Goal: Task Accomplishment & Management: Use online tool/utility

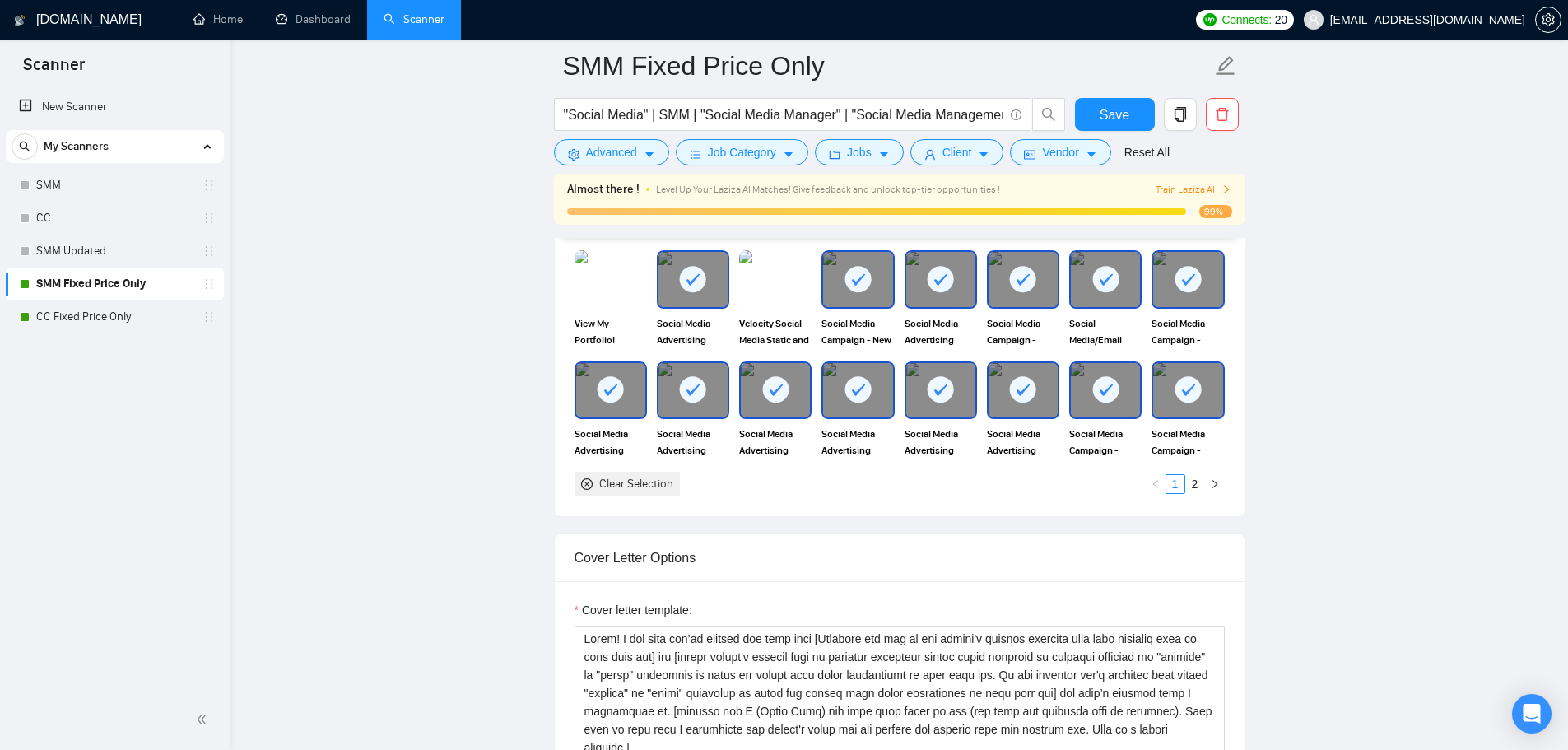
scroll to position [1363, 0]
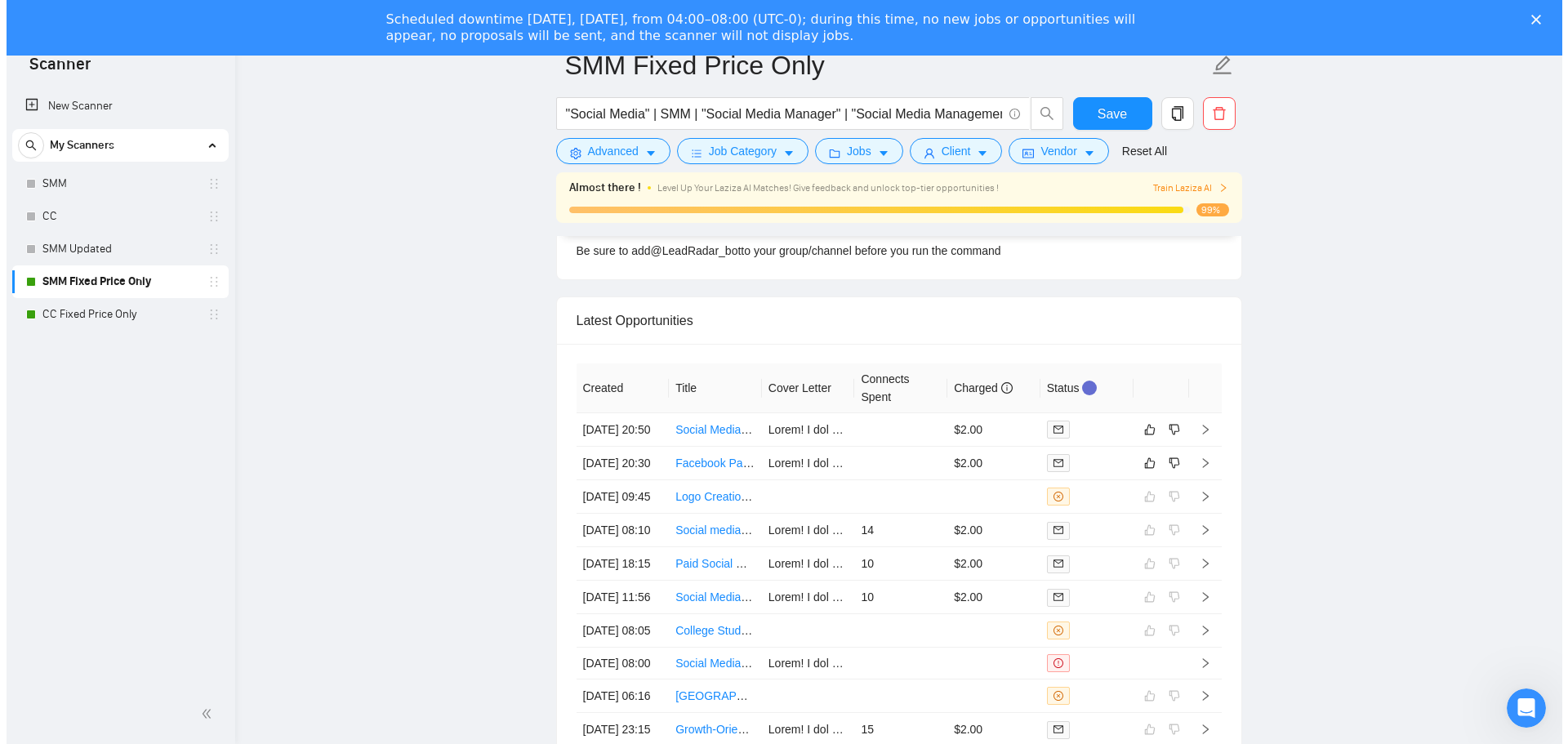
scroll to position [4369, 0]
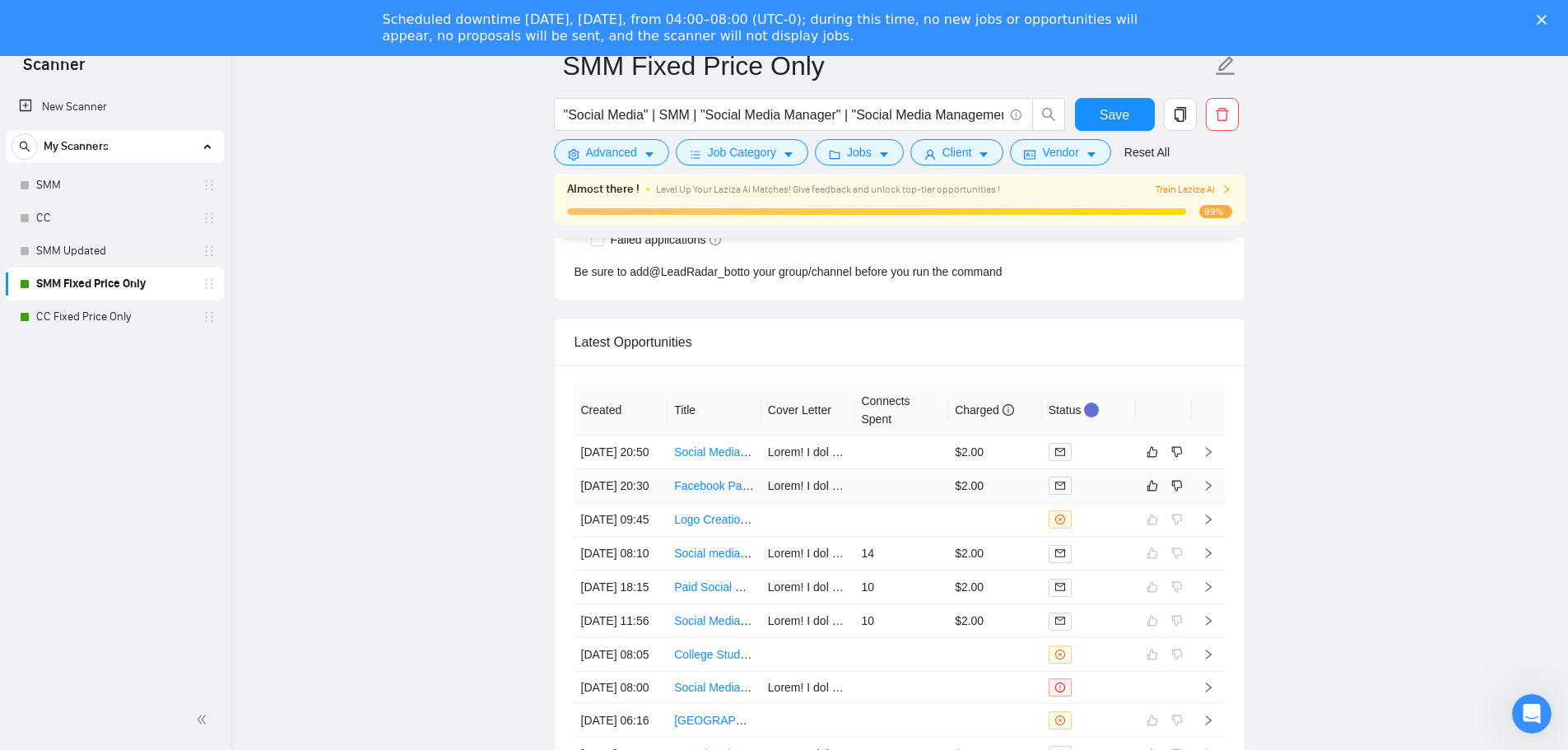
click at [902, 503] on td at bounding box center [901, 486] width 94 height 33
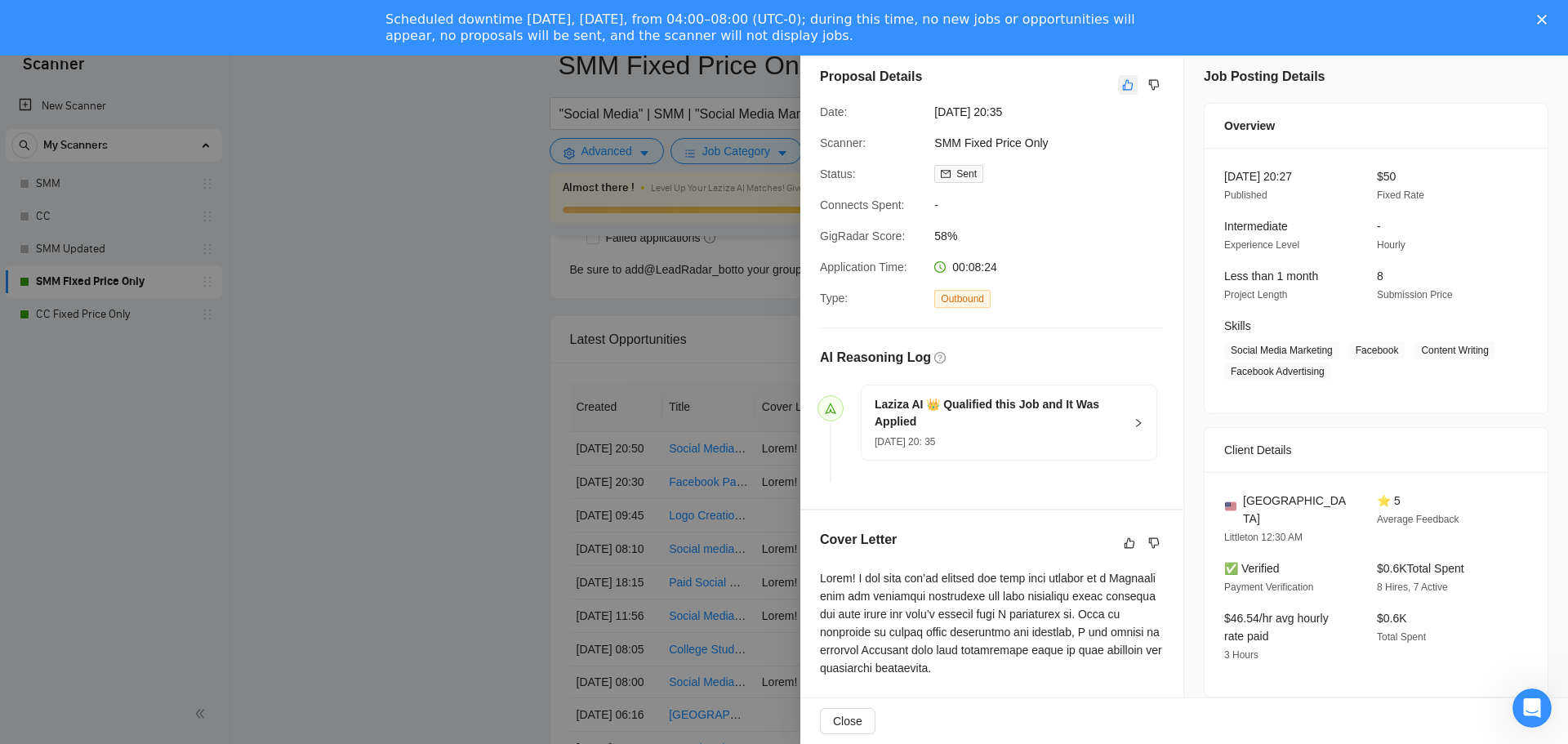
click at [1118, 94] on button "button" at bounding box center [1127, 85] width 19 height 19
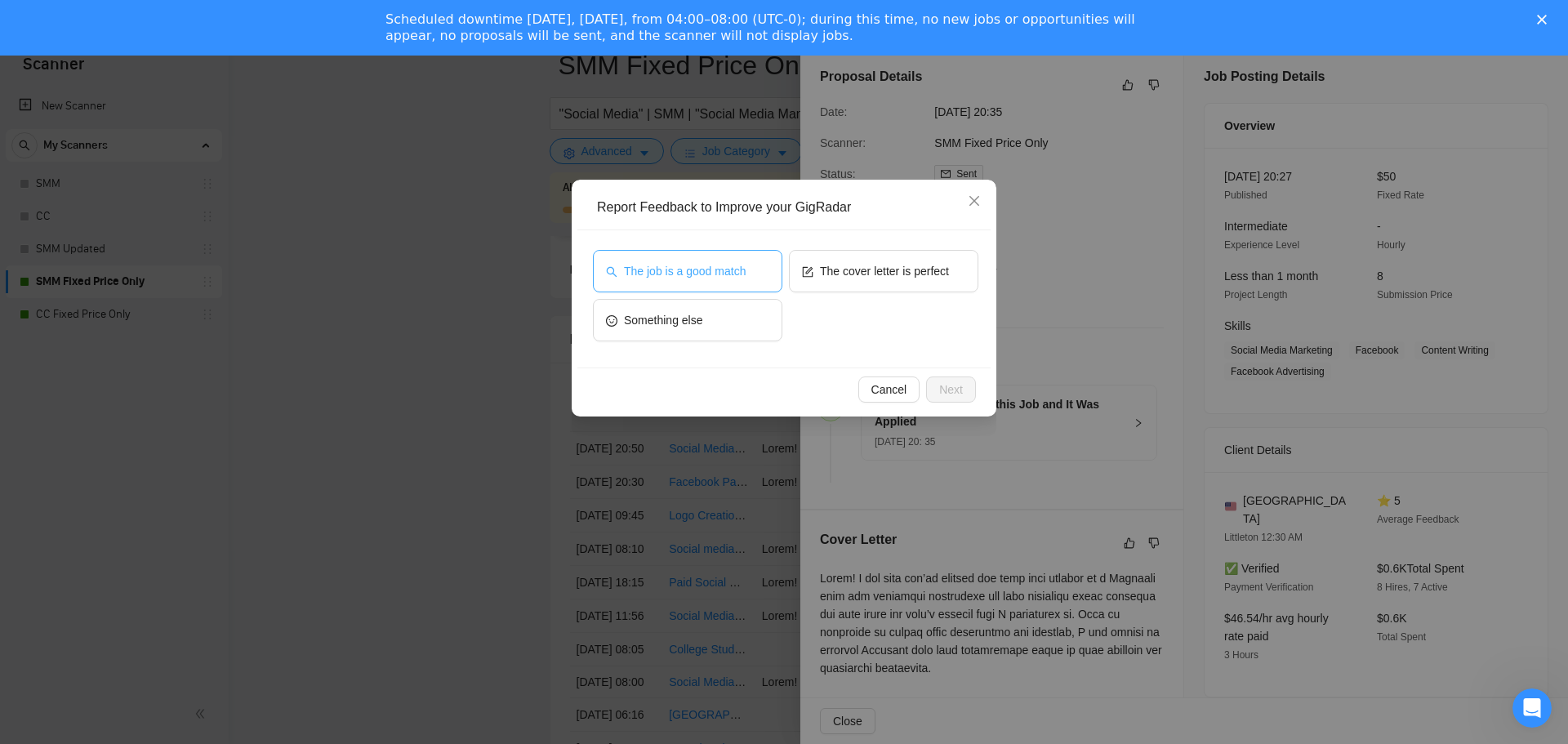
drag, startPoint x: 744, startPoint y: 261, endPoint x: 760, endPoint y: 263, distance: 16.1
click at [749, 261] on button "The job is a good match" at bounding box center [687, 271] width 190 height 43
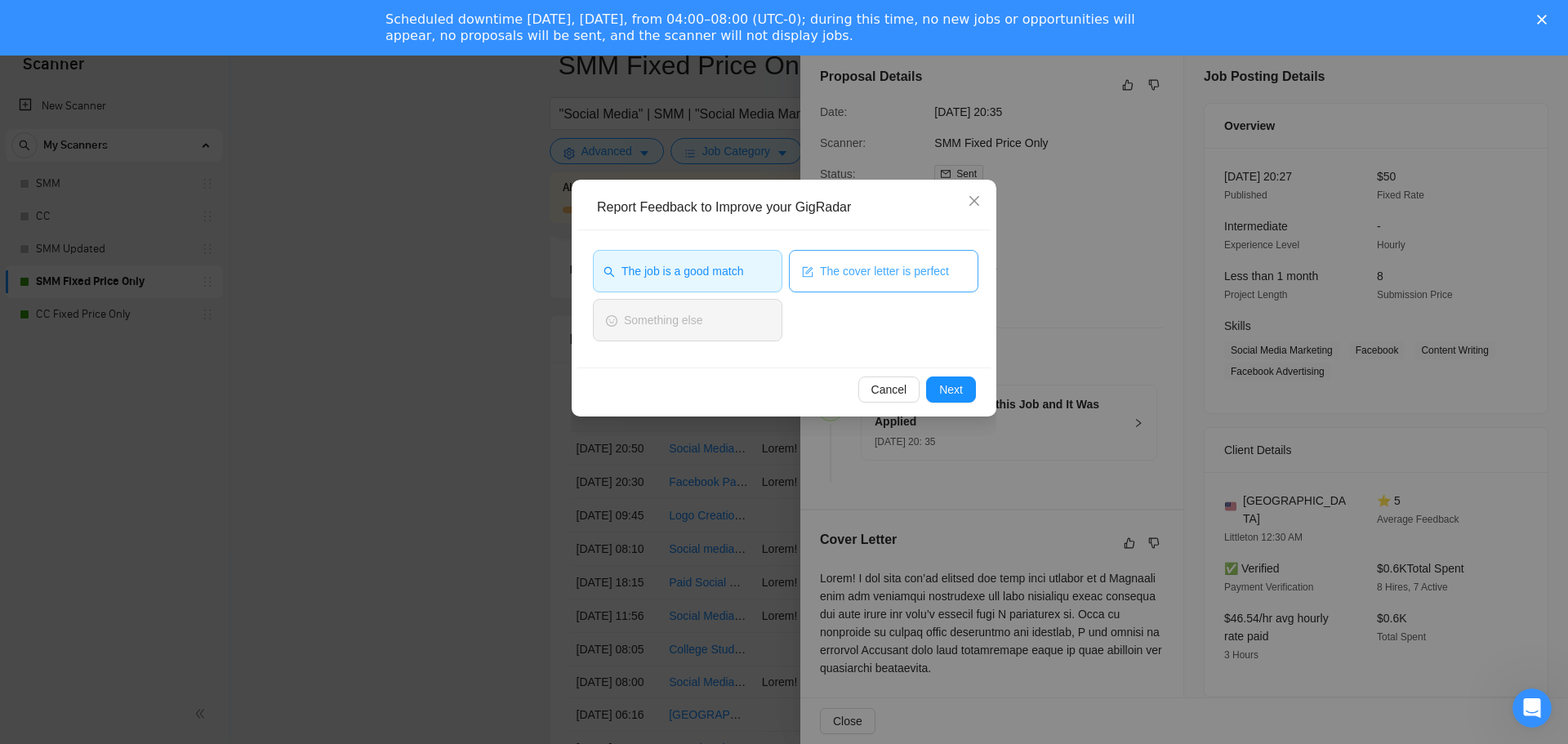
click at [905, 291] on button "The cover letter is perfect" at bounding box center [884, 271] width 190 height 43
click at [903, 266] on span "The cover letter is perfect" at bounding box center [882, 271] width 129 height 18
click at [908, 270] on span "The cover letter is perfect" at bounding box center [885, 271] width 129 height 18
click at [944, 388] on span "Next" at bounding box center [951, 389] width 24 height 18
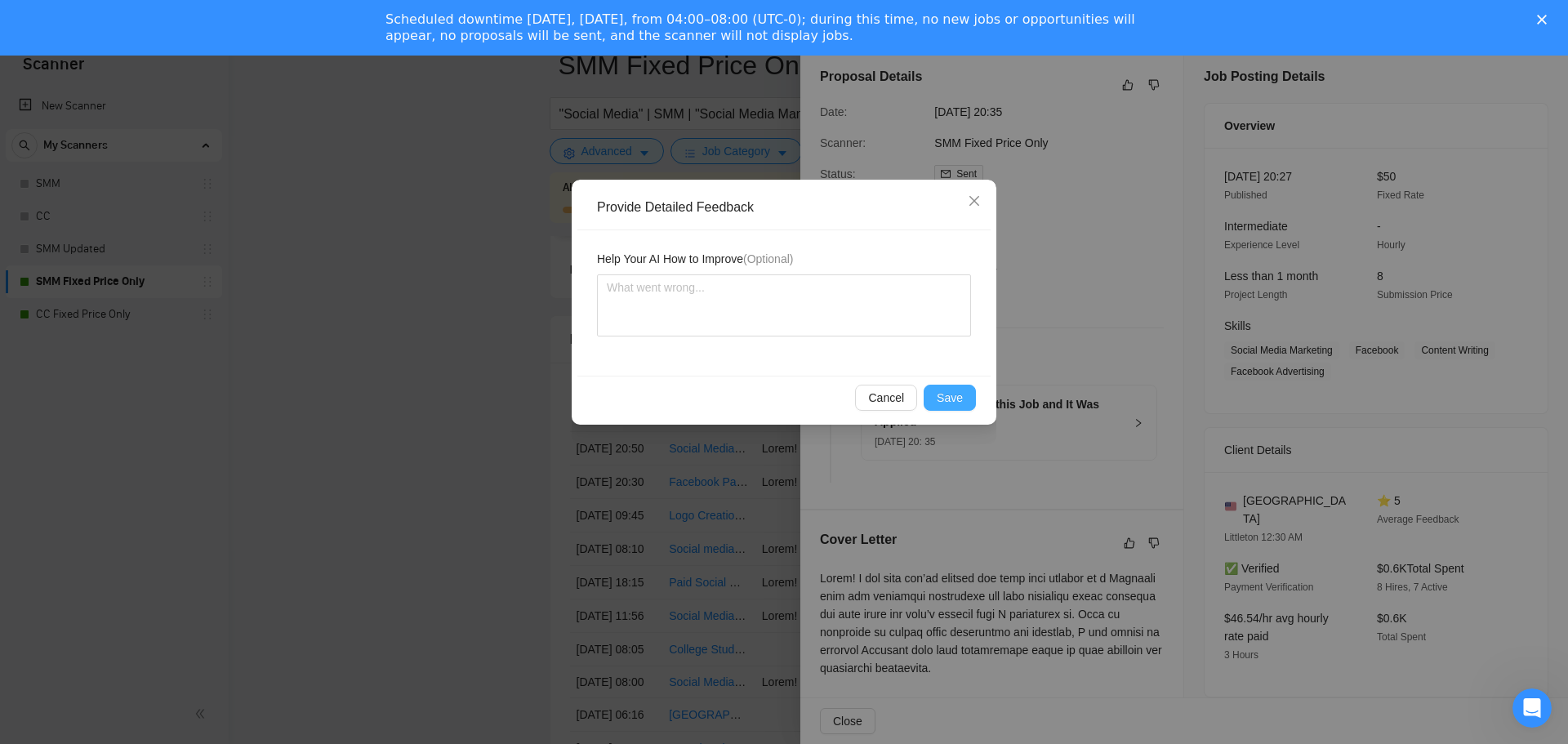
click at [940, 393] on span "Save" at bounding box center [950, 398] width 26 height 18
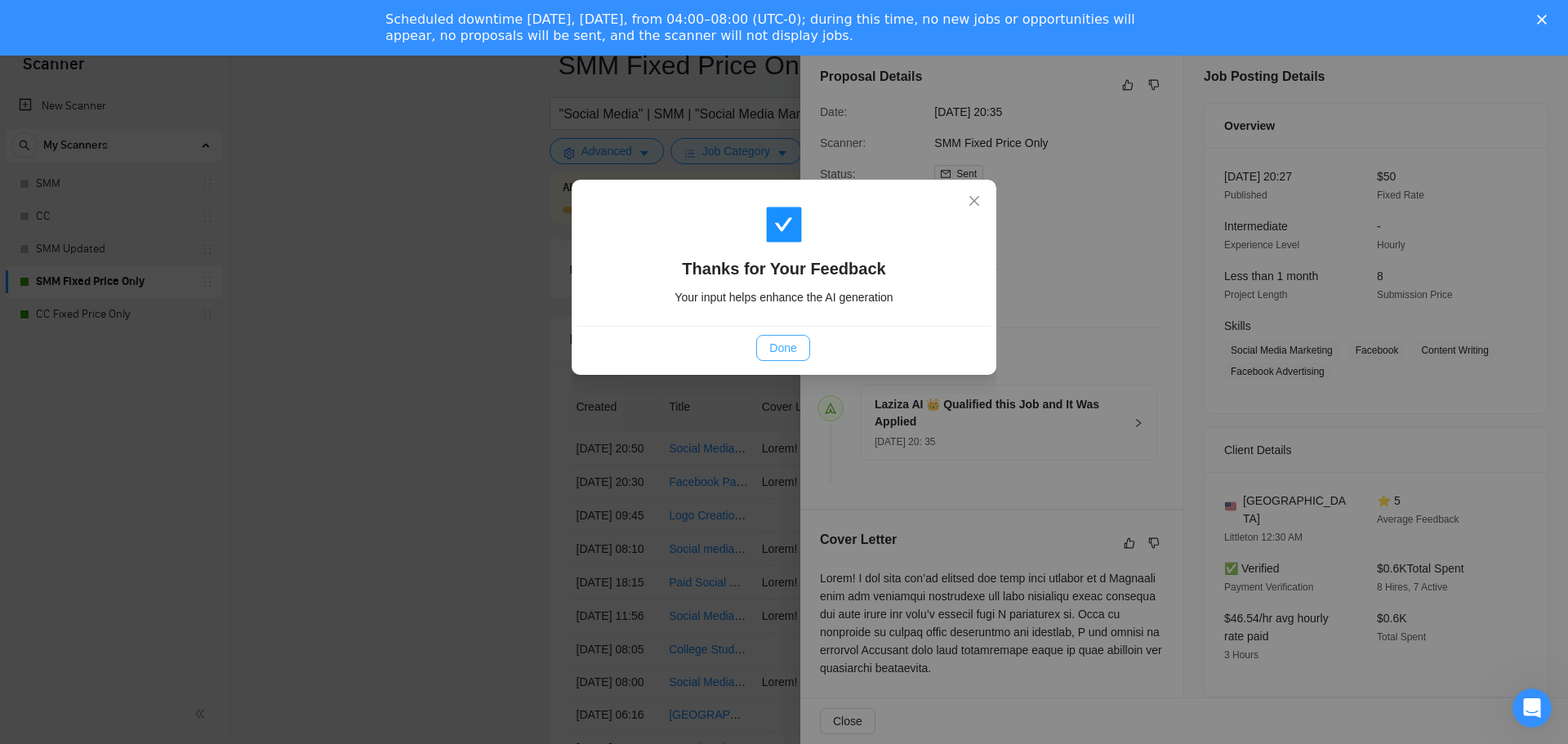
click at [776, 358] on button "Done" at bounding box center [782, 348] width 53 height 26
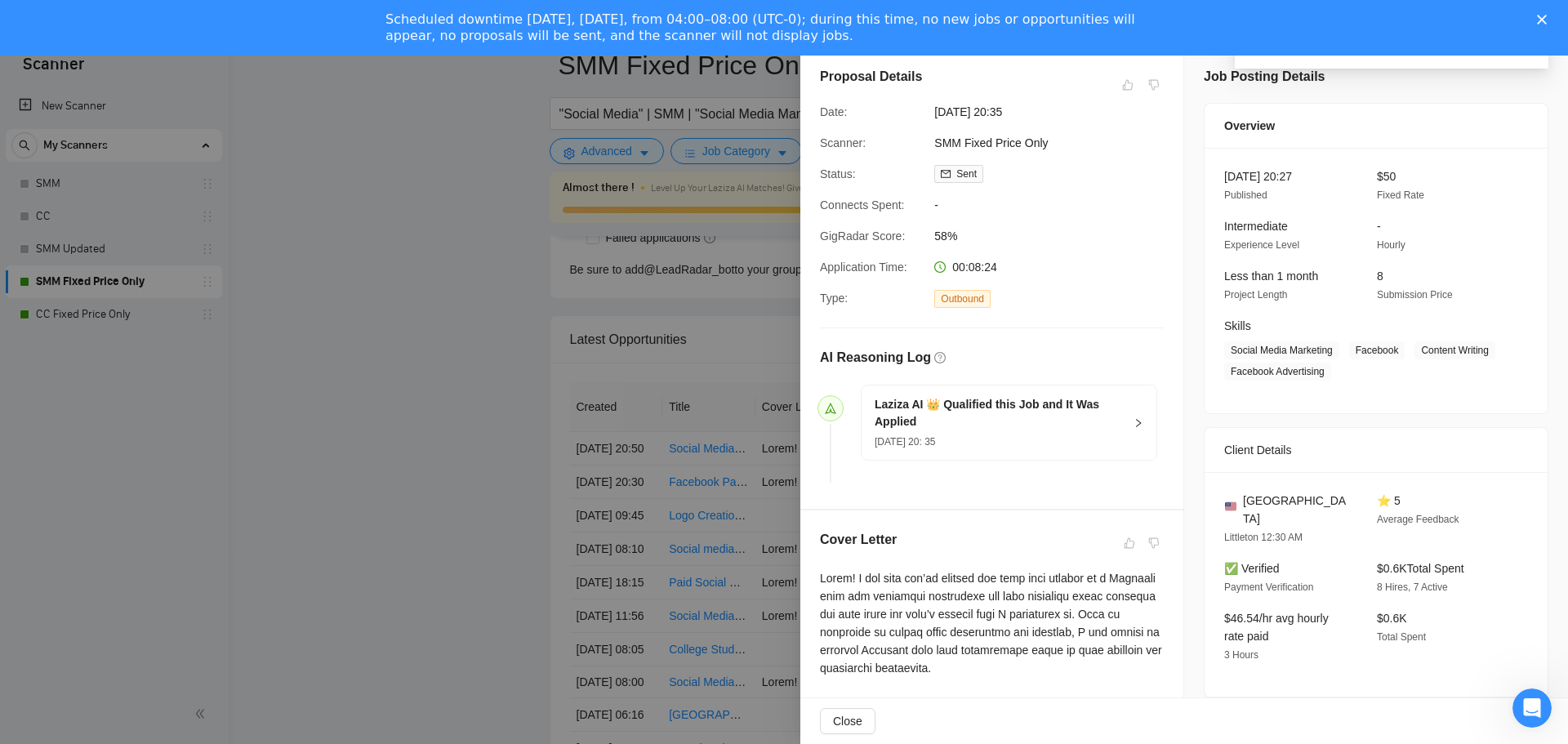
click at [783, 442] on div at bounding box center [784, 372] width 1568 height 744
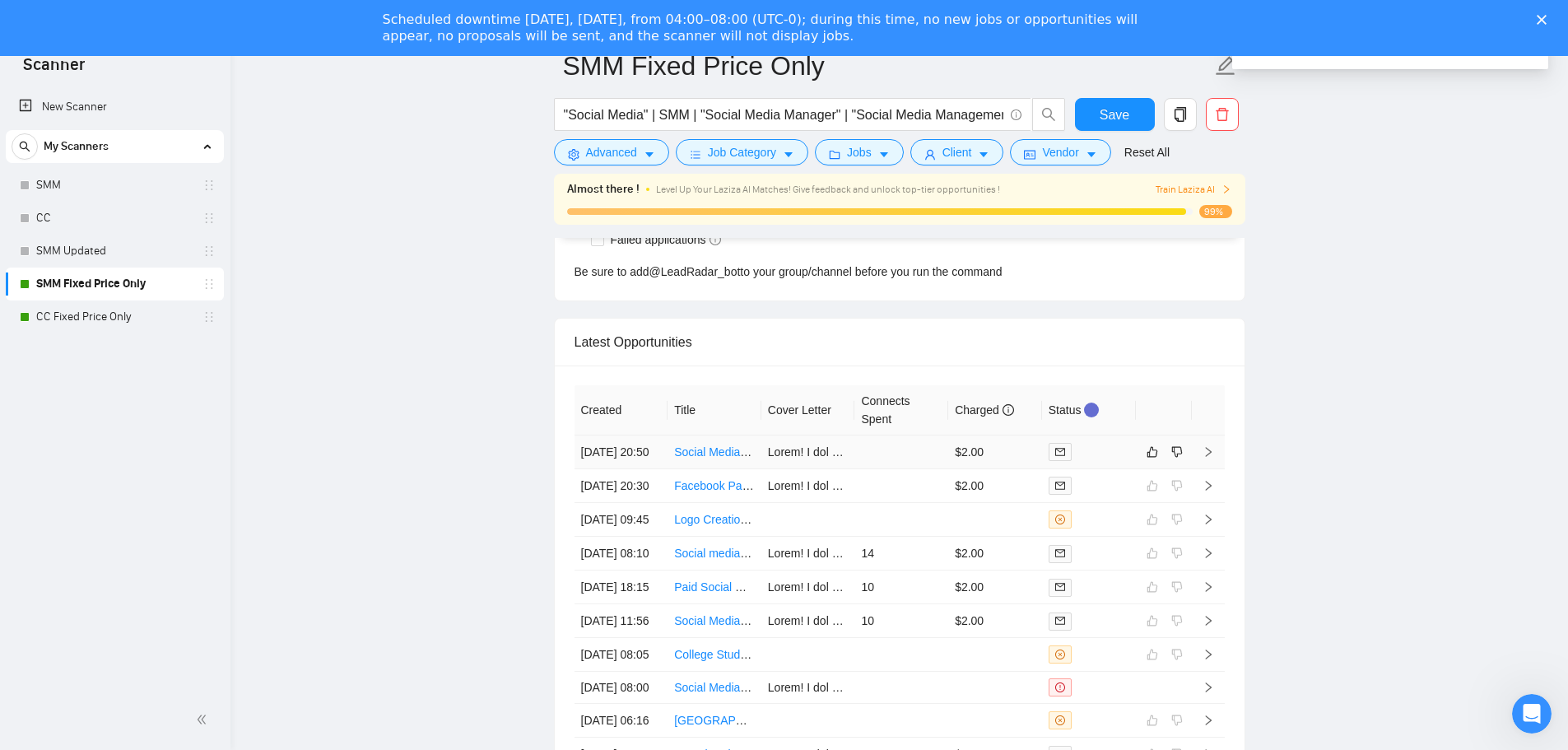
click at [899, 464] on td at bounding box center [901, 452] width 94 height 33
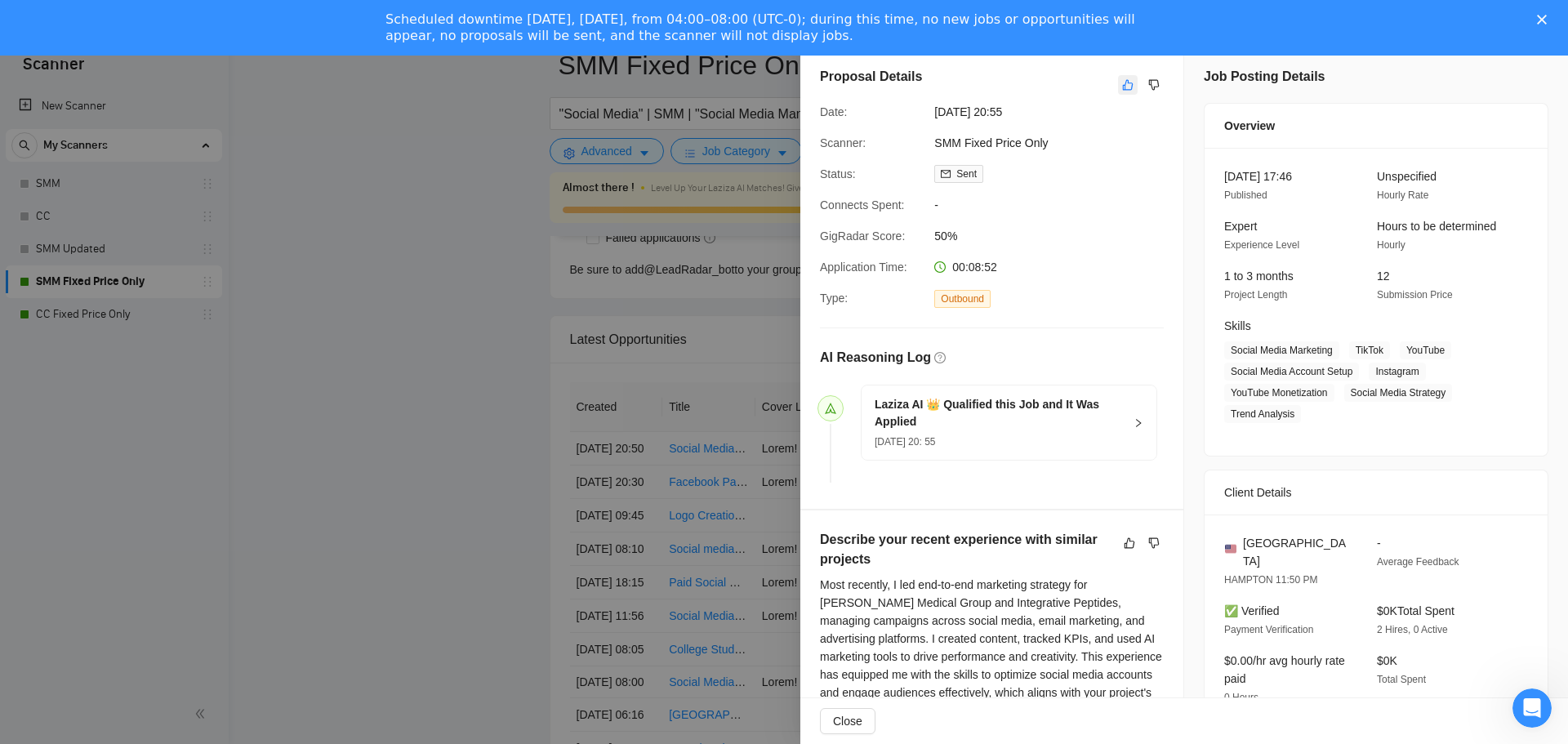
click at [1122, 87] on icon "like" at bounding box center [1127, 85] width 11 height 13
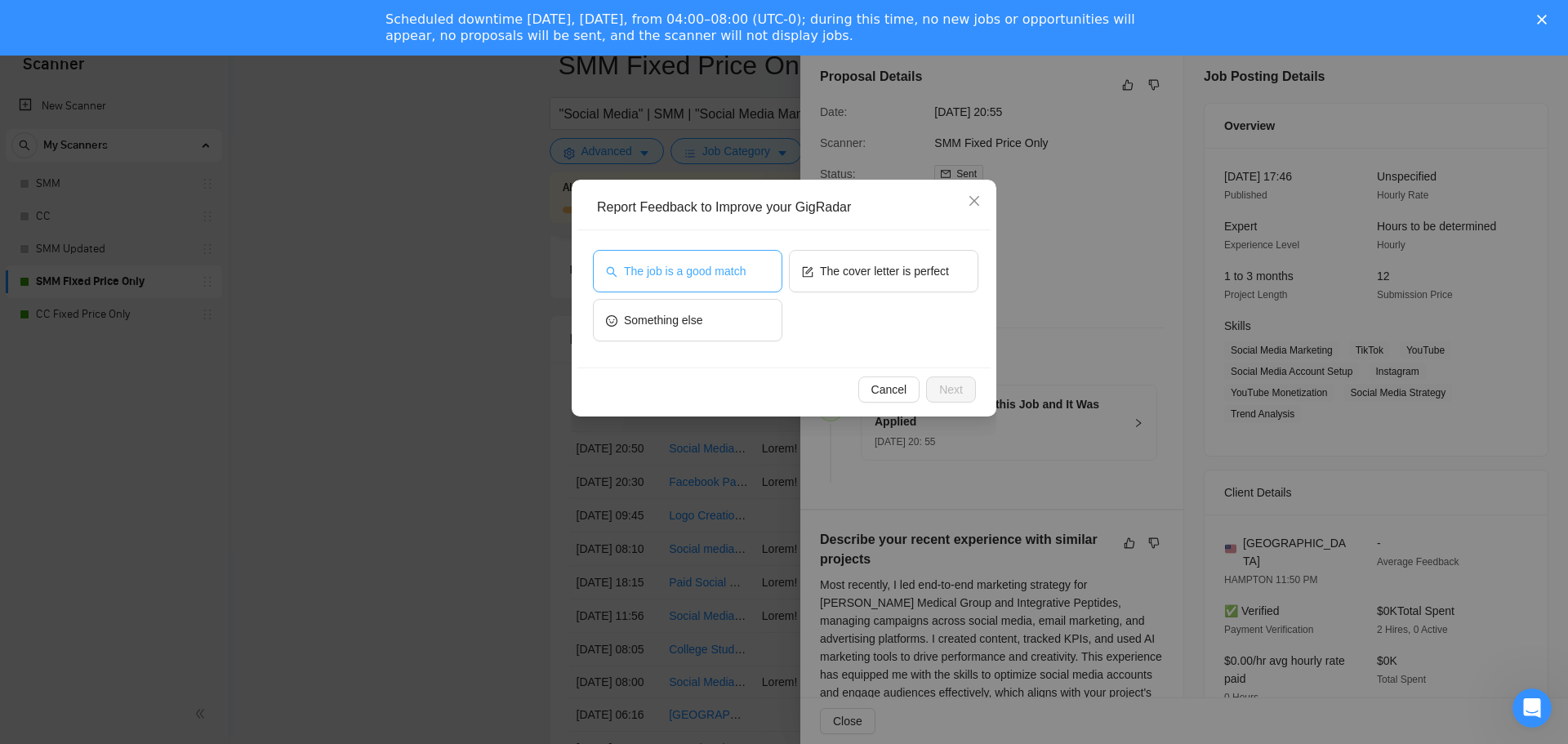
click at [637, 260] on button "The job is a good match" at bounding box center [687, 271] width 190 height 43
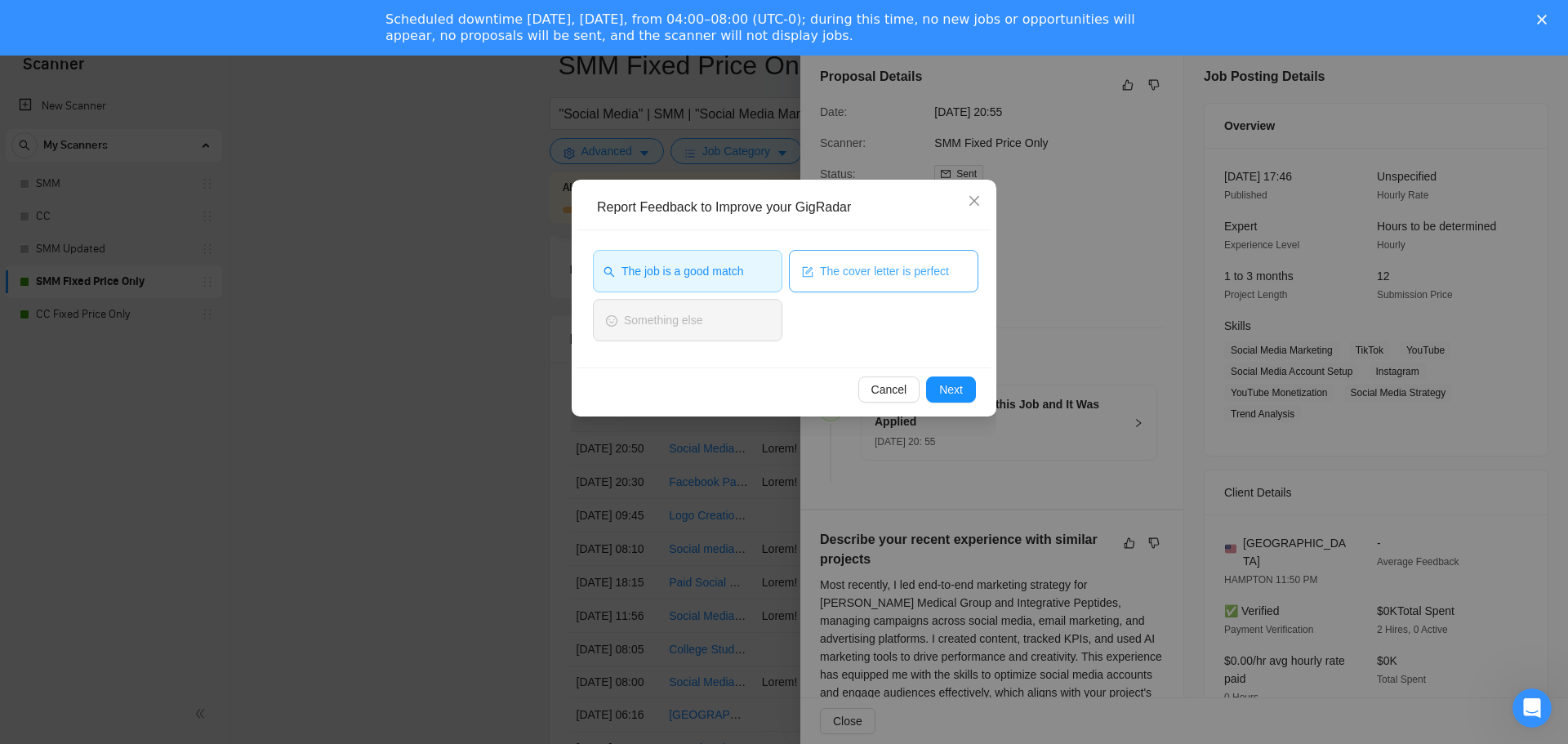
click at [875, 276] on span "The cover letter is perfect" at bounding box center [885, 271] width 129 height 18
click at [947, 391] on span "Next" at bounding box center [951, 389] width 24 height 18
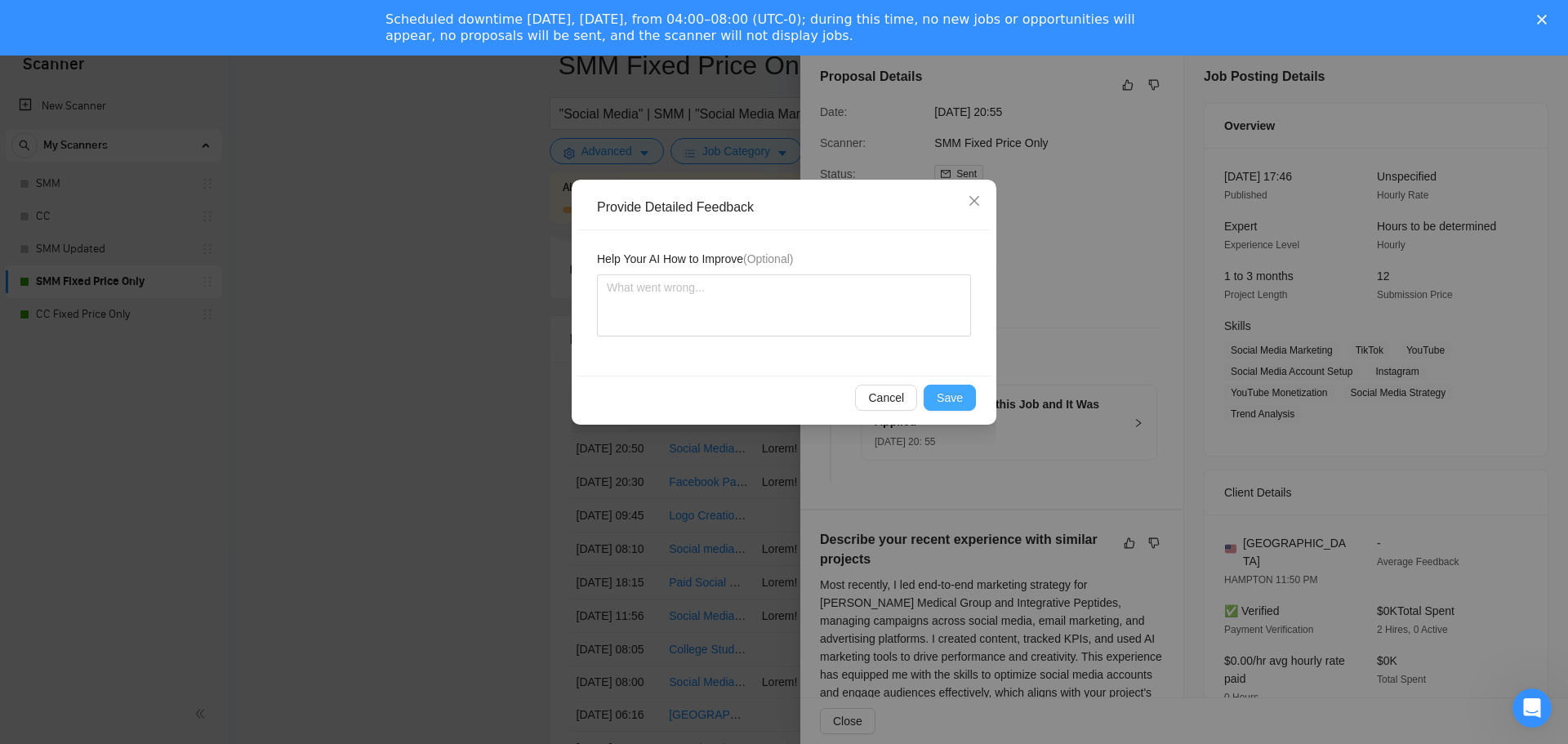
click at [928, 398] on button "Save" at bounding box center [950, 398] width 52 height 26
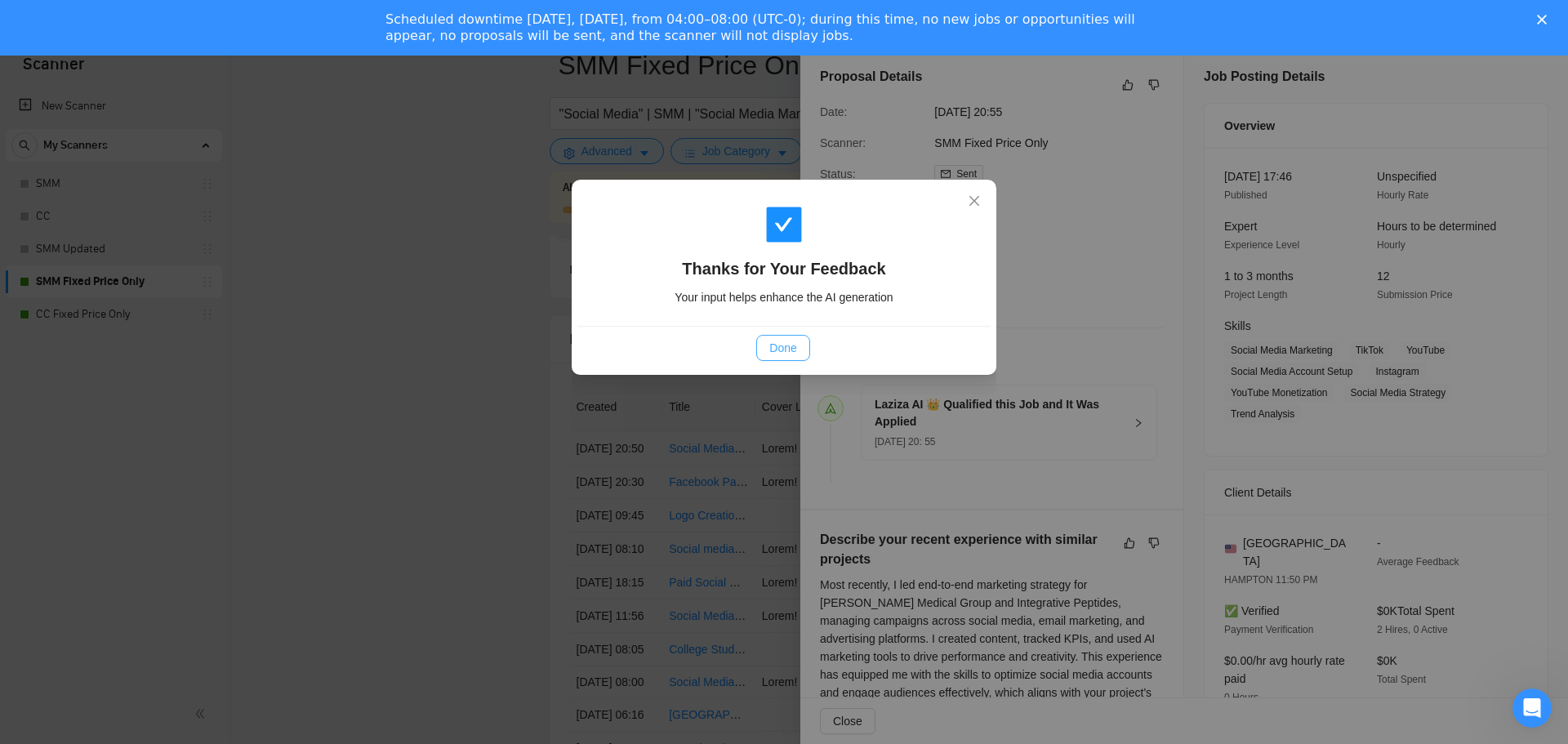
click at [780, 355] on span "Done" at bounding box center [782, 348] width 27 height 18
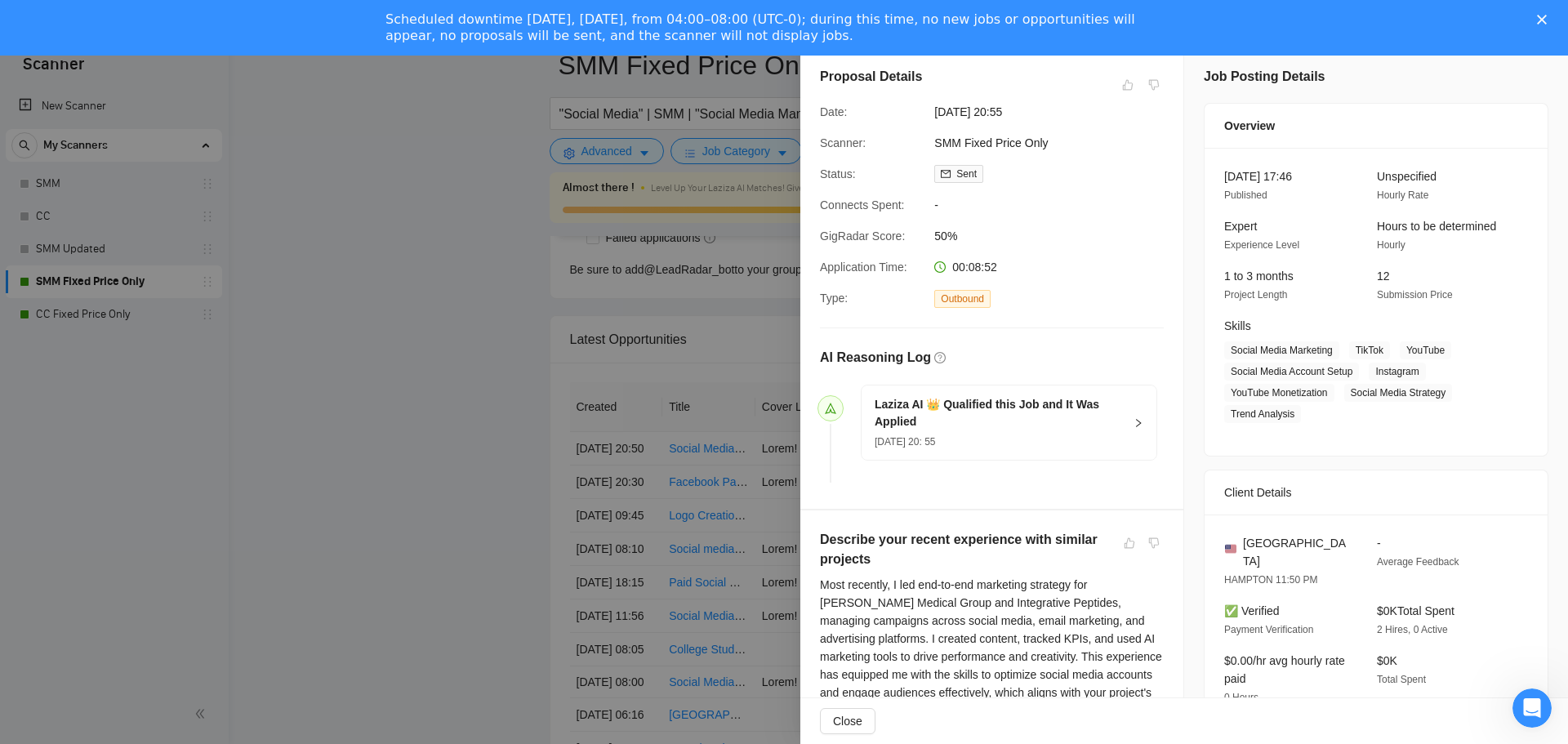
click at [98, 301] on div at bounding box center [784, 372] width 1568 height 744
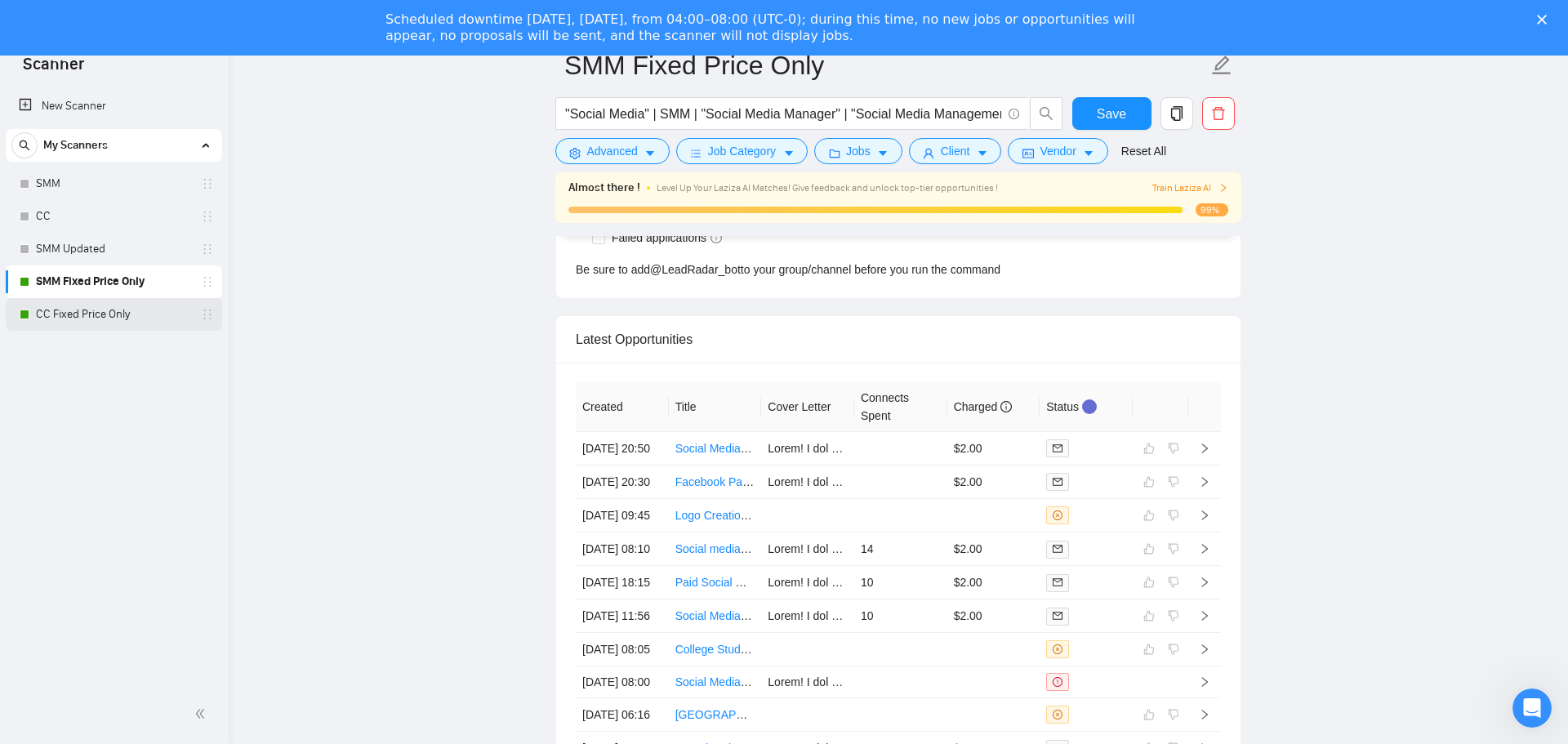
click at [101, 315] on link "CC Fixed Price Only" at bounding box center [114, 314] width 156 height 32
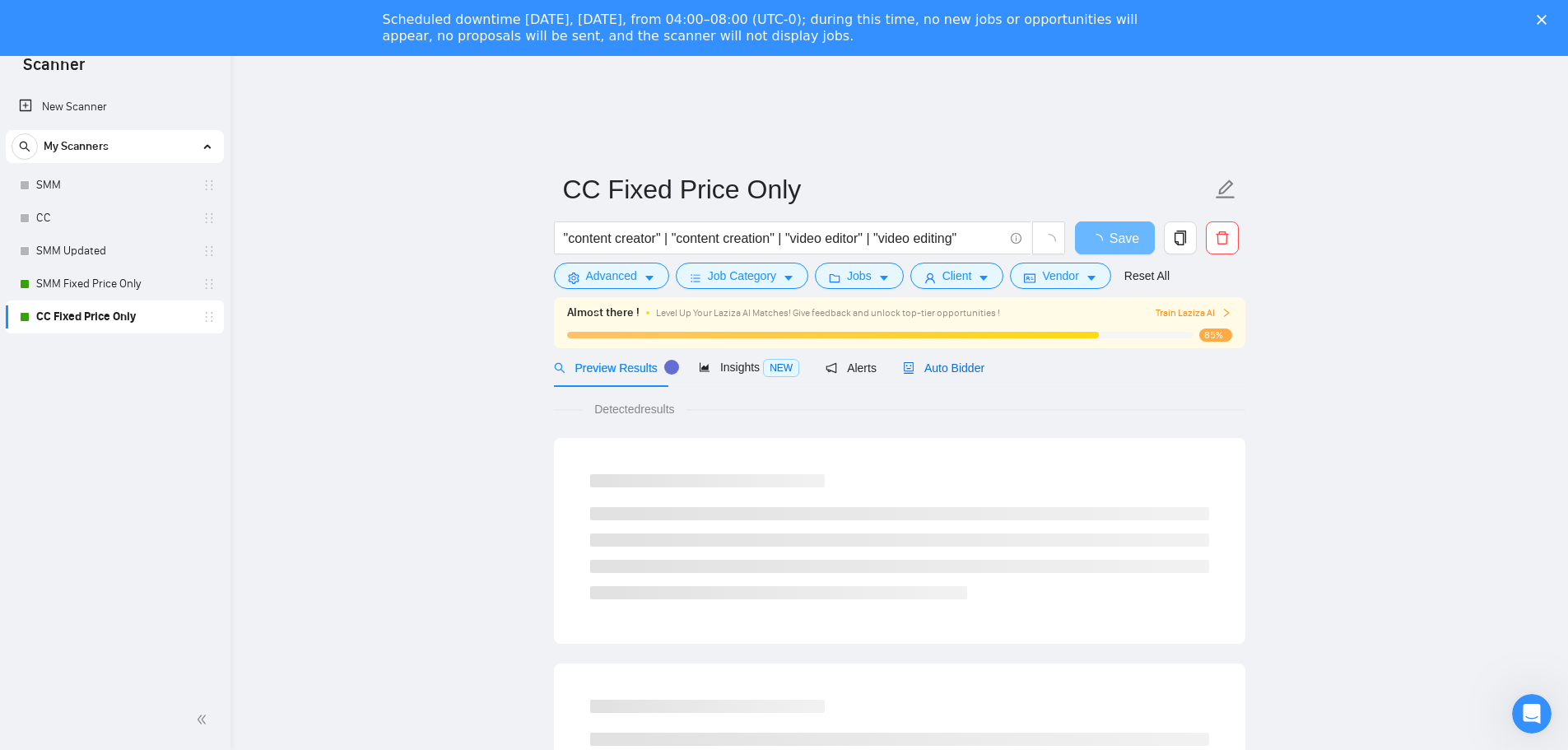
click at [933, 370] on span "Auto Bidder" at bounding box center [943, 368] width 82 height 13
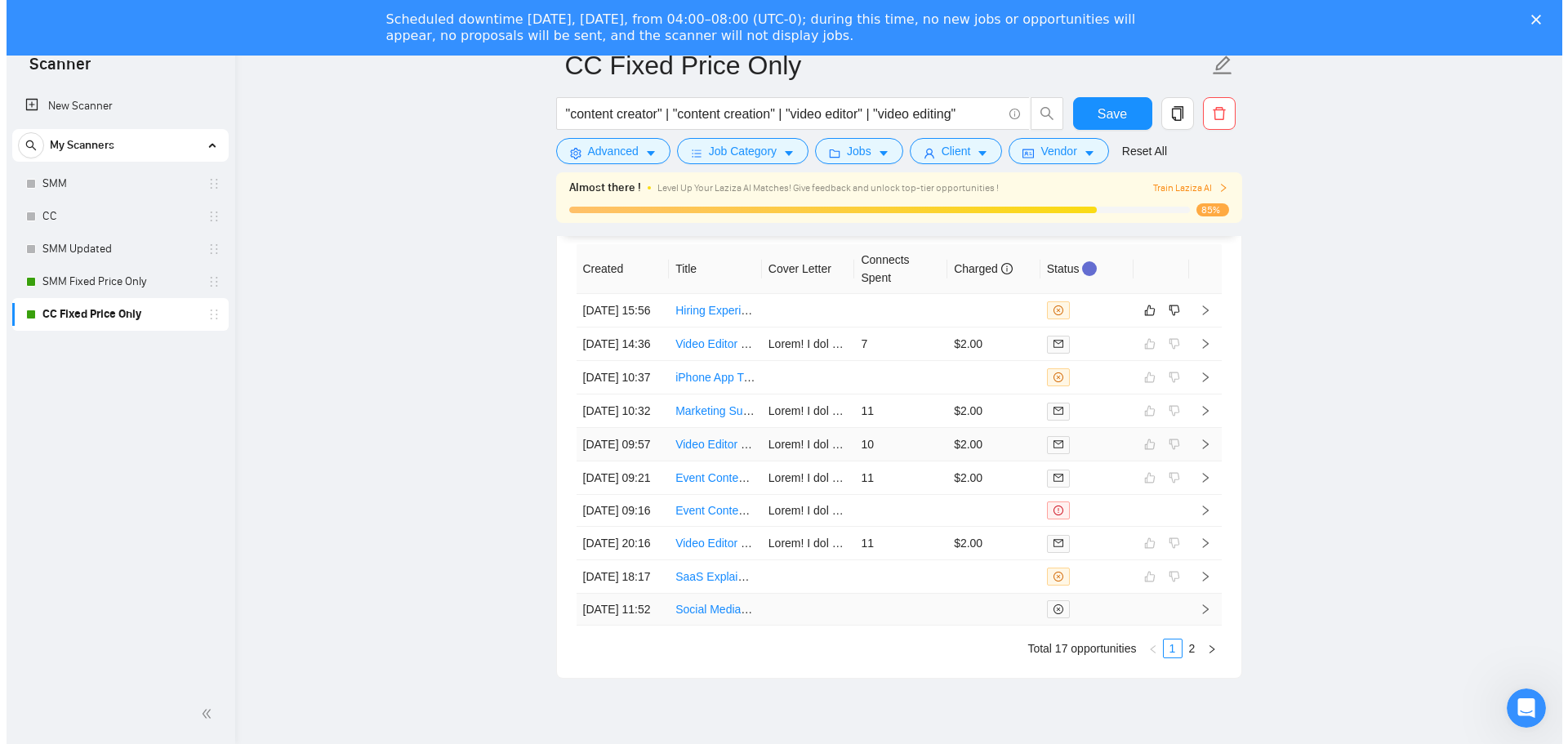
scroll to position [4462, 0]
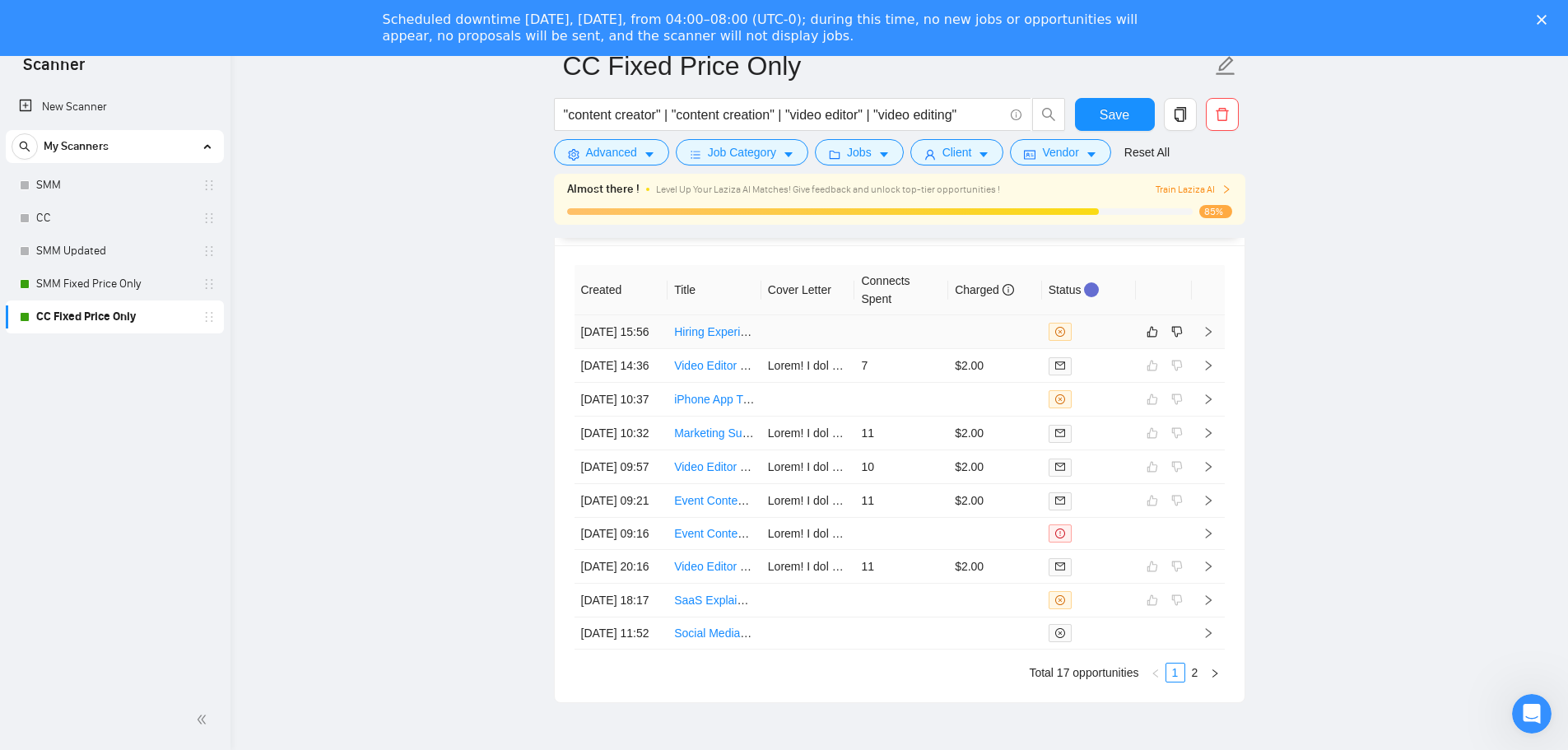
click at [945, 342] on td at bounding box center [901, 332] width 94 height 33
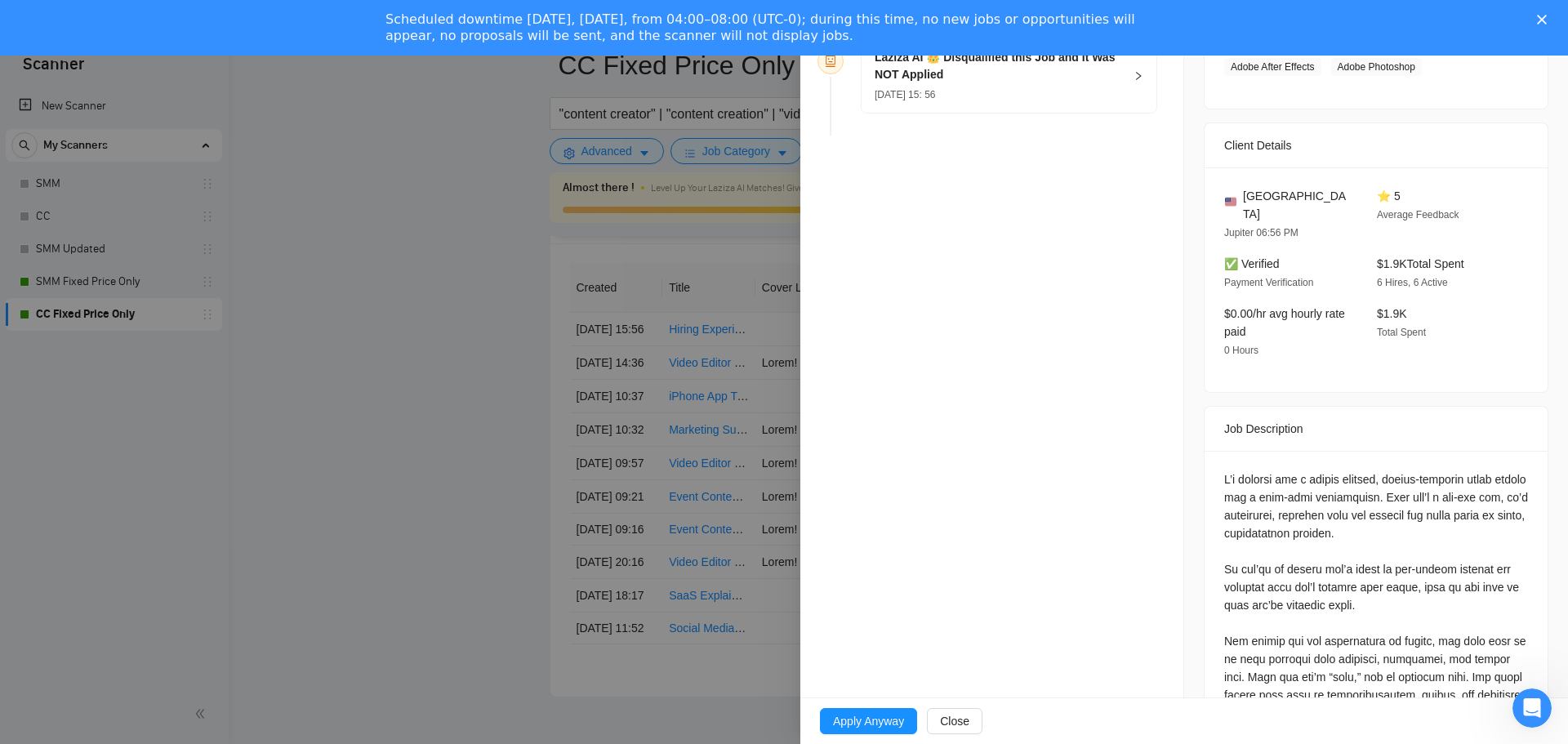
scroll to position [408, 0]
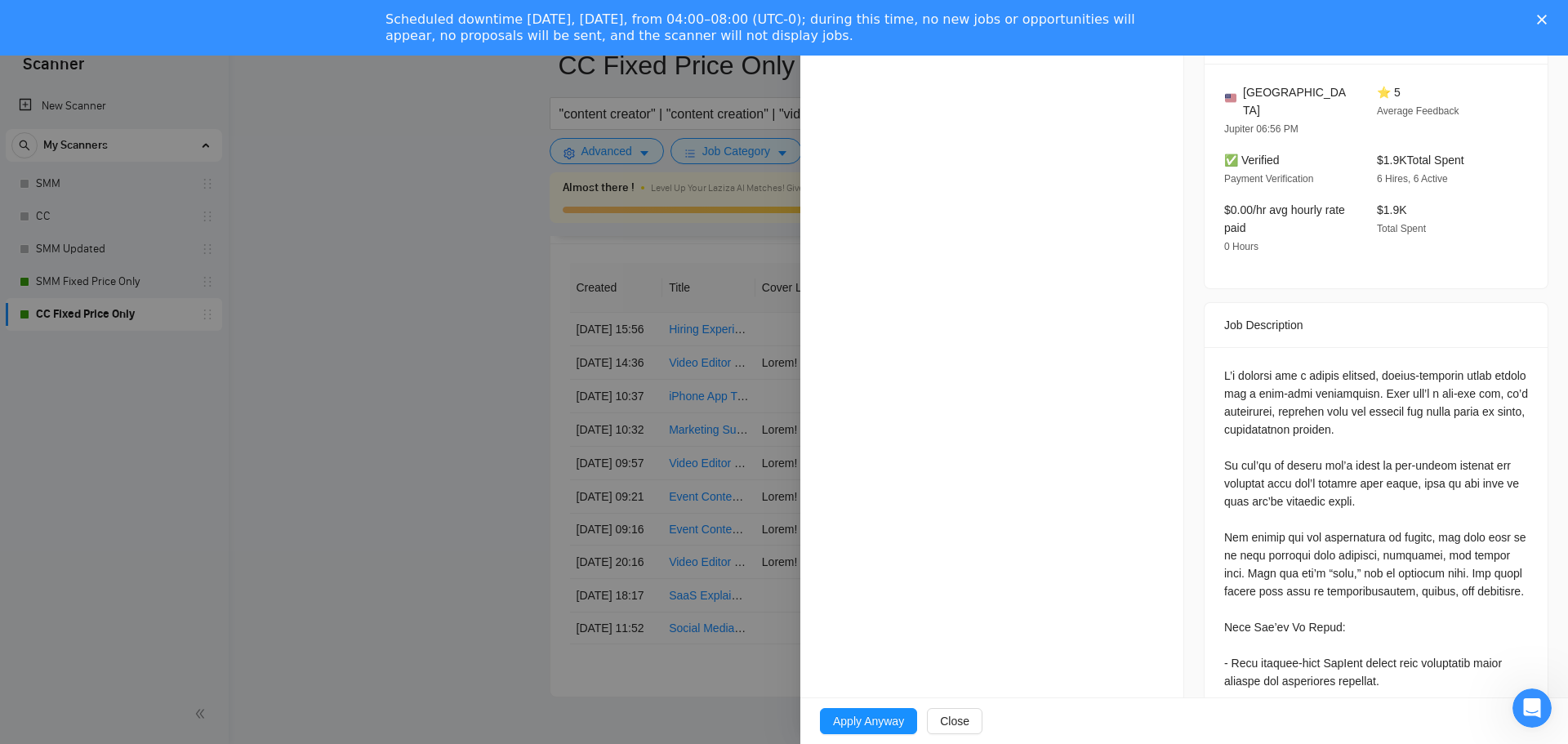
click at [1542, 23] on icon "Close" at bounding box center [1542, 19] width 10 height 10
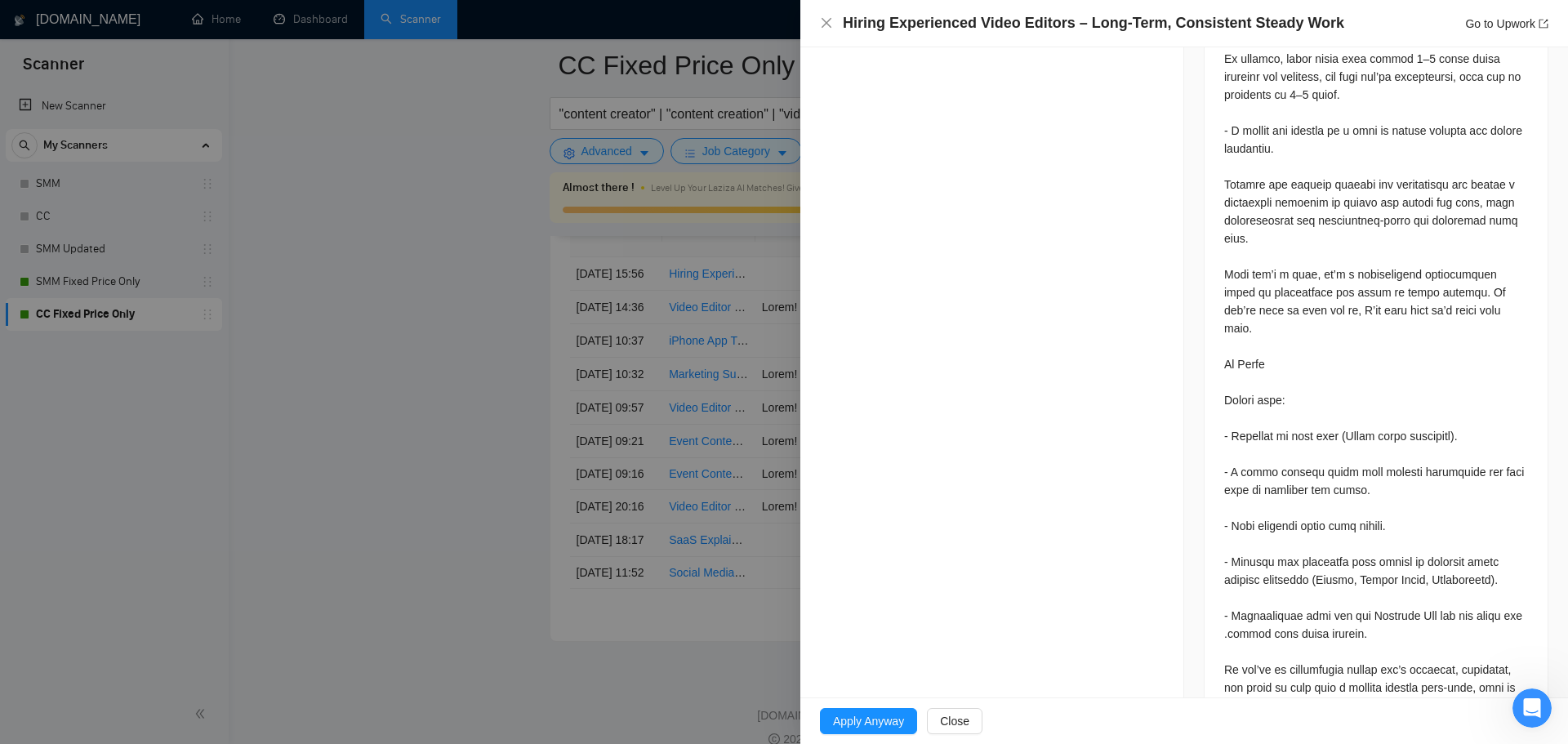
scroll to position [1879, 0]
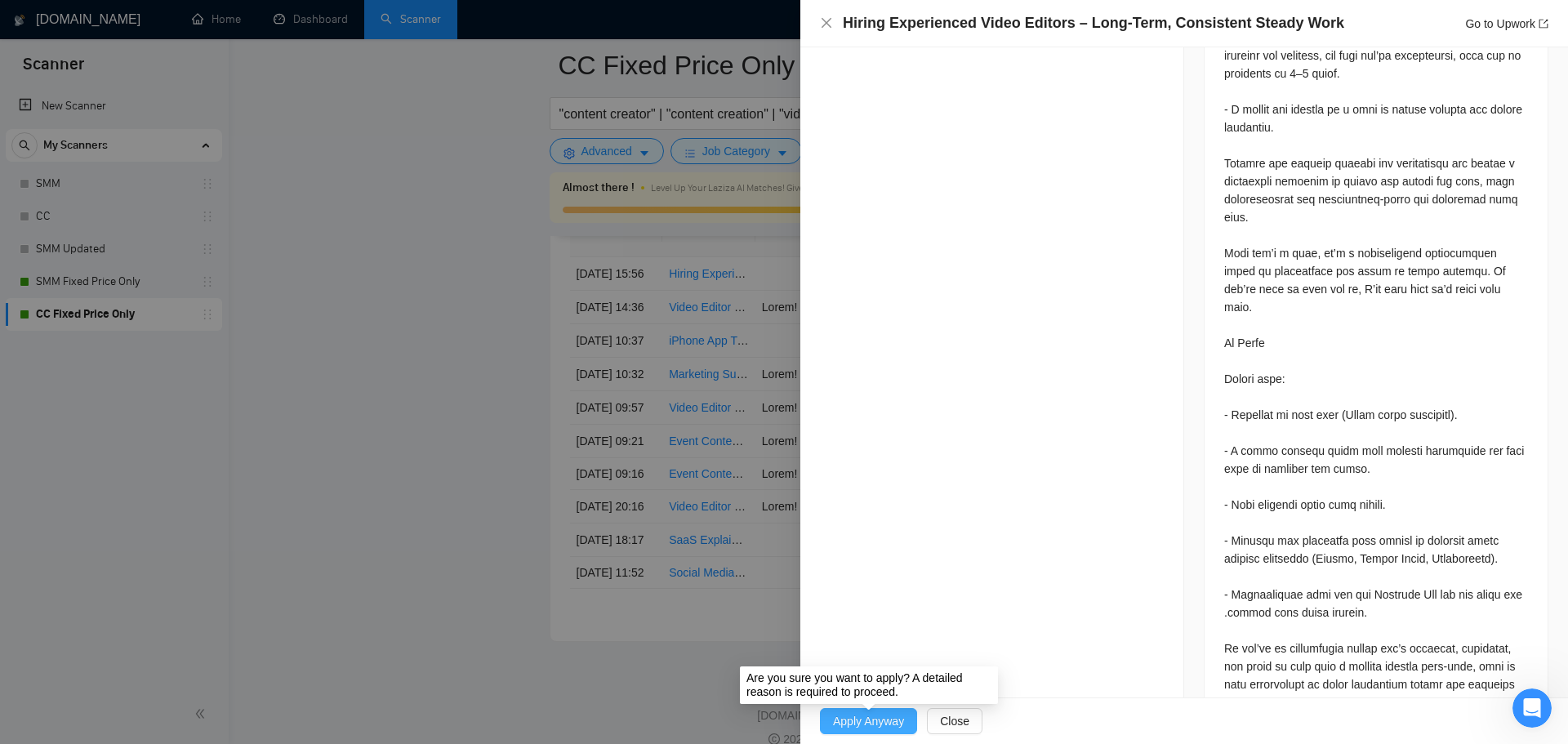
click at [866, 721] on span "Apply Anyway" at bounding box center [868, 721] width 71 height 18
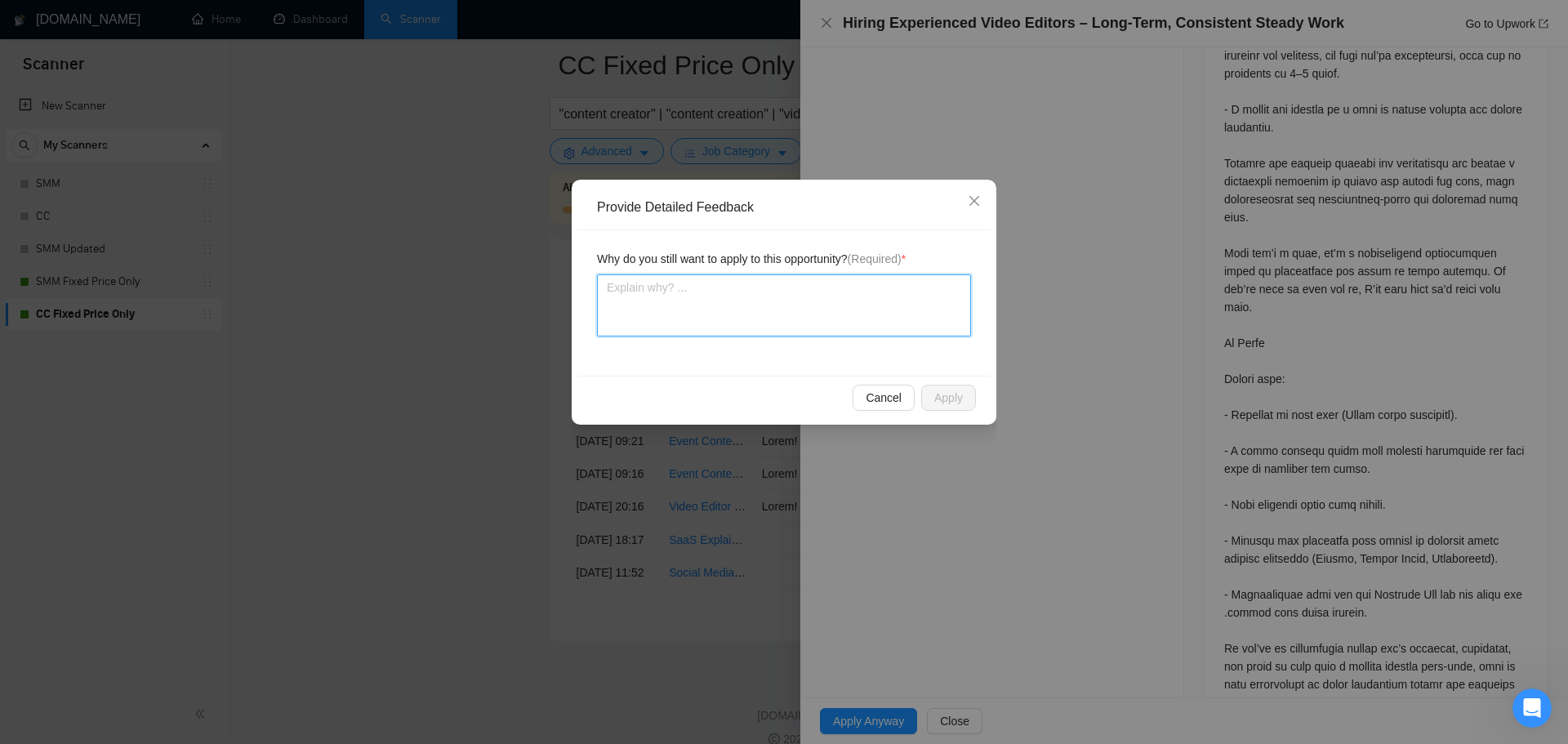
click at [822, 305] on textarea at bounding box center [784, 305] width 374 height 62
click at [663, 292] on textarea at bounding box center [784, 305] width 374 height 62
type textarea "Z"
type textarea "ZAl"
type textarea "ZAll"
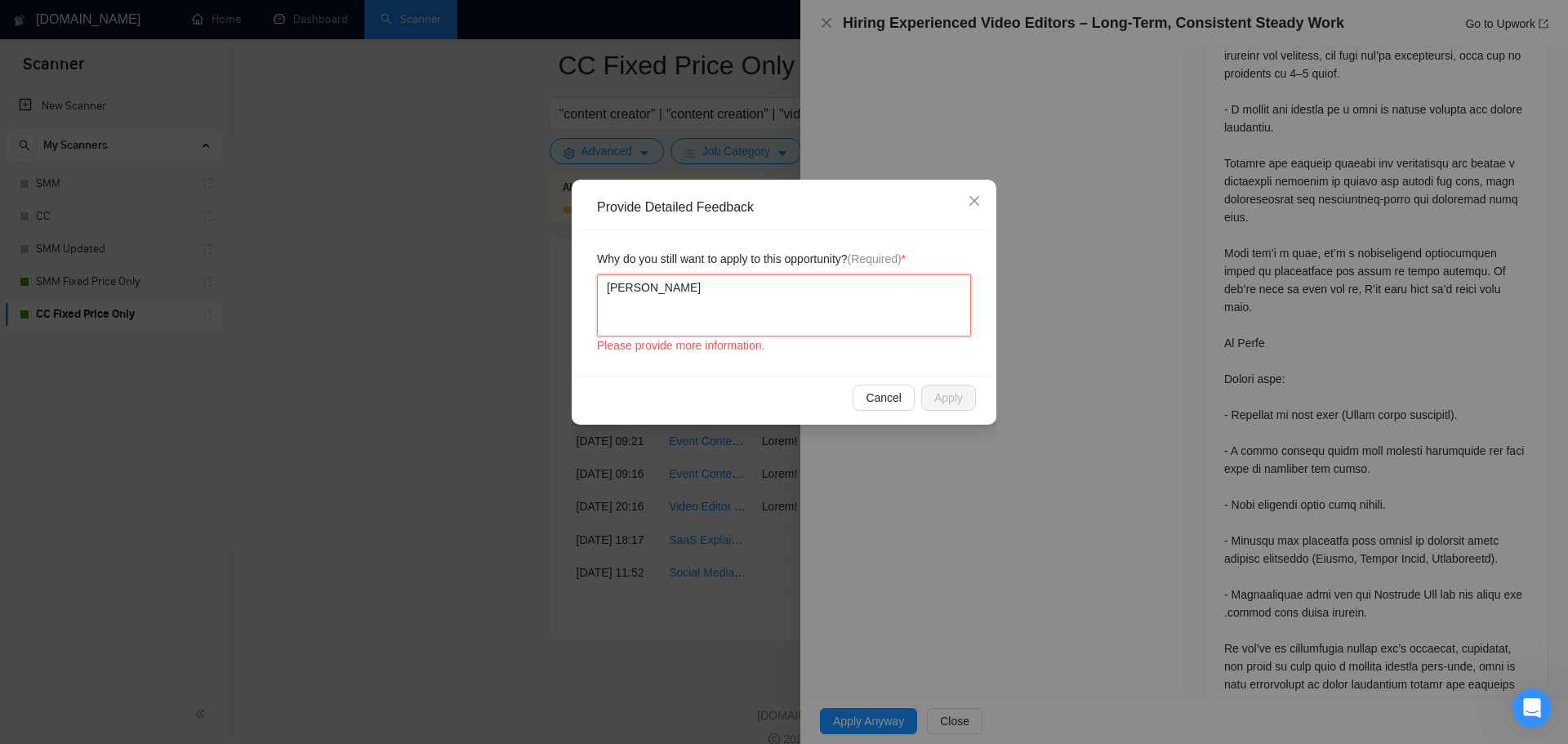
type textarea "ZAll"
type textarea "ZAll t"
type textarea "ZAll th"
type textarea "ZAll the"
type textarea "ZAll ther"
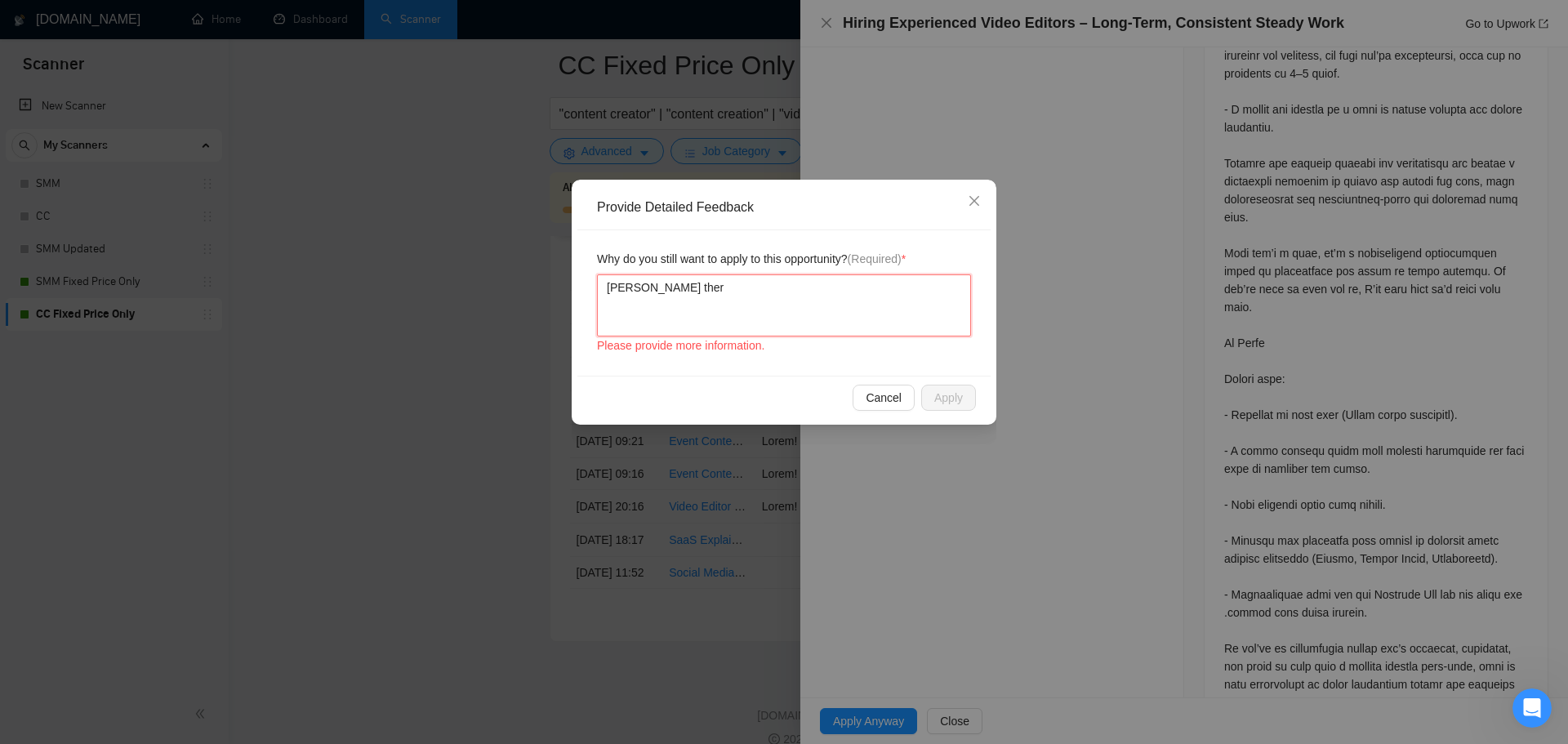
type textarea "ZAll the"
type textarea "ZAll th"
type textarea "ZAll t"
type textarea "ZAll"
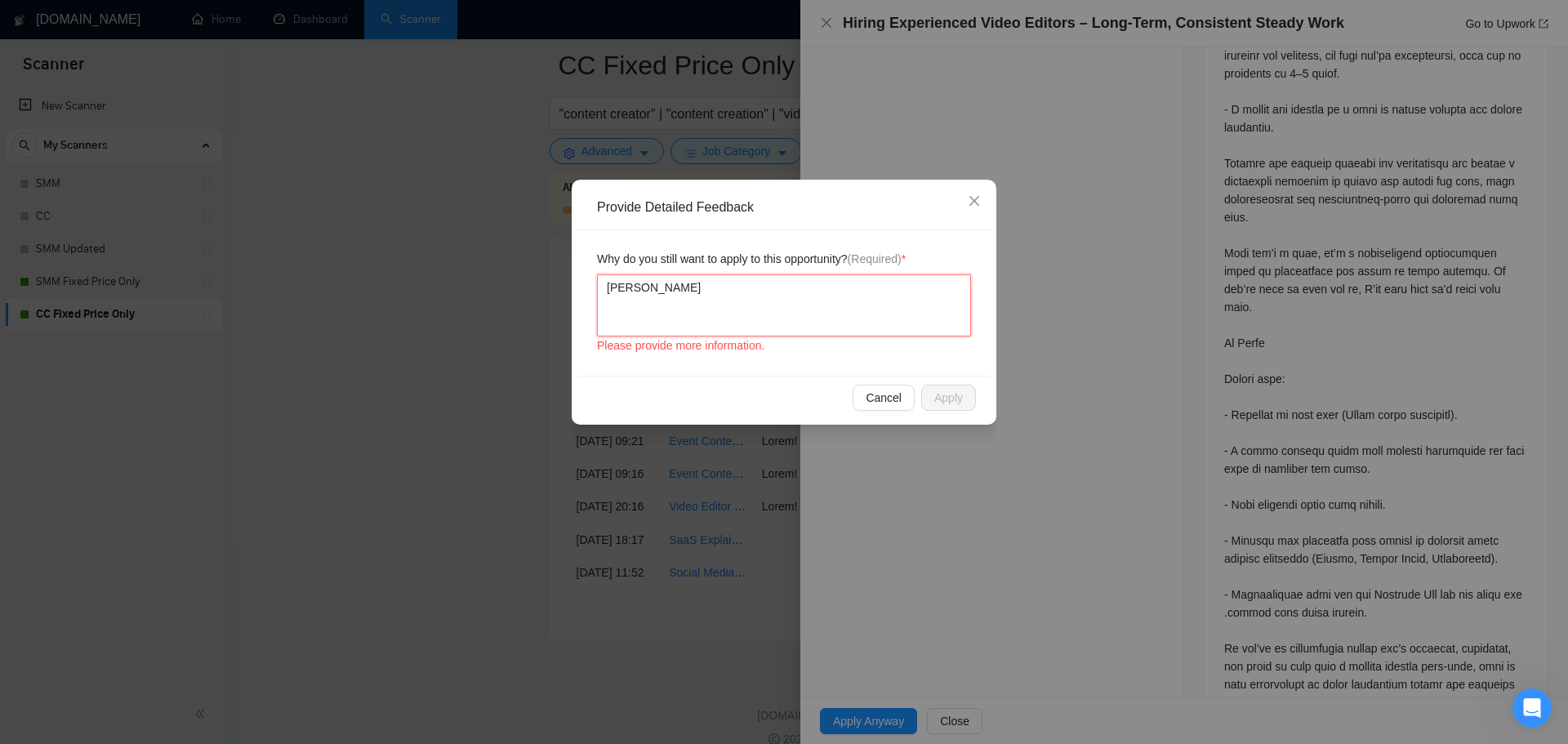
type textarea "ZAl"
type textarea "ZA"
type textarea "Z"
type textarea "A"
type textarea "Al"
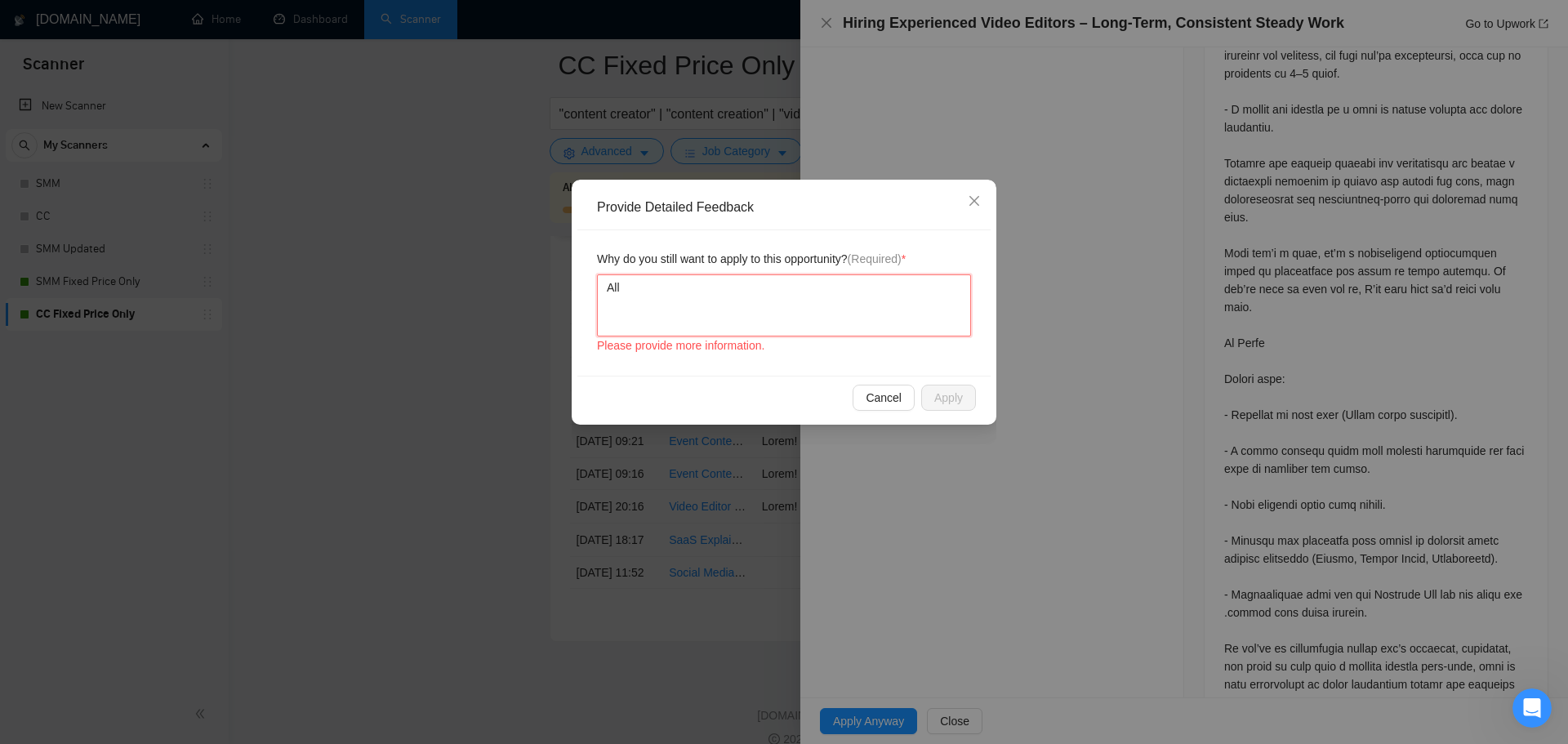
type textarea "All"
click at [741, 287] on textarea "All" at bounding box center [784, 305] width 374 height 62
type textarea "All"
type textarea "All t"
type textarea "All th"
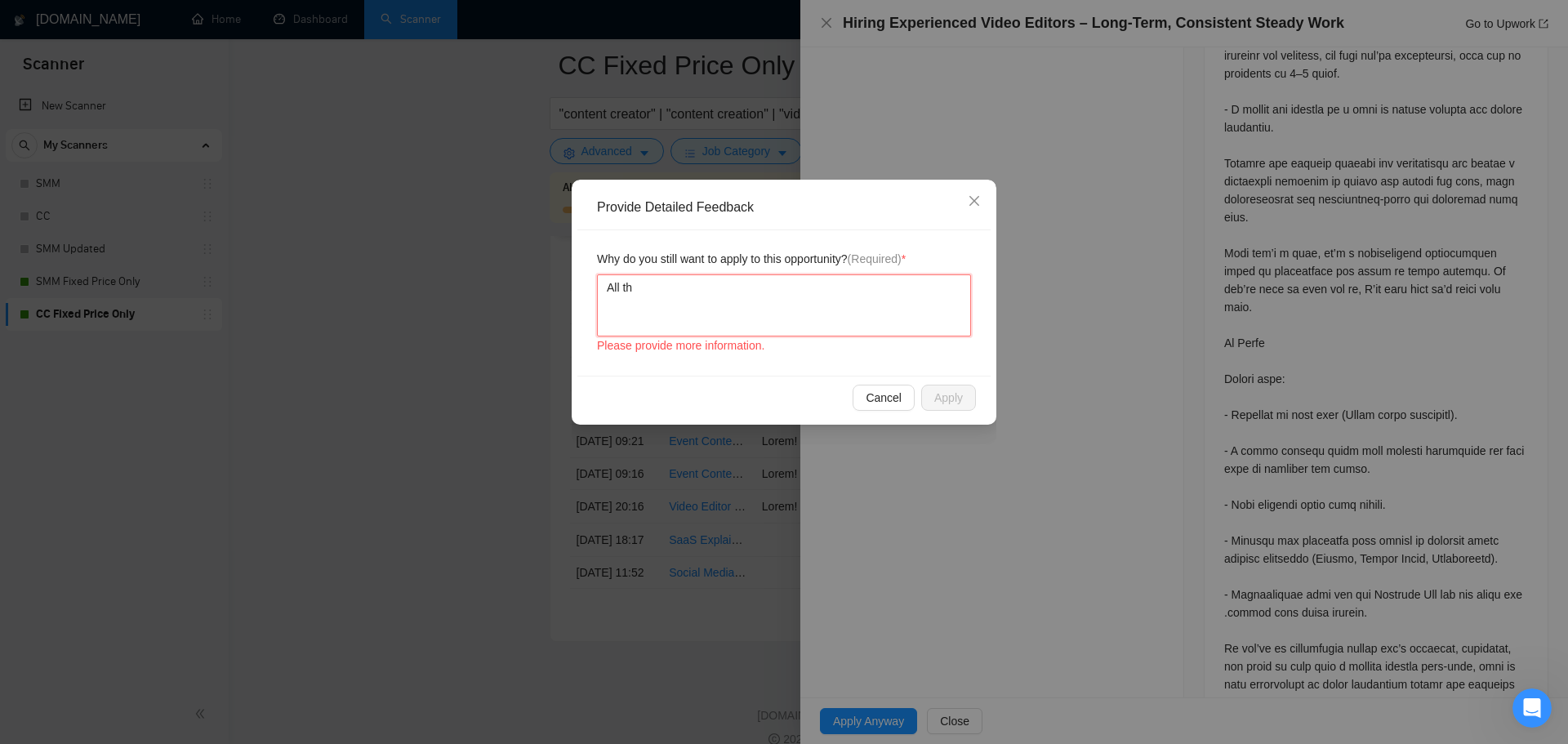
type textarea "All the"
type textarea "All the q"
type textarea "All the qu"
type textarea "All the qual"
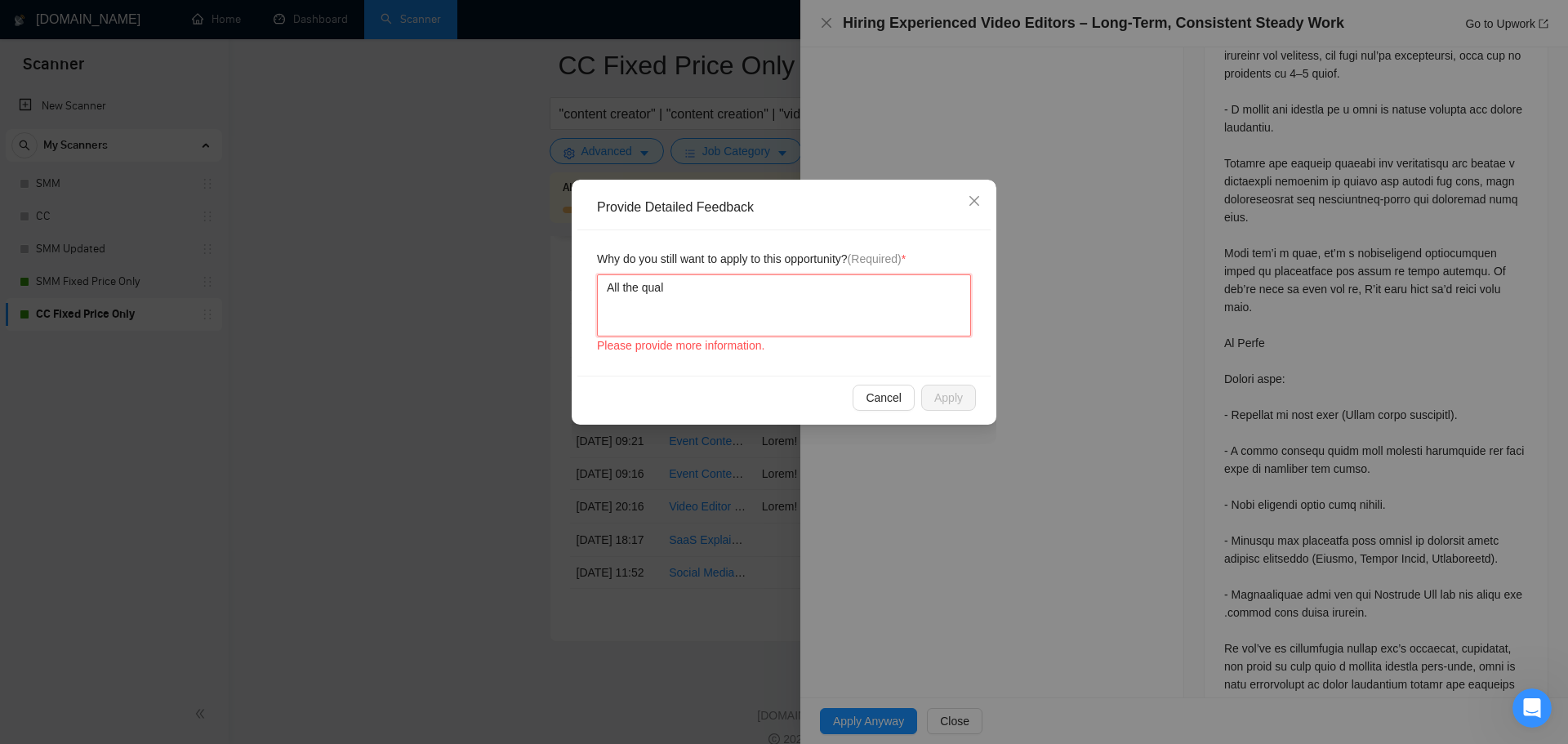
type textarea "All the quali"
type textarea "All the qualif"
type textarea "All the qualifi"
type textarea "All the qualif"
type textarea "All the quali"
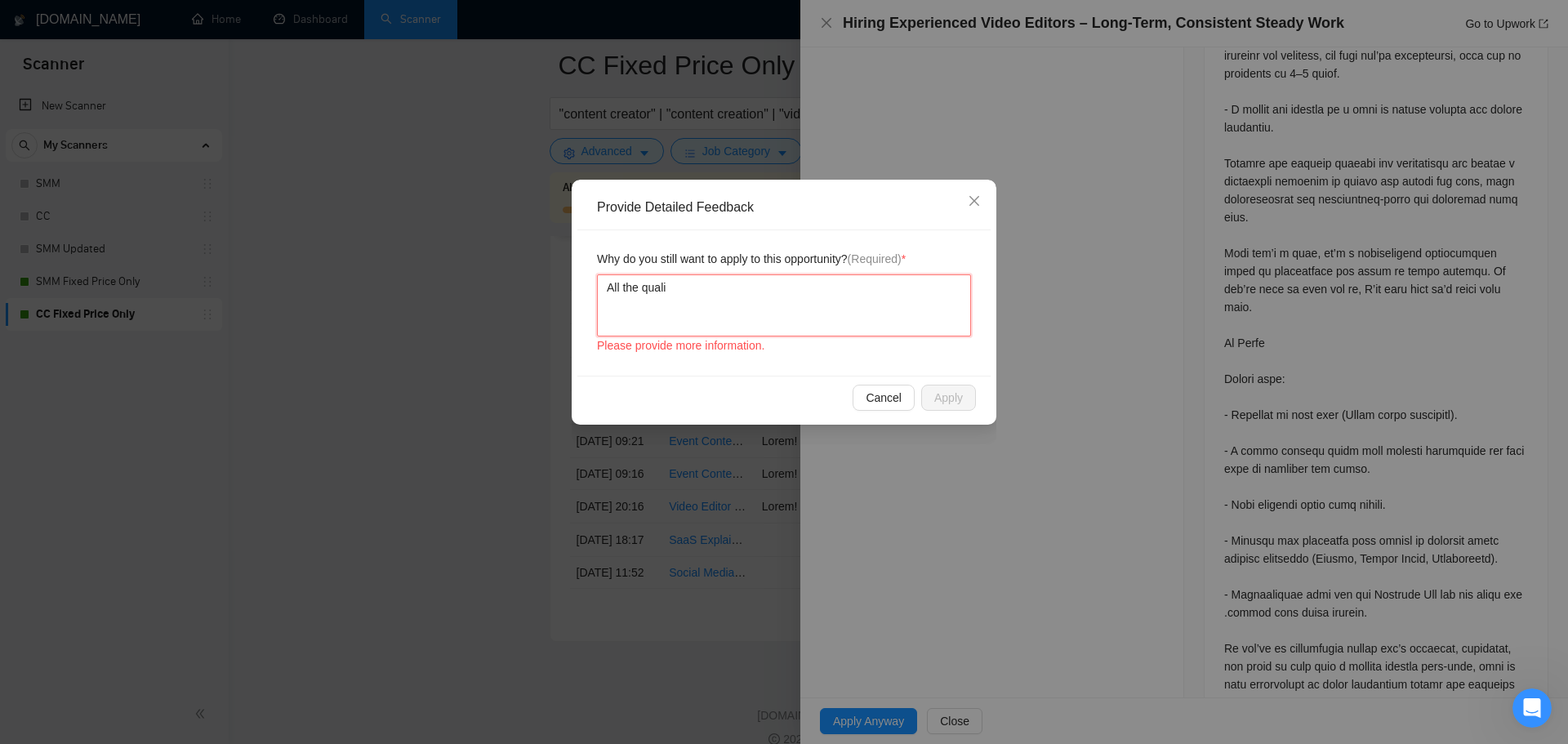
type textarea "All the qualif"
type textarea "All the qualifi"
type textarea "All the qualific"
type textarea "All the qualifica"
type textarea "All the qualificat"
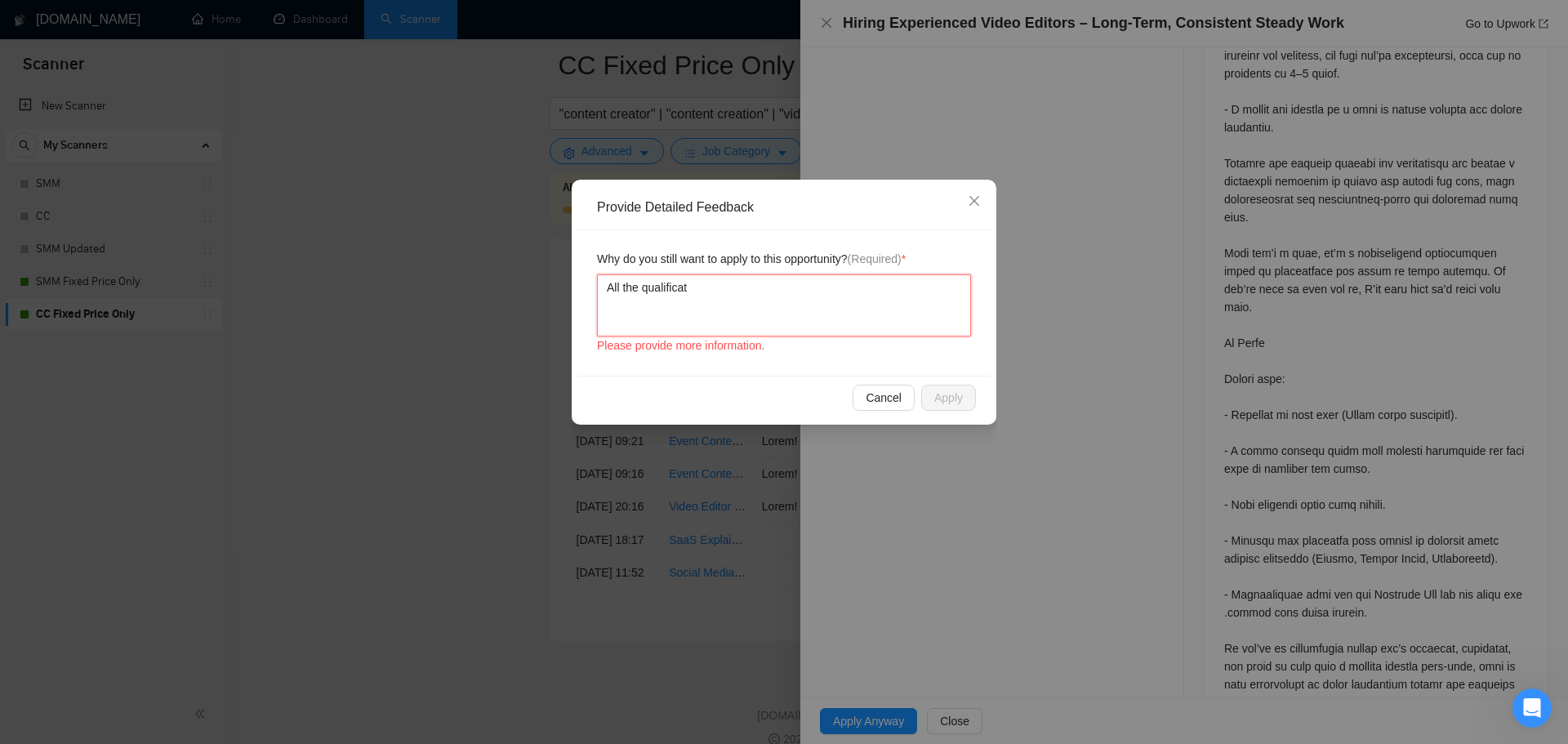
type textarea "All the qualificati"
type textarea "All the qualificatio"
type textarea "All the qualification"
type textarea "All the qualifications"
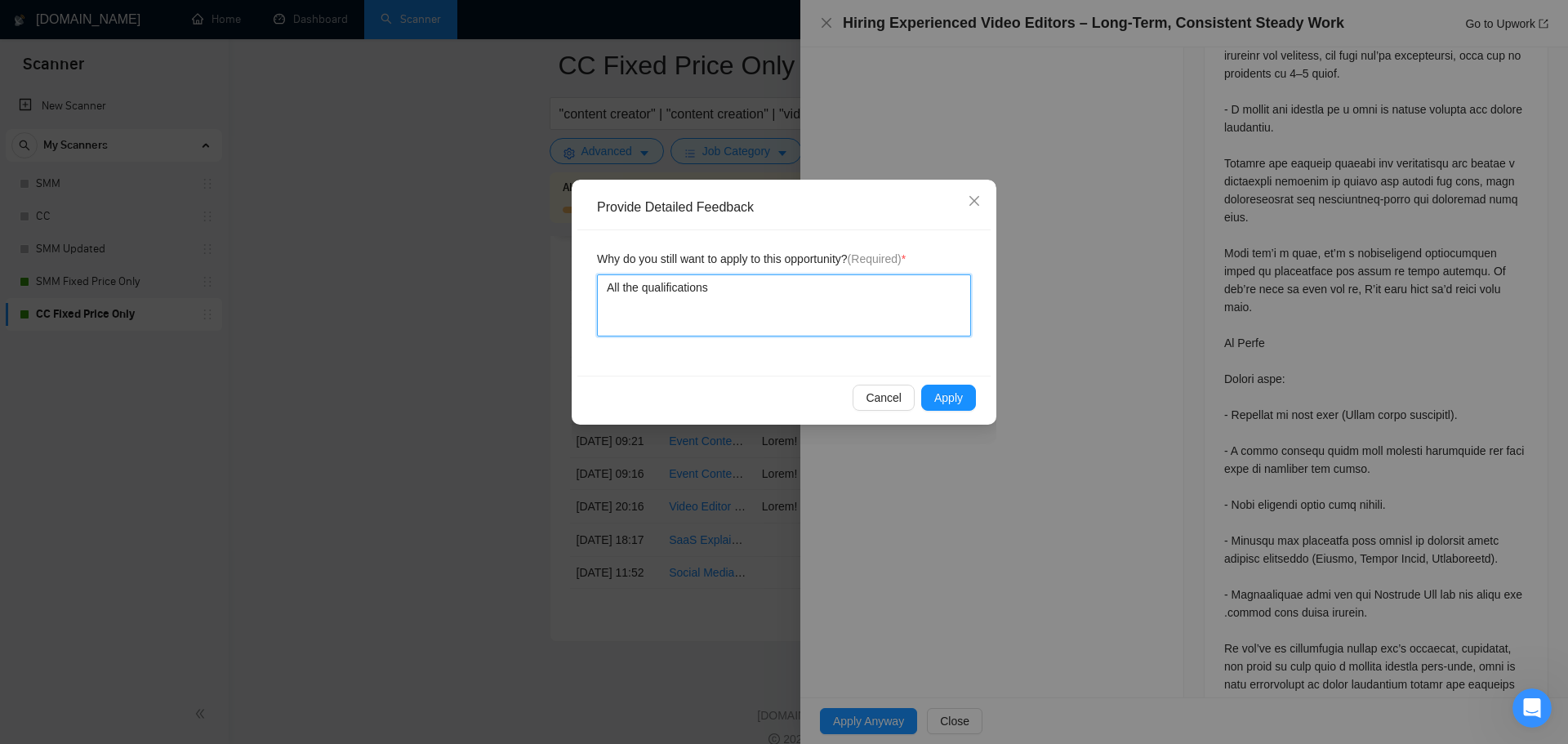
type textarea "All the qualifications m"
type textarea "All the qualifications ma"
type textarea "All the qualifications mat"
type textarea "All the qualifications matc"
type textarea "All the qualifications match"
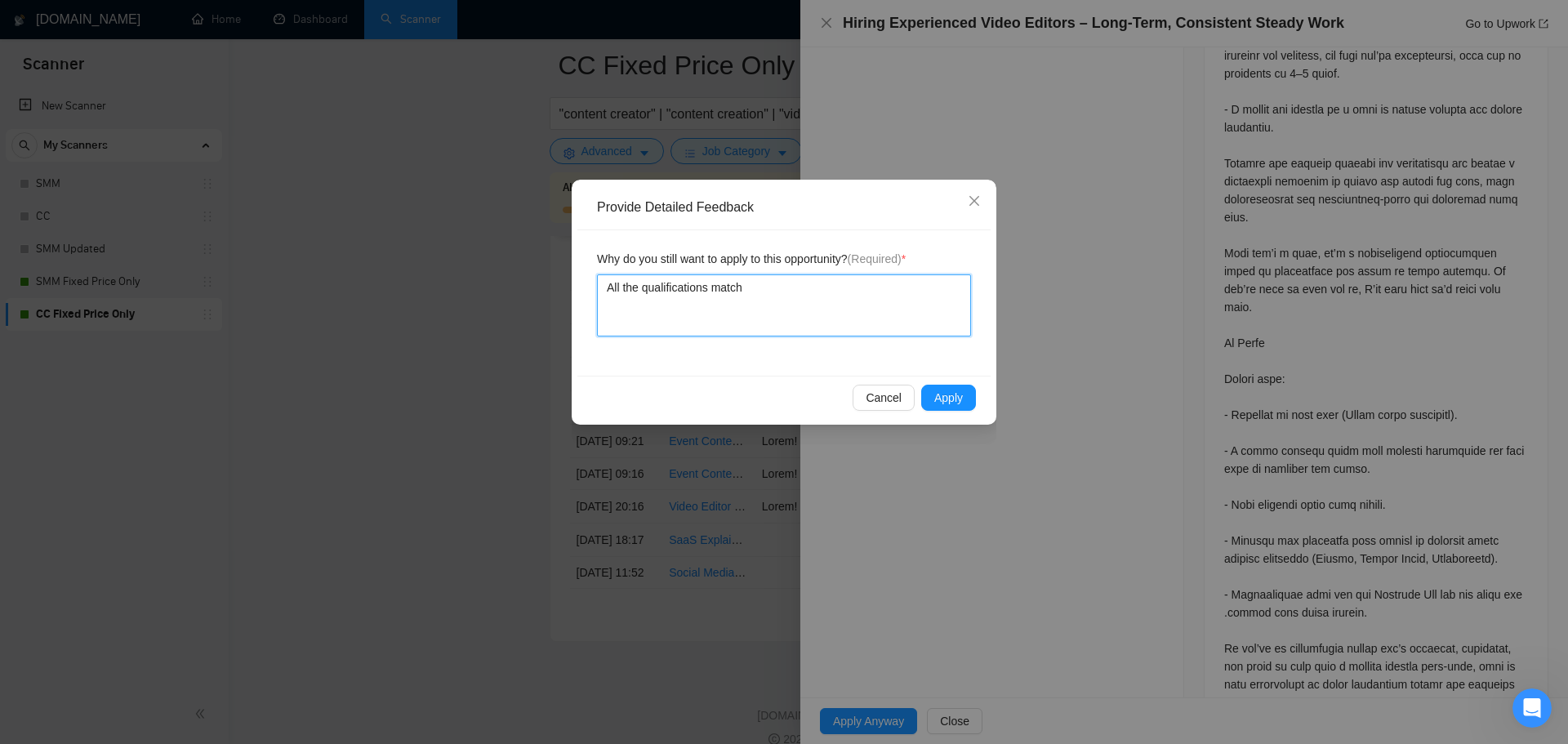
type textarea "All the qualifications match"
type textarea "All the qualifications match t"
type textarea "All the qualifications match the"
type textarea "All the qualifications match the f"
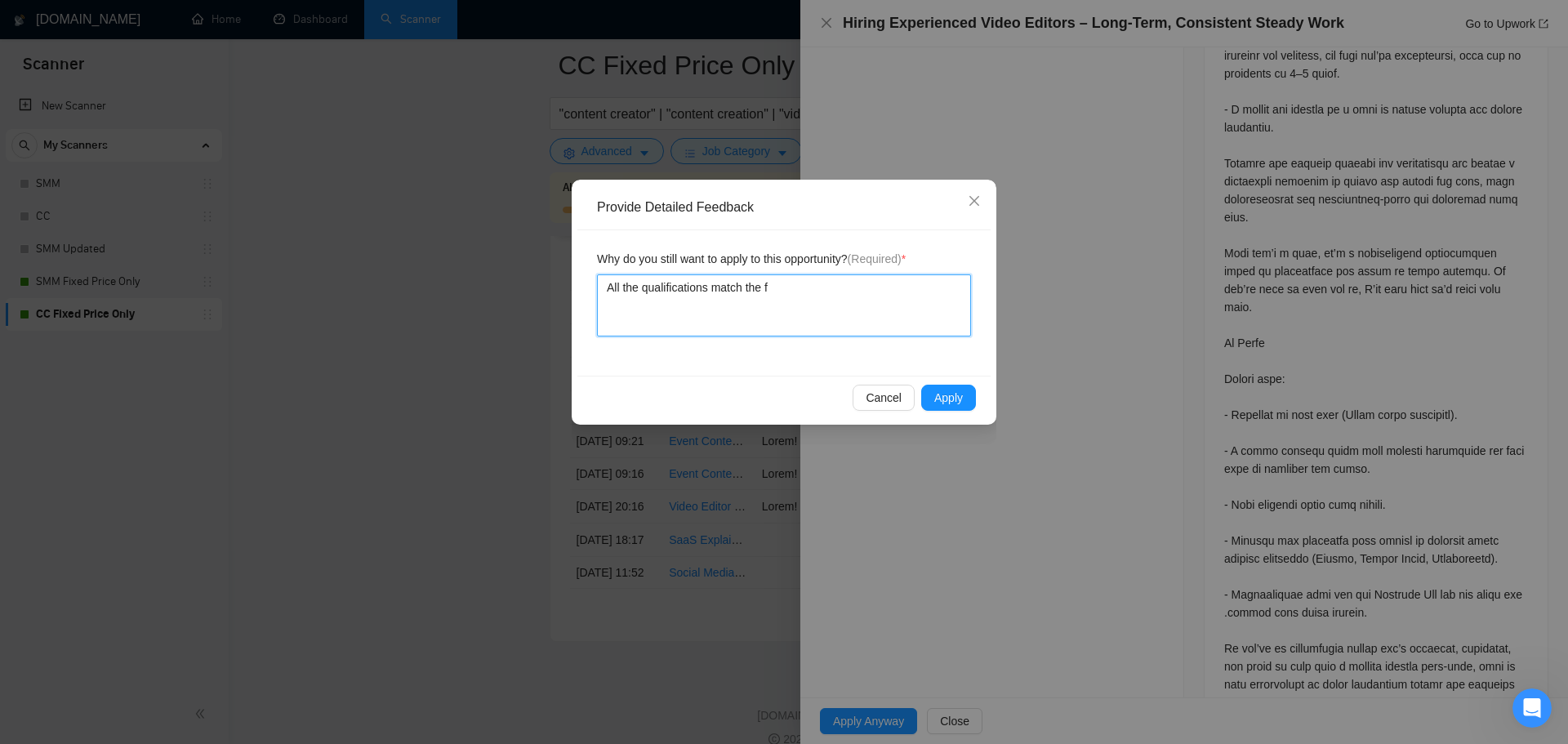
type textarea "All the qualifications match the fr"
type textarea "All the qualifications match the fre"
type textarea "All the qualifications match the free"
type textarea "All the qualifications match the freel"
type textarea "All the qualifications match the freela"
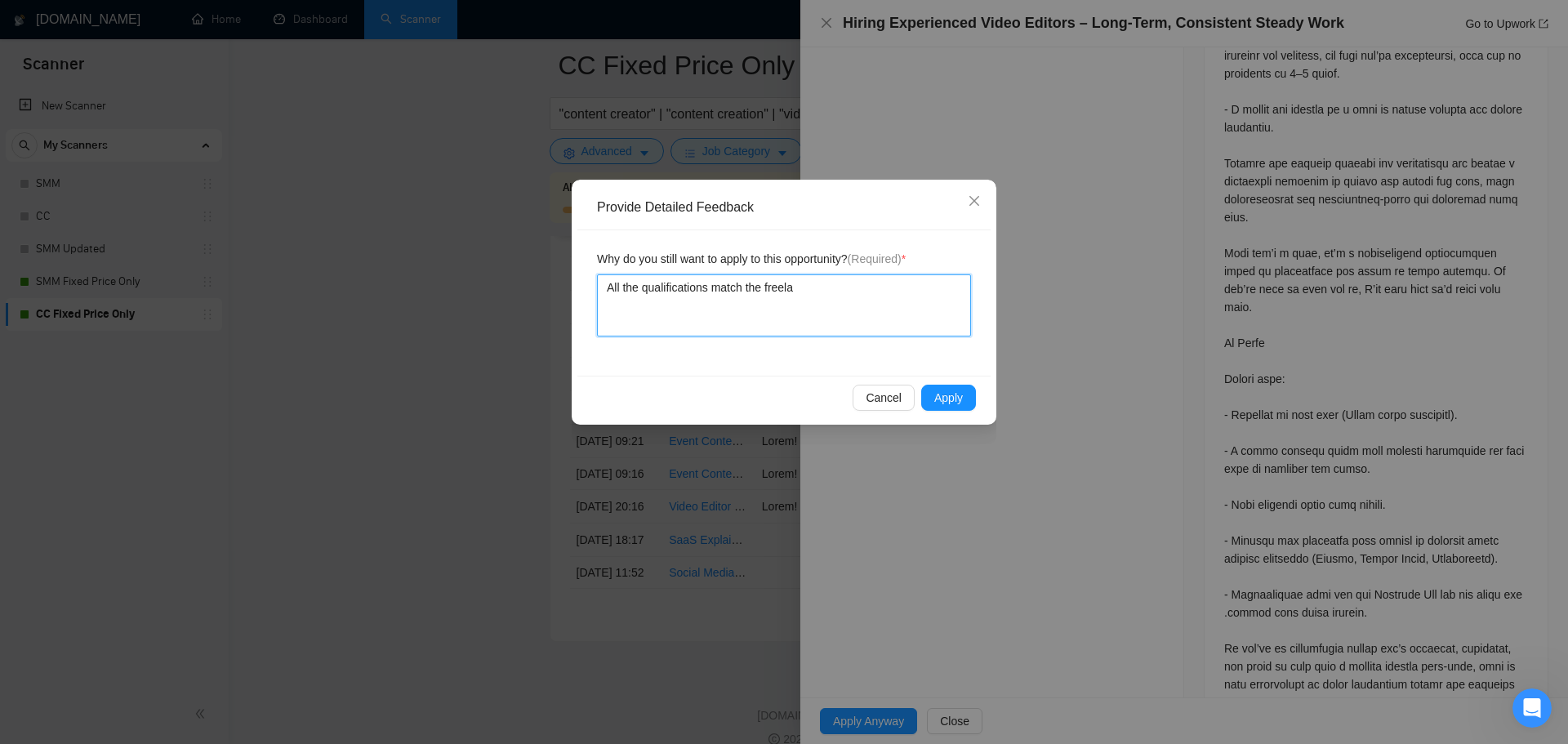
type textarea "All the qualifications match the freelan"
type textarea "All the qualifications match the freelanc"
type textarea "All the qualifications match the freelance"
type textarea "All the qualifications match the freelancer"
type textarea "All the qualifications match the freelancers"
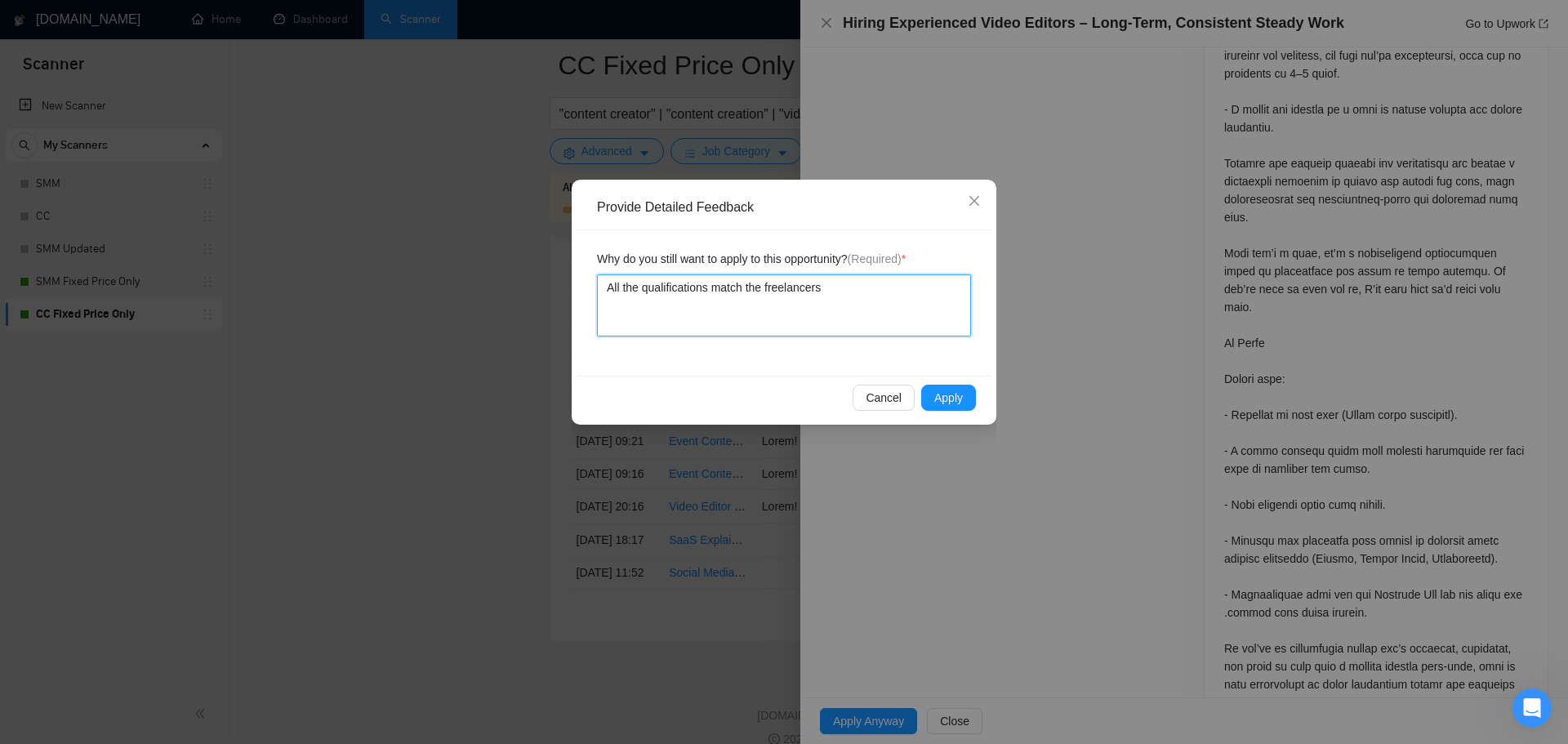
type textarea "All the qualifications match the freelancers"
type textarea "All the qualifications match the freelancers ("
type textarea "All the qualifications match the freelancers (S"
type textarea "All the qualifications match the freelancers (SU"
type textarea "All the qualifications match the freelancers (SUn"
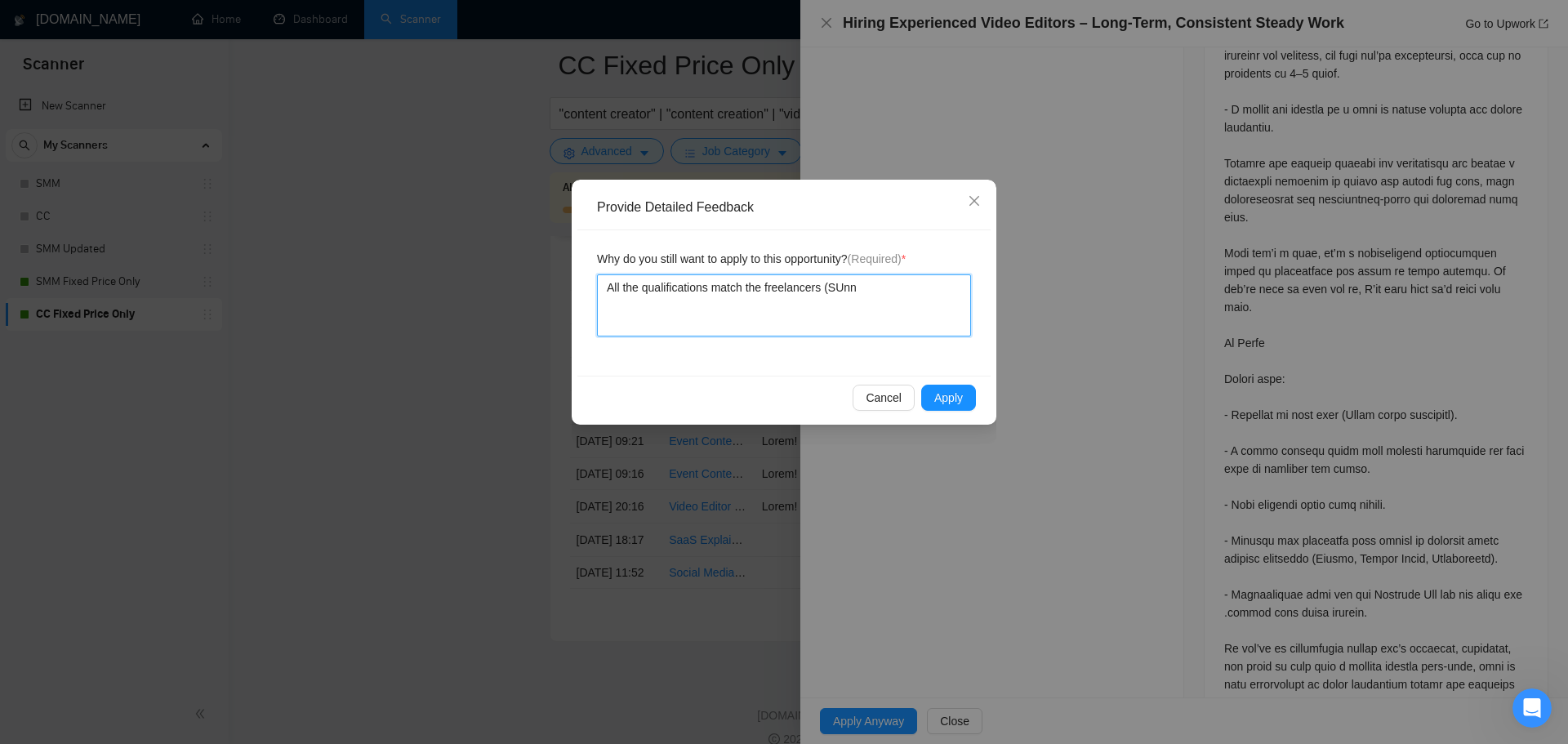
type textarea "All the qualifications match the freelancers (SUnny"
type textarea "All the qualifications match the freelancers (SUnnyu"
type textarea "All the qualifications match the freelancers (SUnny"
type textarea "All the qualifications match the freelancers (SUnn"
type textarea "All the qualifications match the freelancers (SUn"
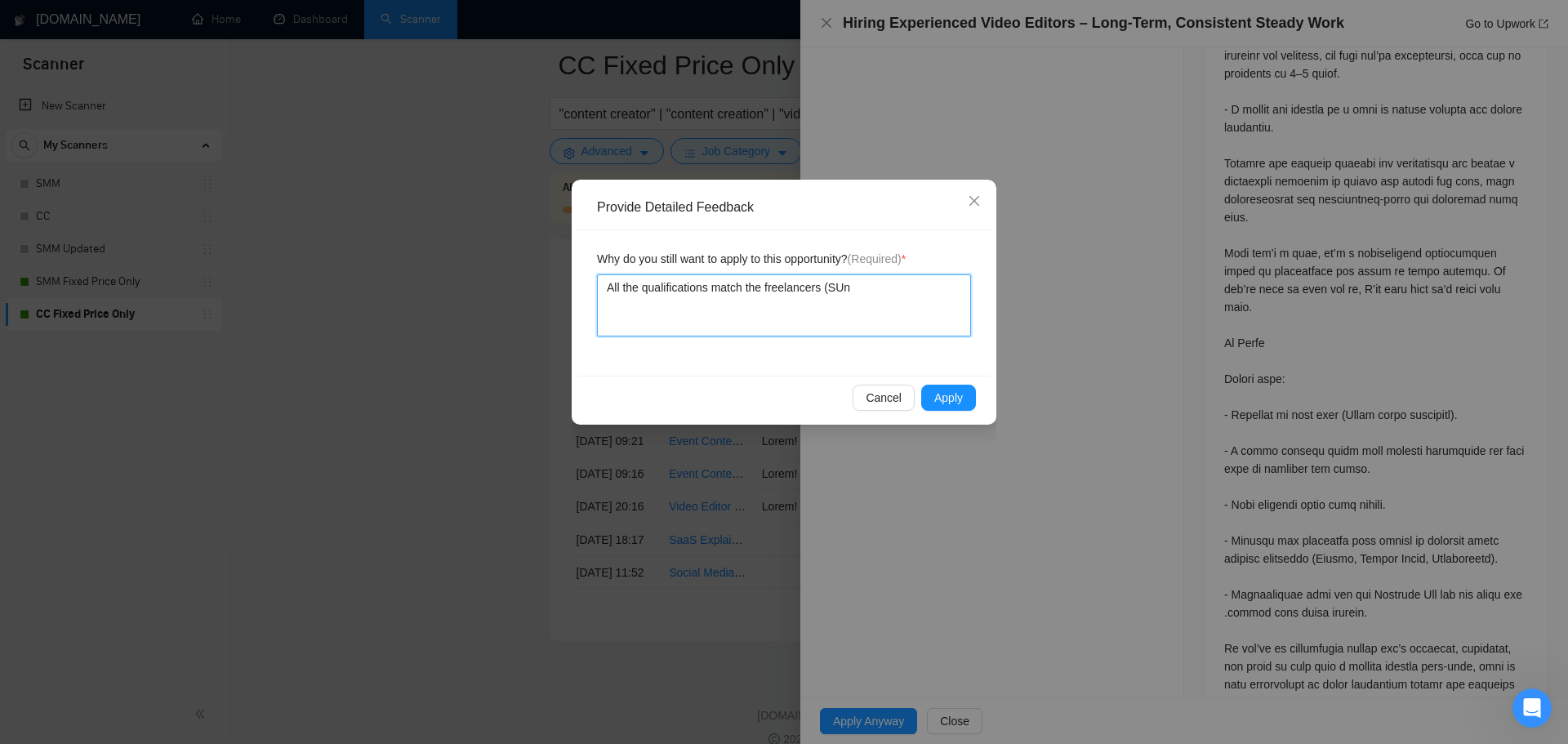
type textarea "All the qualifications match the freelancers (SU"
type textarea "All the qualifications match the freelancers (S"
type textarea "All the qualifications match the freelancers (Su"
type textarea "All the qualifications match the freelancers (Sun"
type textarea "All the qualifications match the freelancers (Sunn"
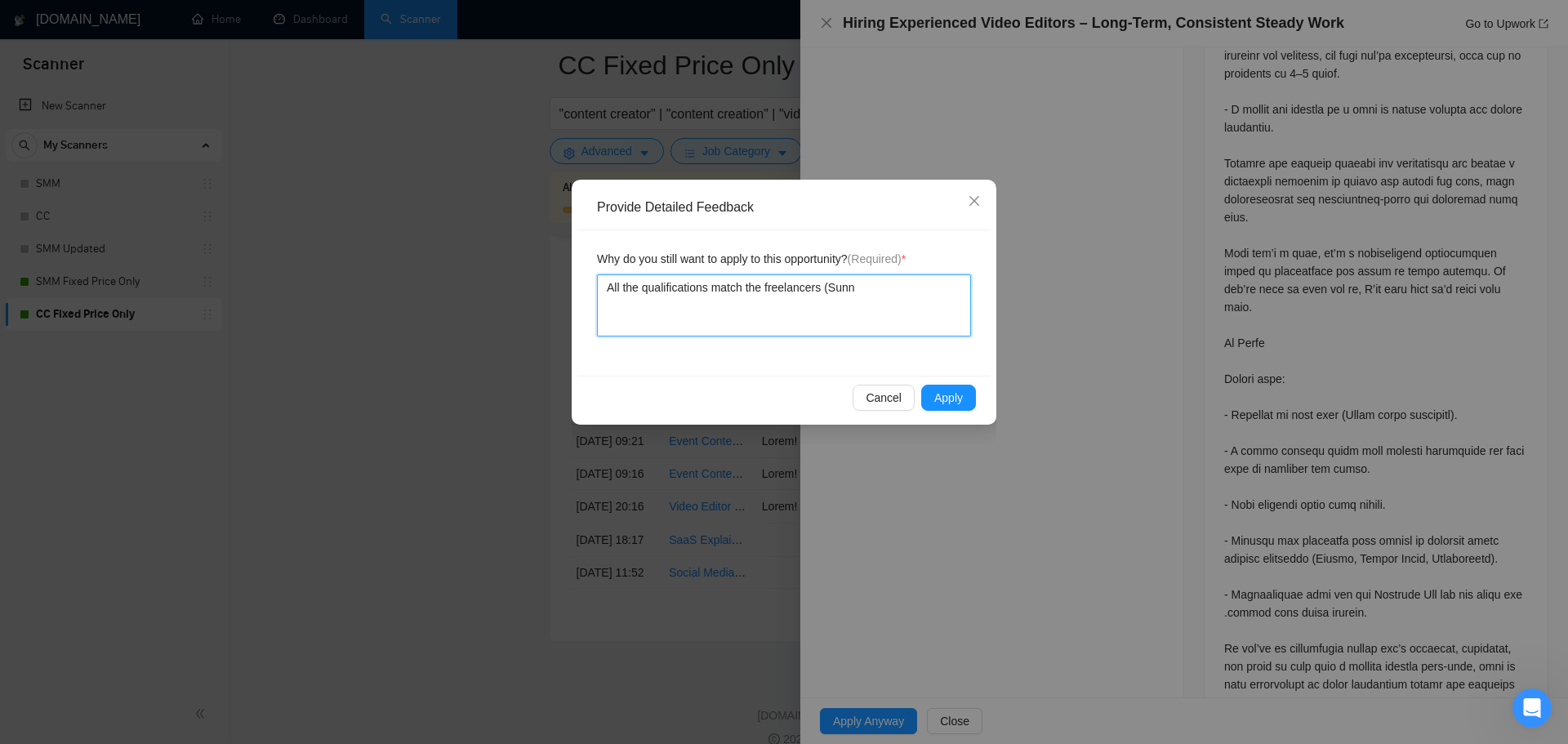
type textarea "All the qualifications match the freelancers (Sunny"
type textarea "All the qualifications match the freelancers (Sunny H"
type textarea "All the qualifications match the freelancers (Sunny Ha"
type textarea "All the qualifications match the freelancers (Sunny Har"
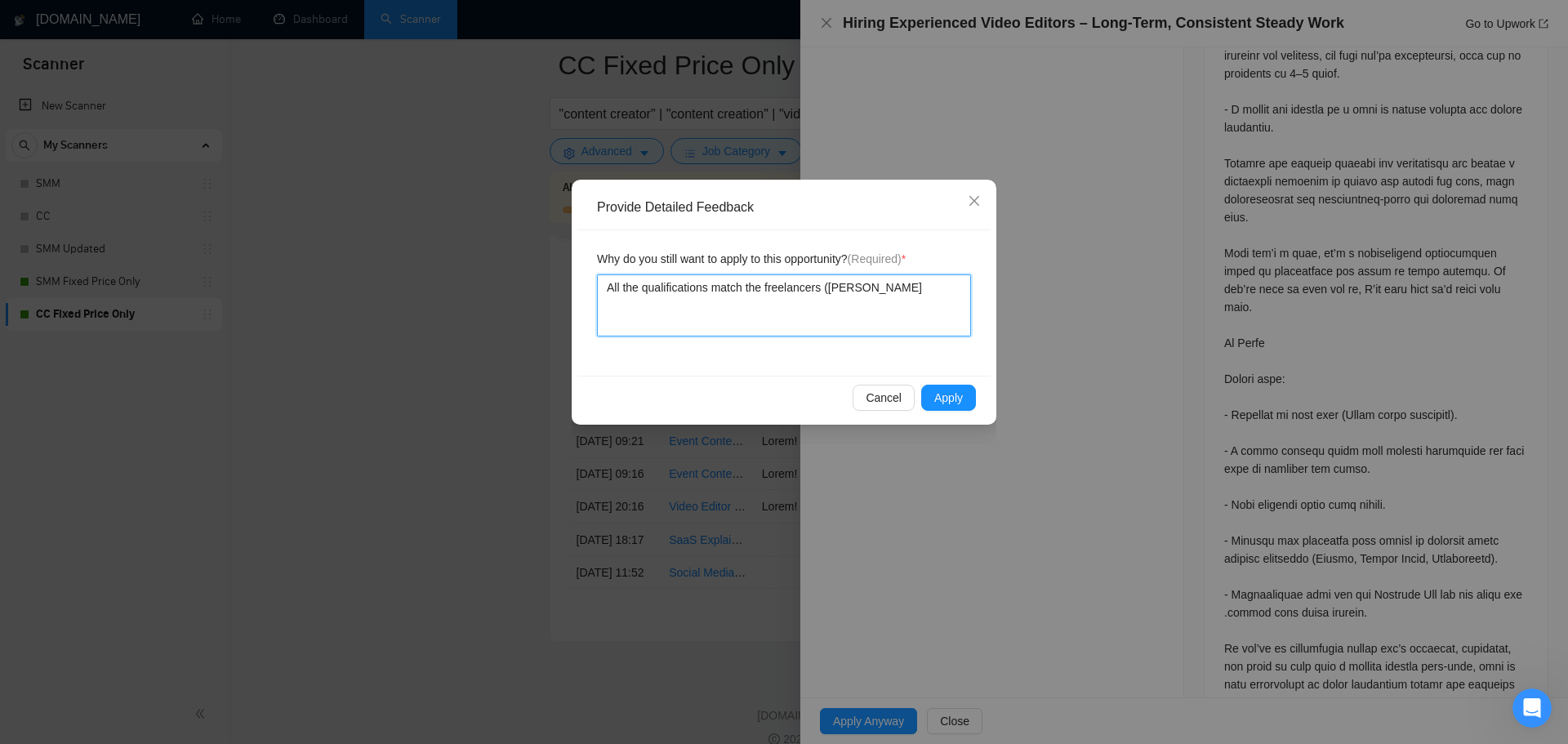
type textarea "All the qualifications match the freelancers (Sunny Hari"
type textarea "All the qualifications match the freelancers (Sunny Hari)"
click at [815, 296] on textarea "All the qualifications match the freelancers (Sunny Hari)" at bounding box center [784, 305] width 374 height 62
type textarea "All the qualifications match the freelancer's (Sunny Hari)"
click at [909, 286] on textarea "All the qualifications match the freelancer's (Sunny Hari)" at bounding box center [784, 305] width 374 height 62
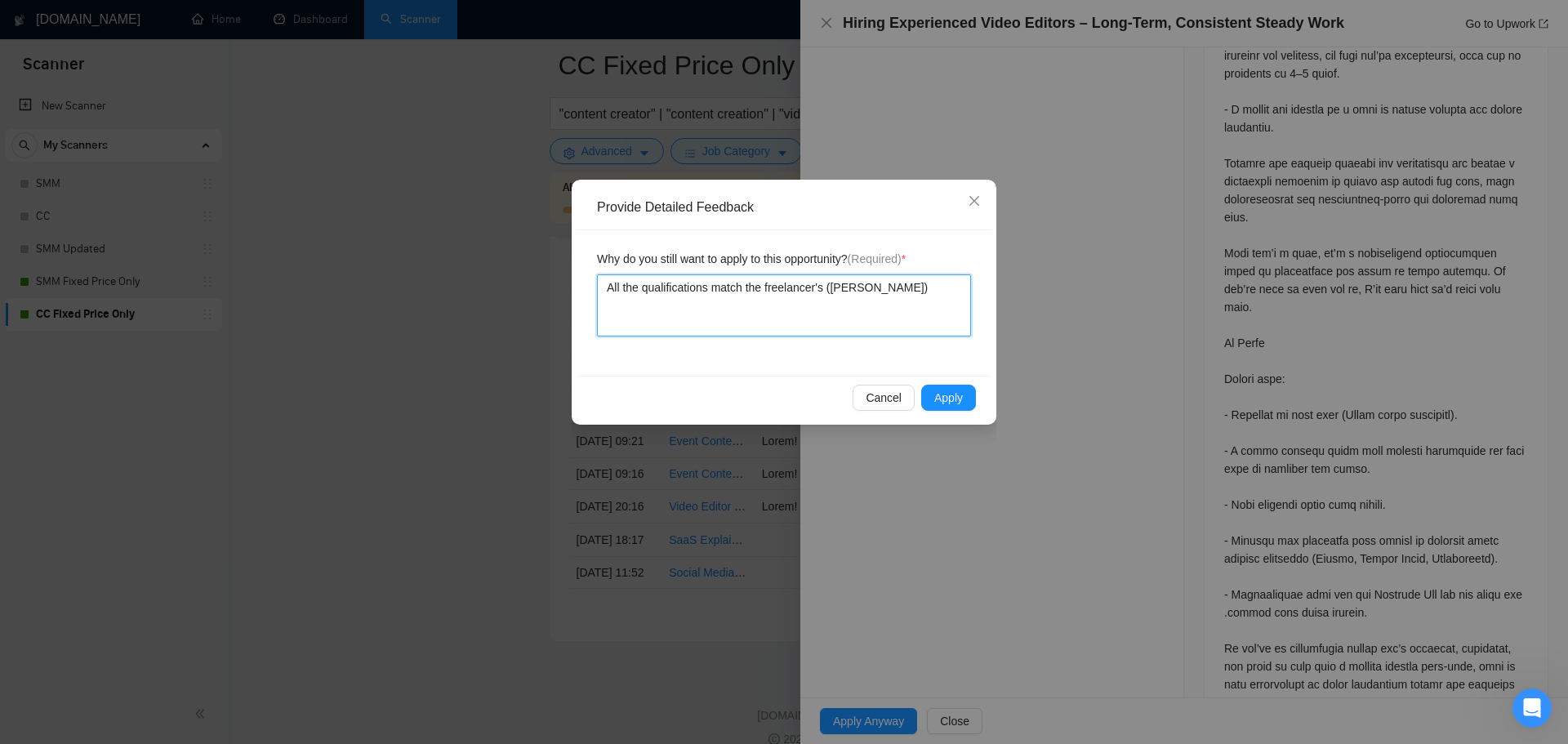
type textarea "All the qualifications match the freelancer's (Sunny Hari)"
type textarea "All the qualifications match the freelancer's (Sunny Hari) p"
type textarea "All the qualifications match the freelancer's (Sunny Hari) pr"
type textarea "All the qualifications match the freelancer's (Sunny Hari) pro"
type textarea "All the qualifications match the freelancer's (Sunny Hari) prof"
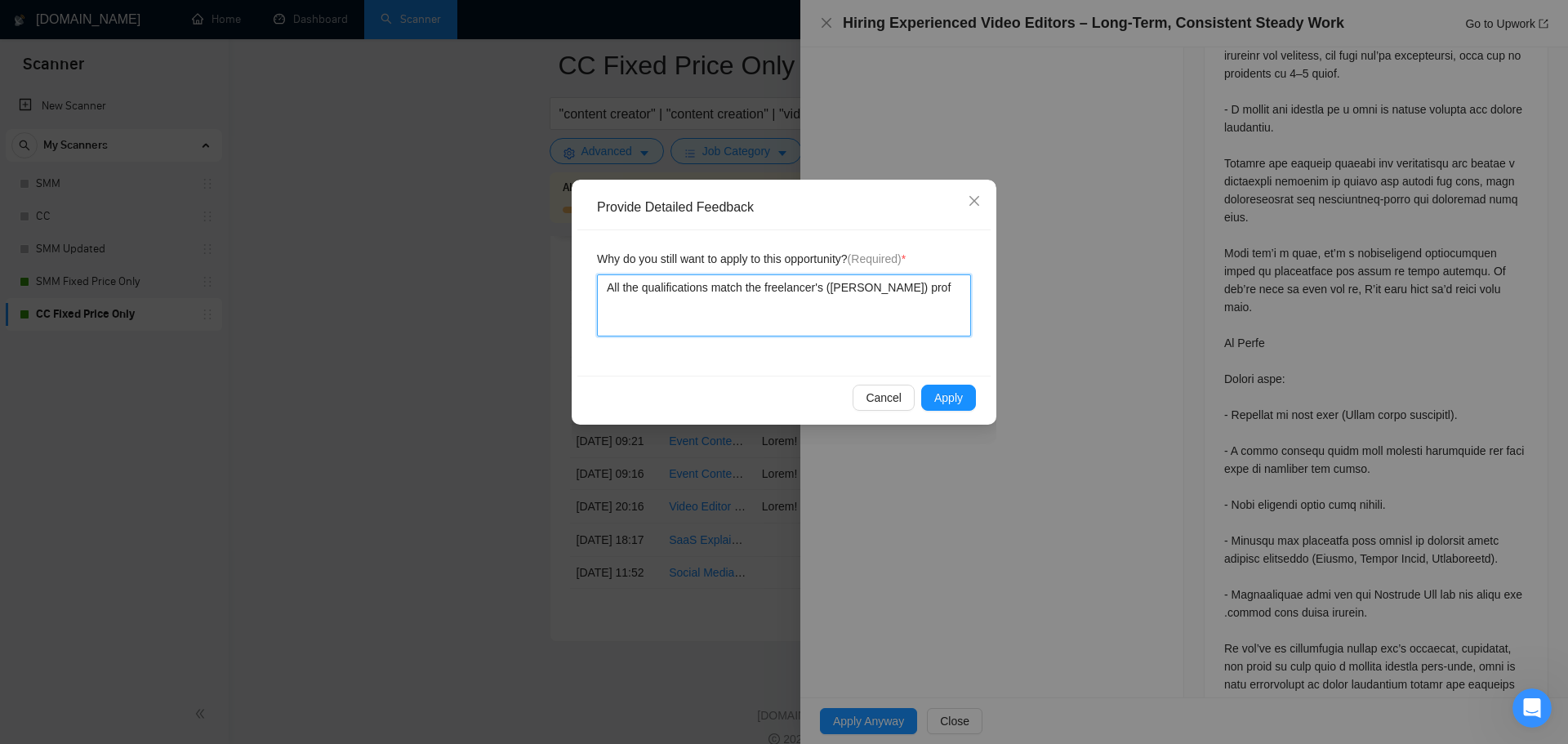
type textarea "All the qualifications match the freelancer's (Sunny Hari) profi"
type textarea "All the qualifications match the freelancer's (Sunny Hari) profil"
type textarea "All the qualifications match the freelancer's (Sunny Hari) profile"
type textarea "All the qualifications match the freelancer's (Sunny Hari) profile,"
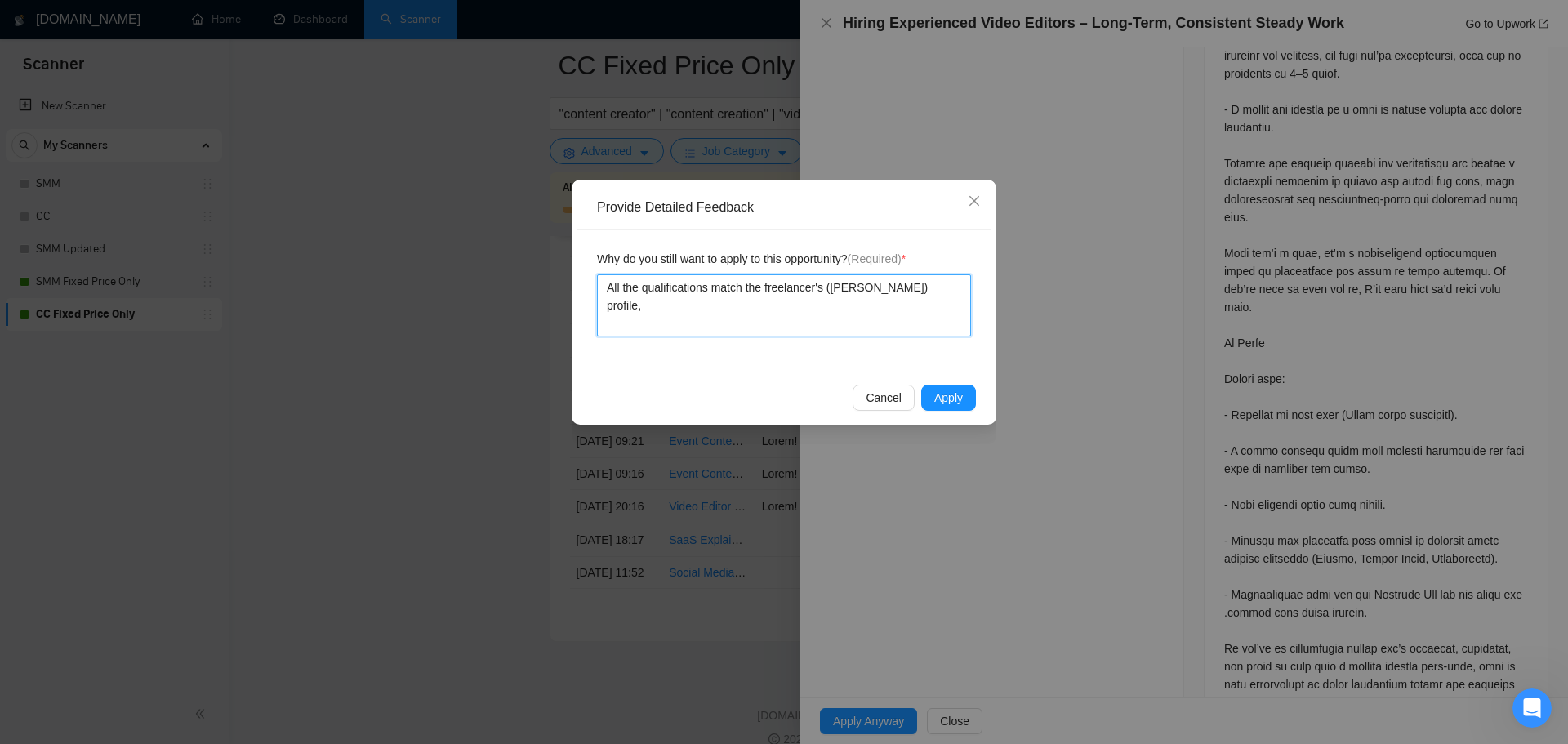
type textarea "All the qualifications match the freelancer's (Sunny Hari) profile, s"
type textarea "All the qualifications match the freelancer's (Sunny Hari) profile, sk"
type textarea "All the qualifications match the freelancer's (Sunny Hari) profile, ski"
type textarea "All the qualifications match the freelancer's (Sunny Hari) profile, skil"
click at [720, 302] on textarea "All the qualifications match the freelancer's (Sunny Hari) profile, skills, and…" at bounding box center [784, 305] width 374 height 62
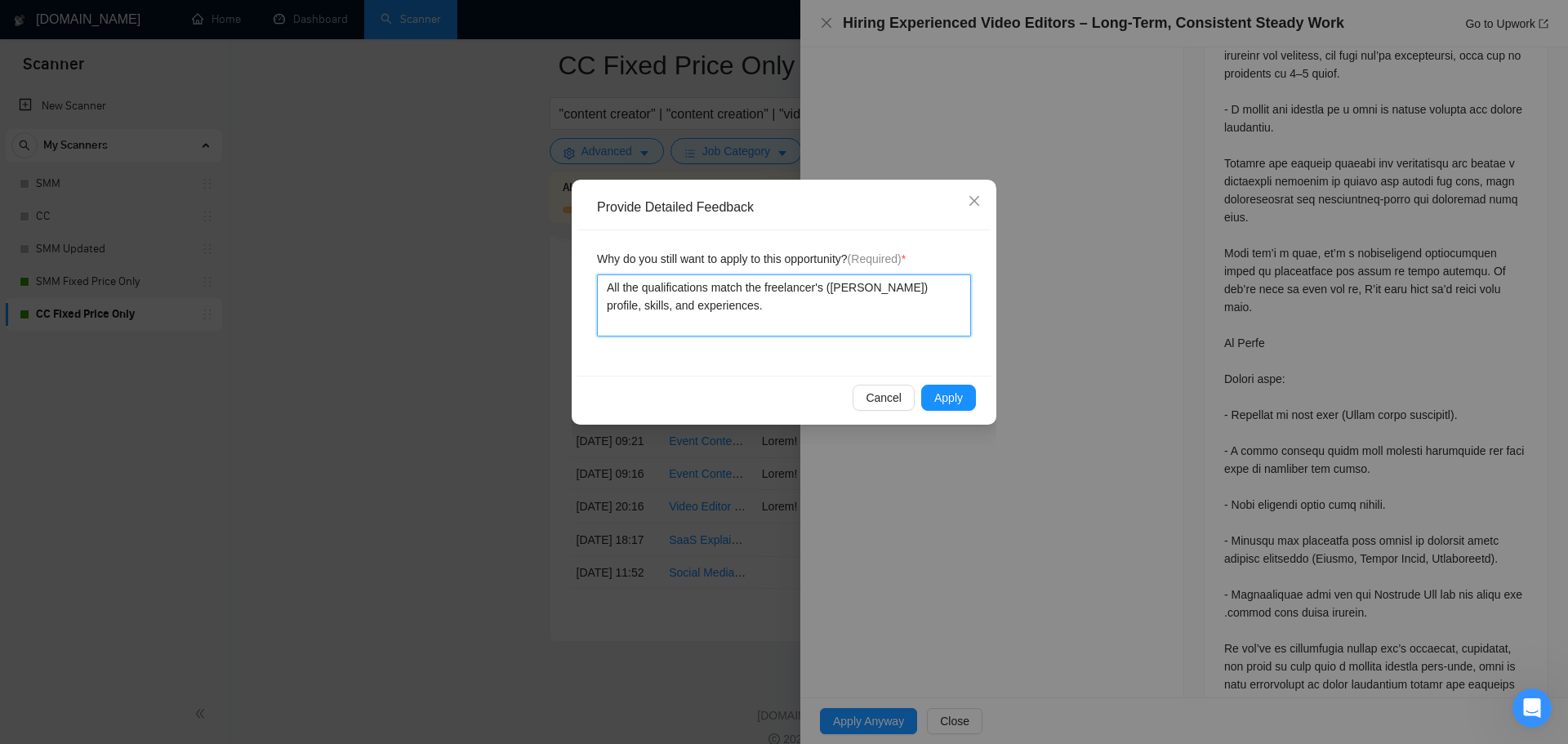
drag, startPoint x: 802, startPoint y: 308, endPoint x: 445, endPoint y: 229, distance: 365.6
click at [445, 229] on div "Provide Detailed Feedback Why do you still want to apply to this opportunity? (…" at bounding box center [784, 372] width 1568 height 744
click at [950, 396] on span "Apply" at bounding box center [948, 398] width 29 height 18
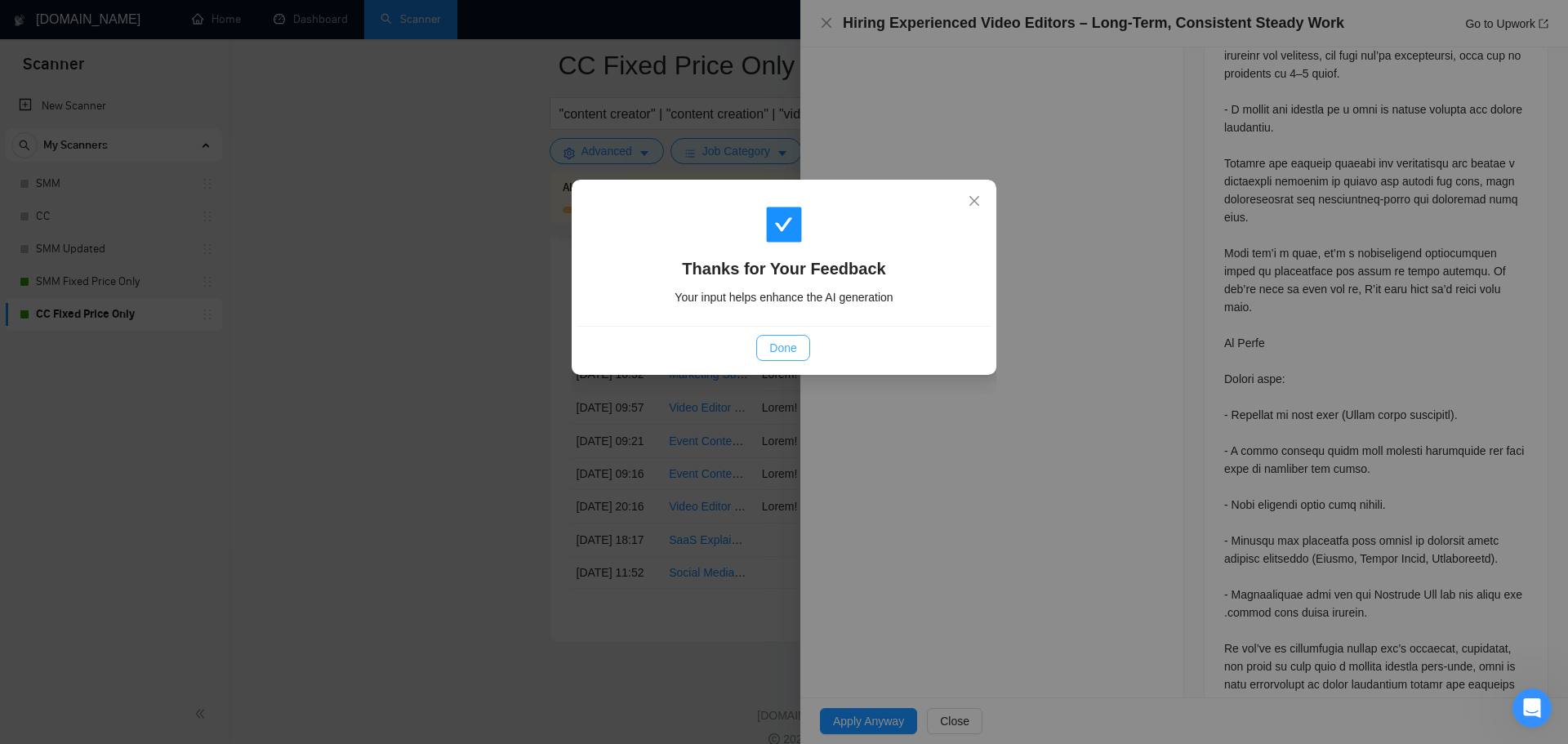
click at [781, 344] on span "Done" at bounding box center [782, 348] width 27 height 18
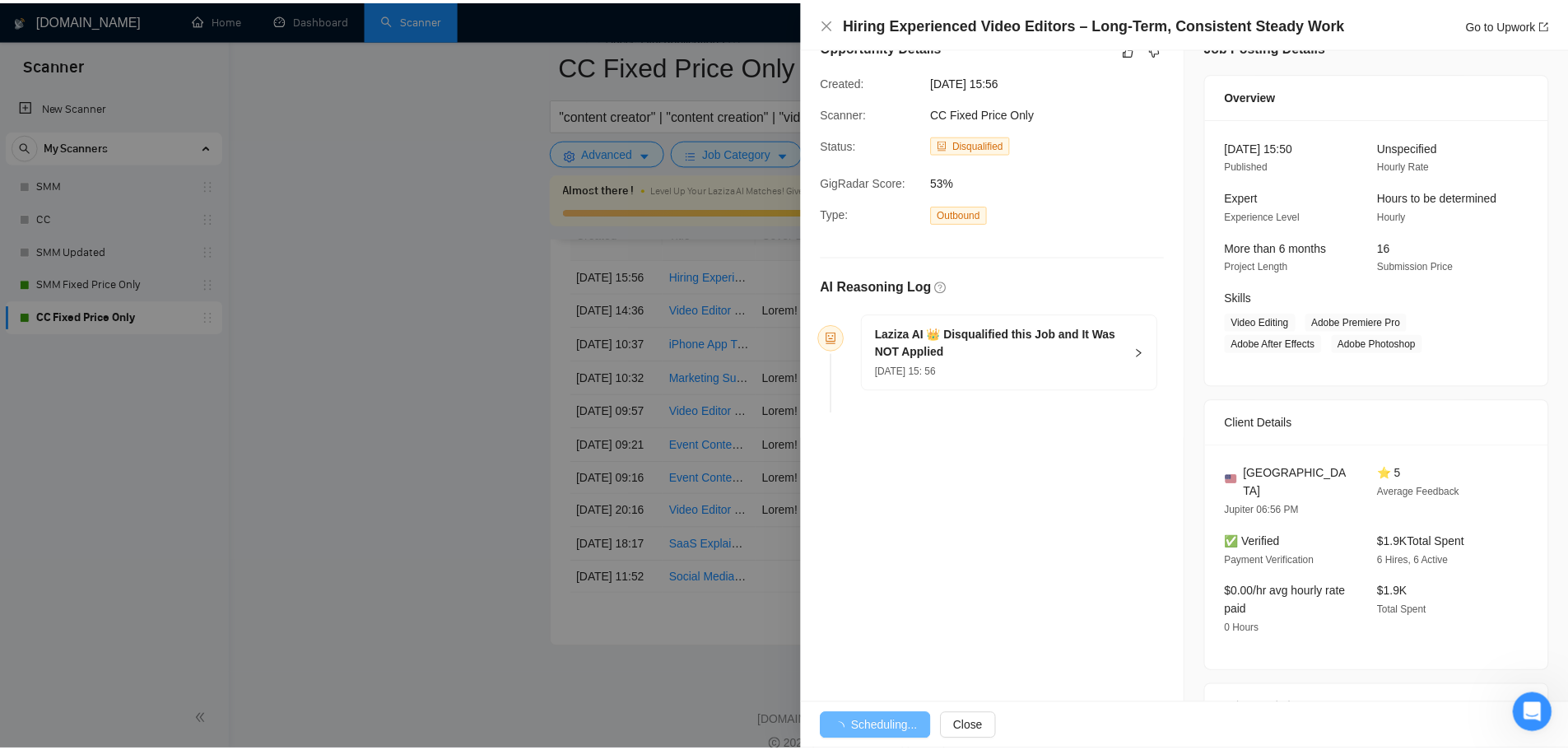
scroll to position [0, 0]
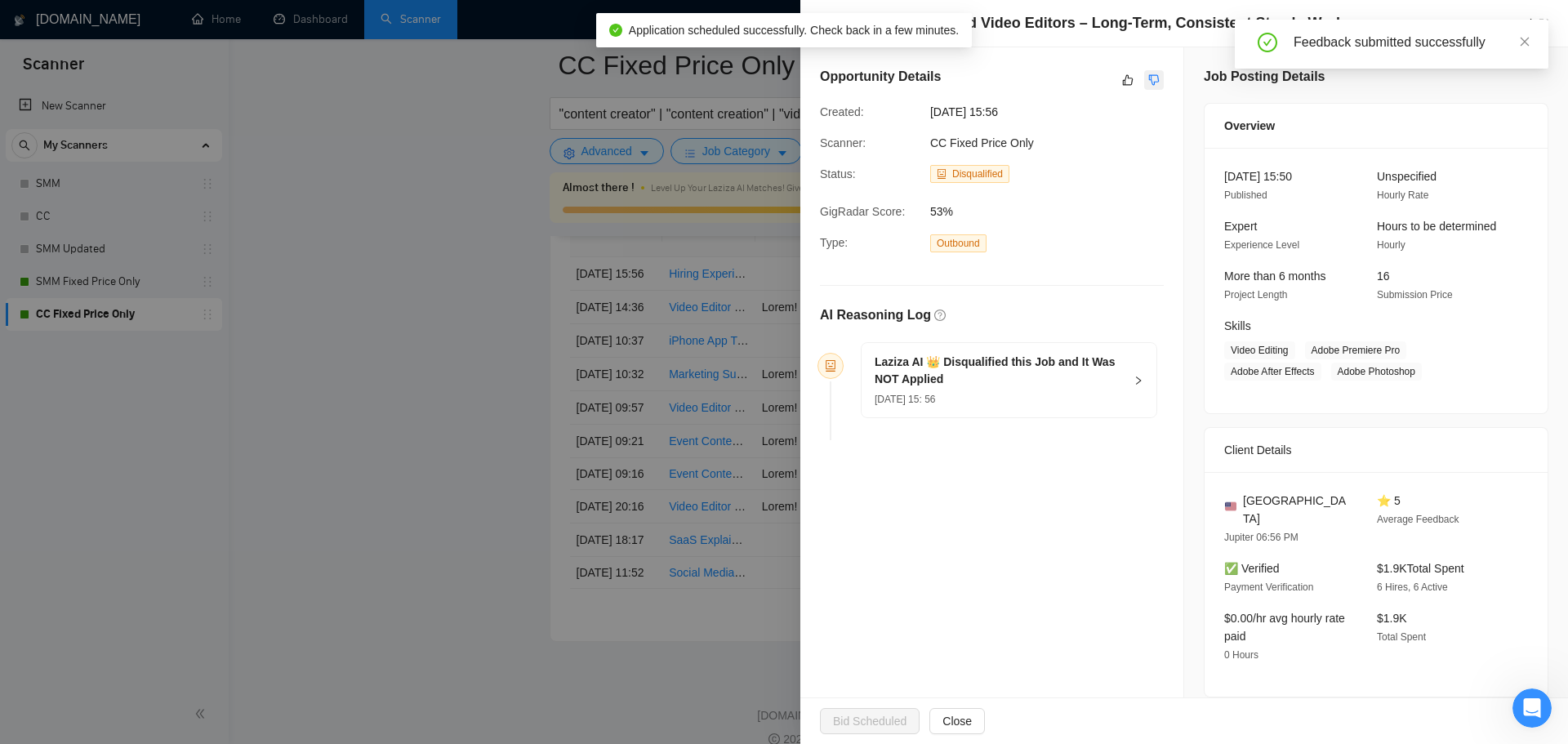
click at [1149, 81] on icon "dislike" at bounding box center [1155, 80] width 10 height 10
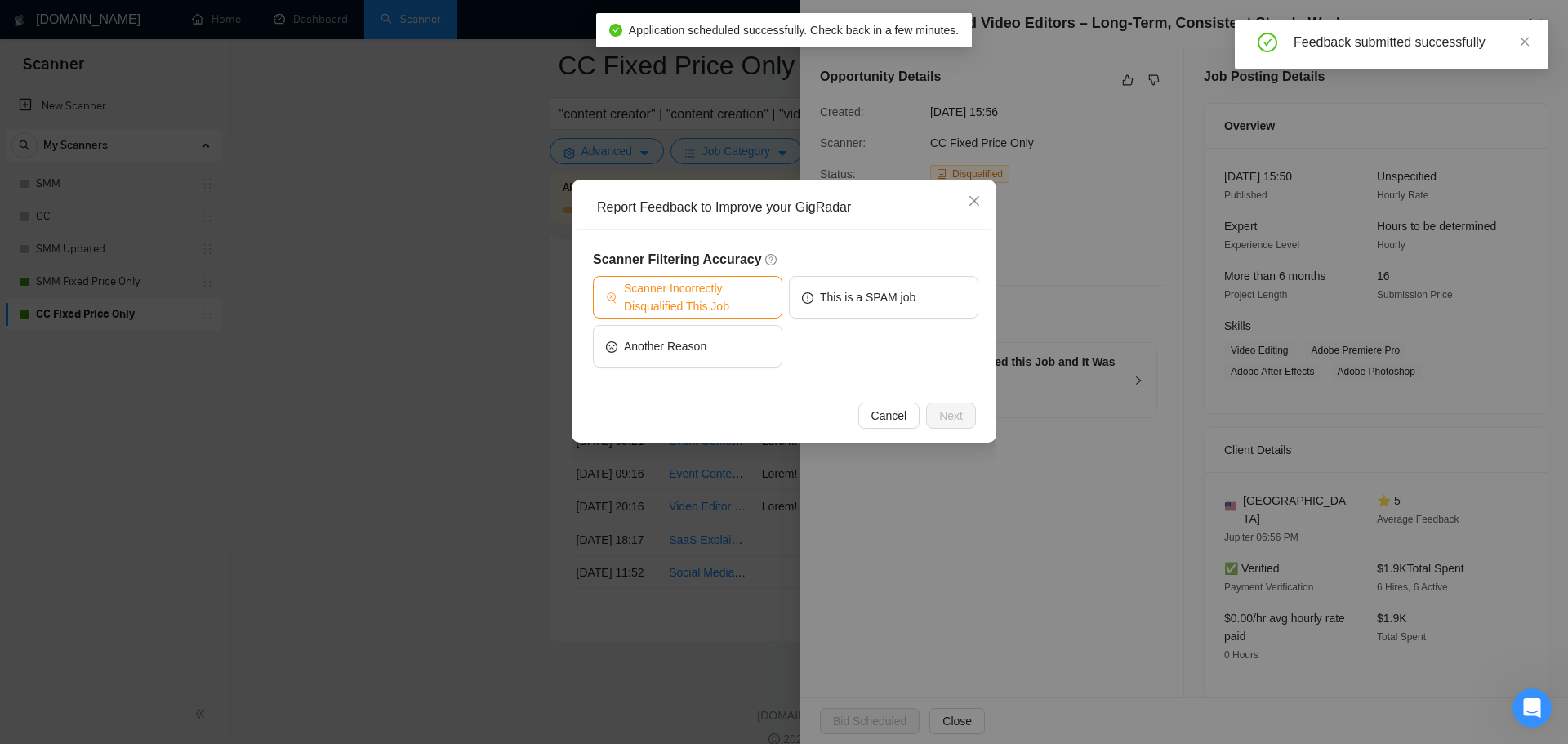
click at [706, 311] on span "Scanner Incorrectly Disqualified This Job" at bounding box center [697, 297] width 145 height 36
click at [955, 408] on span "Next" at bounding box center [951, 415] width 24 height 18
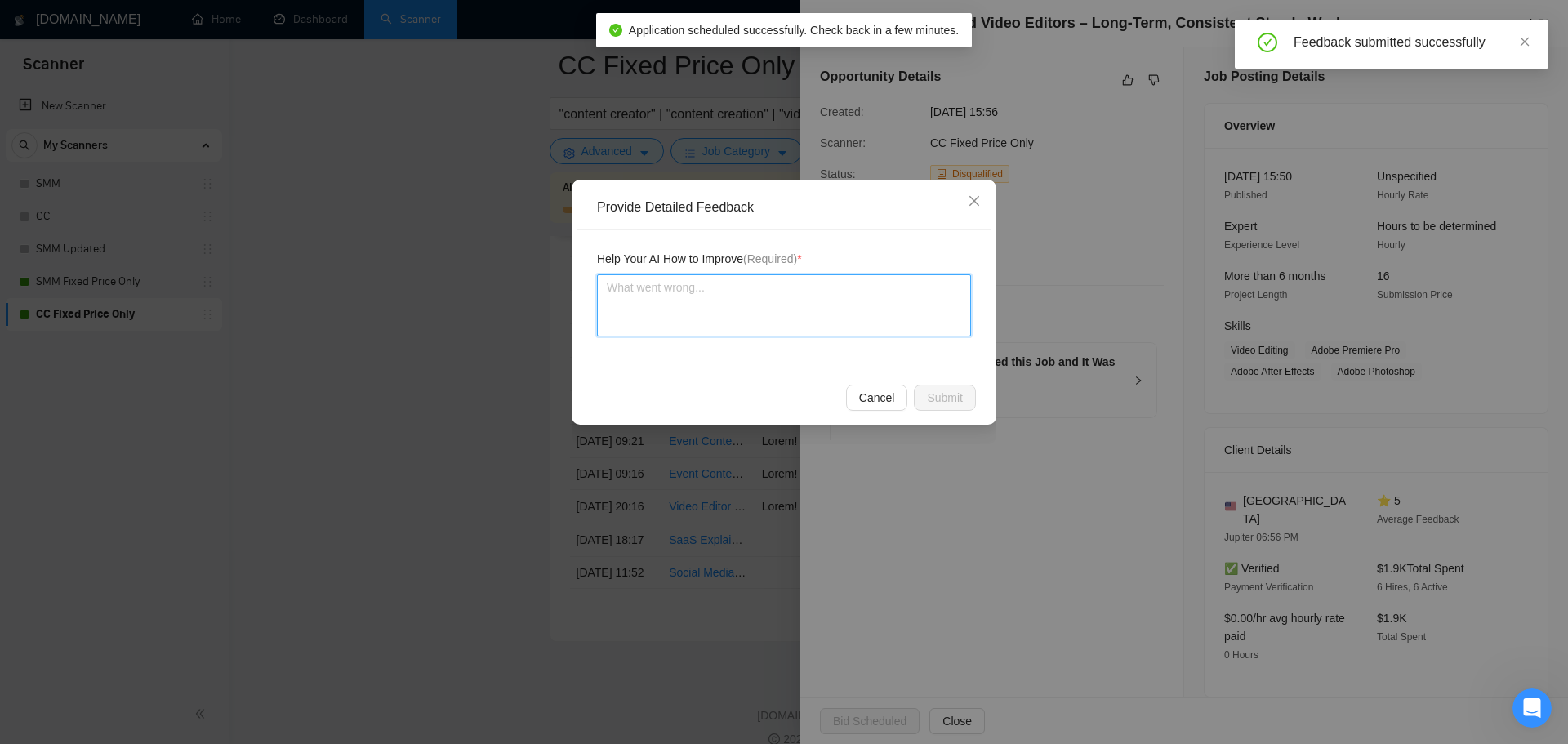
click at [779, 329] on textarea at bounding box center [784, 305] width 374 height 62
paste textarea "All the qualifications match the freelancer's (Sunny Hari) profile, skills, and…"
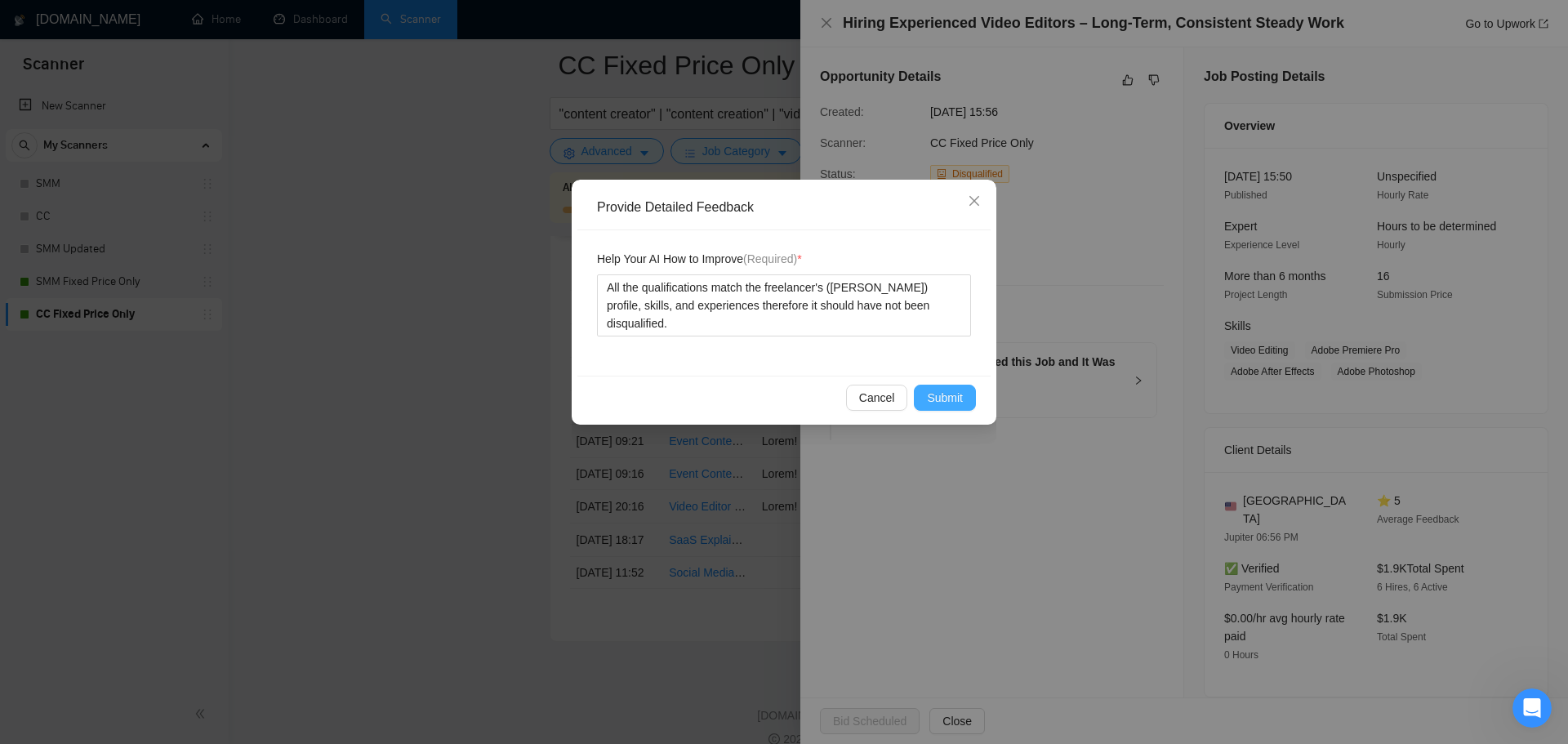
click at [924, 388] on button "Submit" at bounding box center [945, 398] width 62 height 26
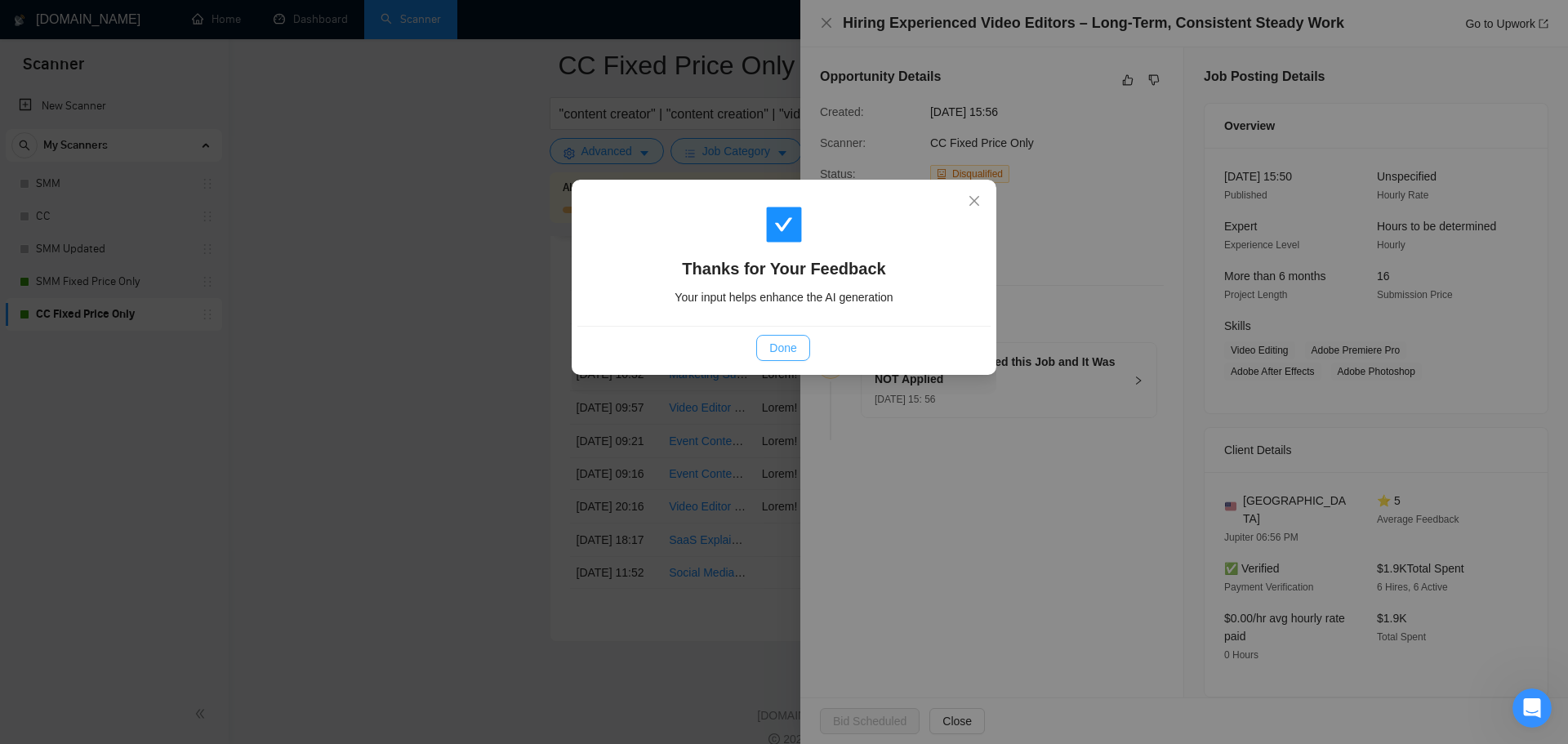
click at [801, 343] on button "Done" at bounding box center [782, 348] width 53 height 26
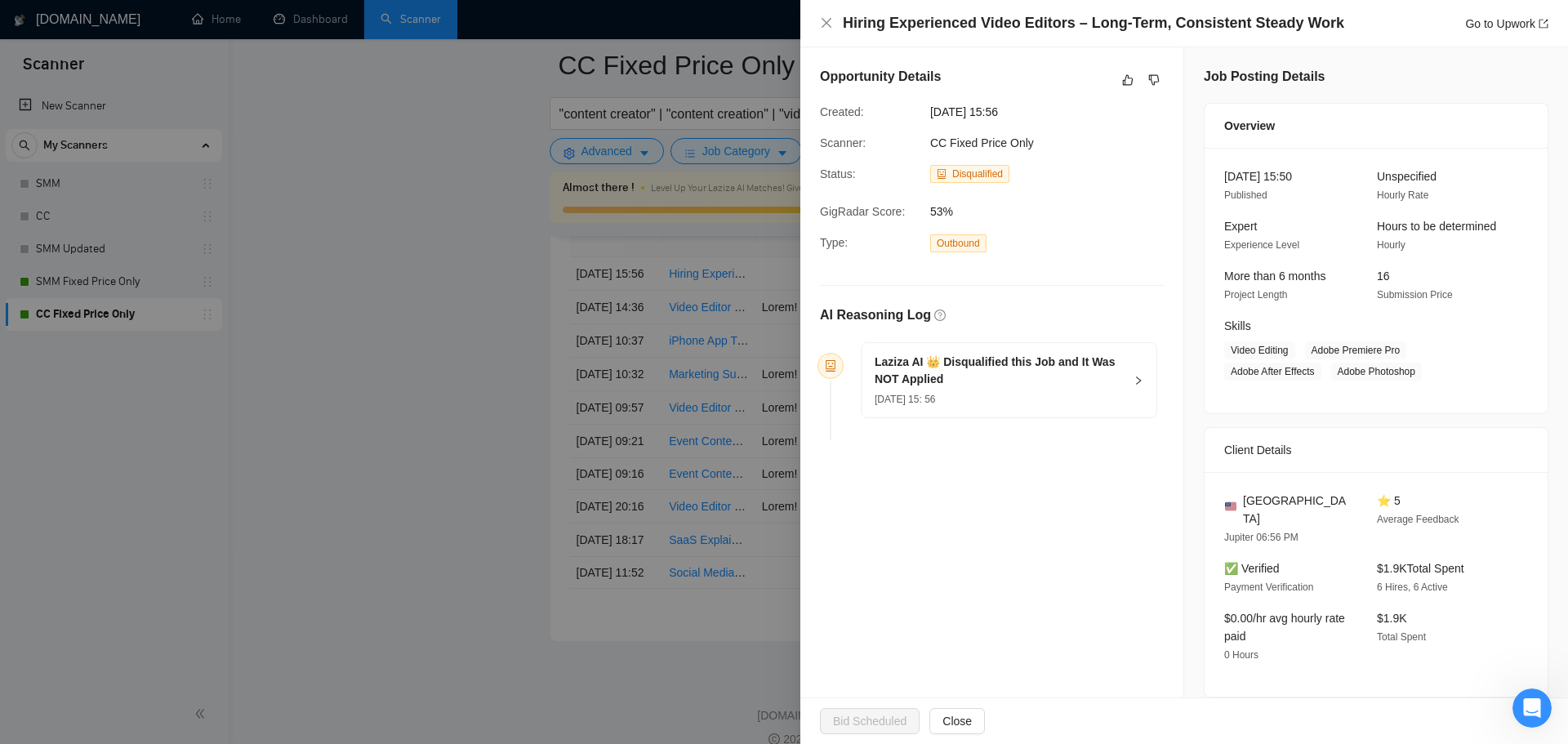
click at [477, 375] on div at bounding box center [784, 372] width 1568 height 744
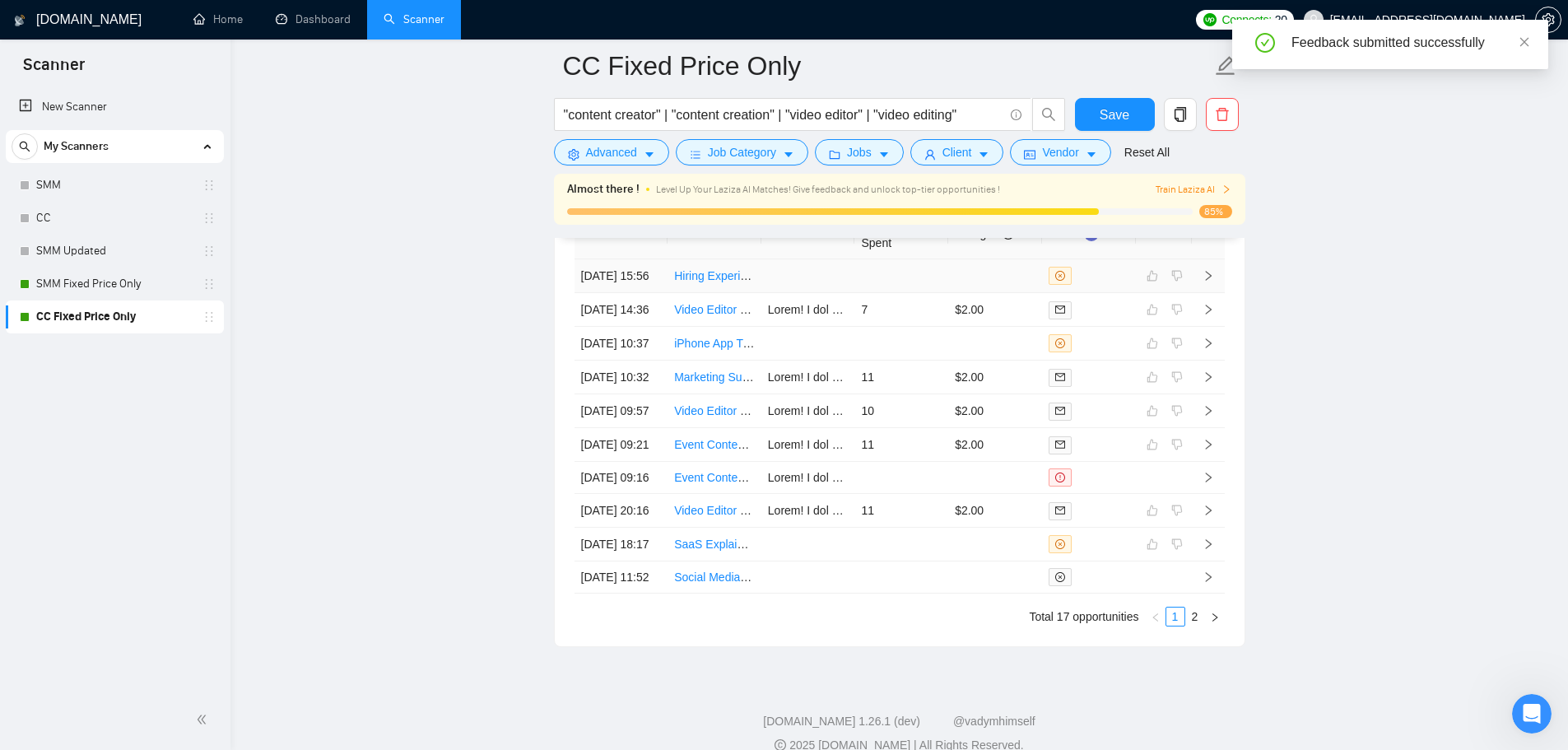
click at [709, 279] on link "Hiring Experienced Video Editors – Long-Term, Consistent Steady Work" at bounding box center [857, 276] width 366 height 13
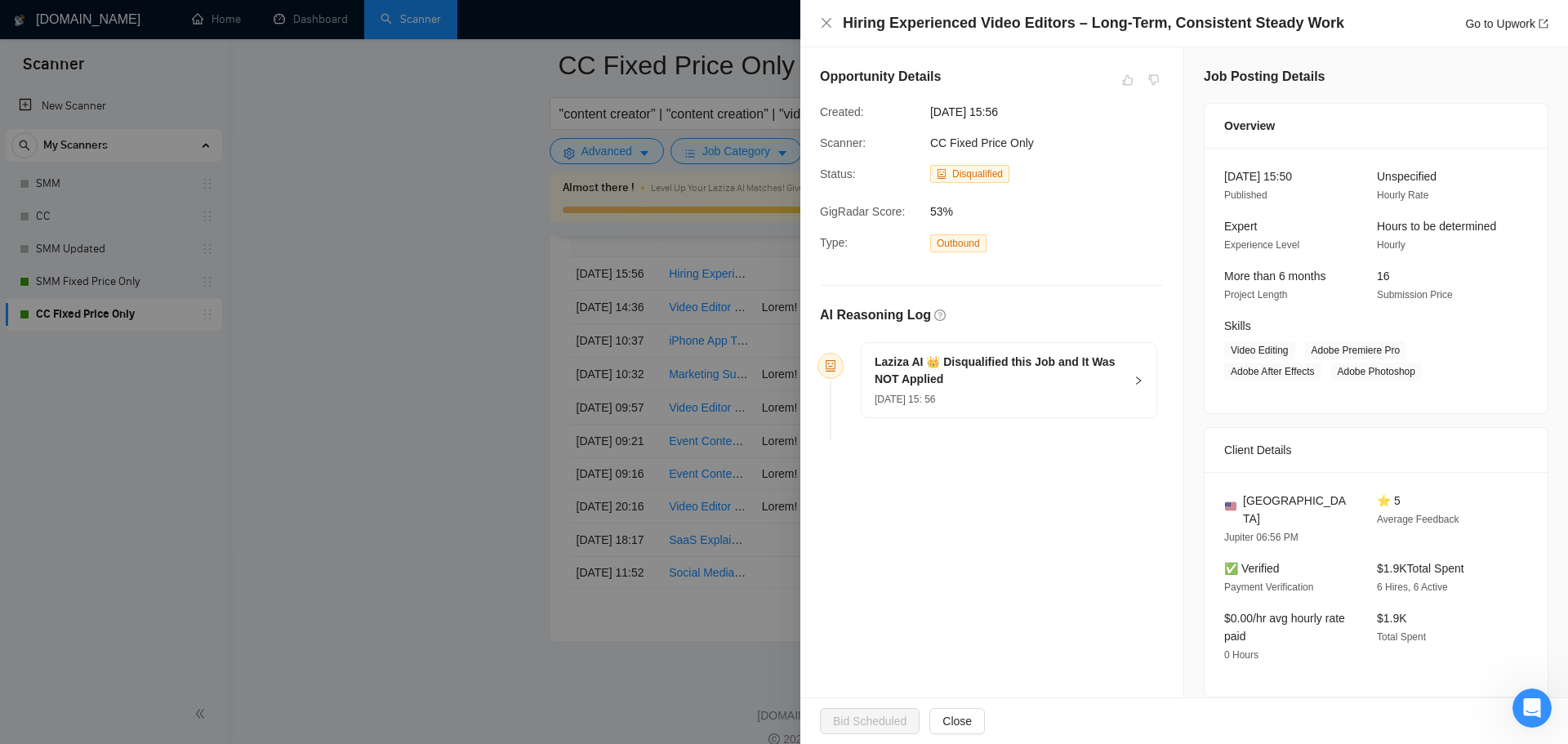
click at [336, 378] on div at bounding box center [784, 372] width 1568 height 744
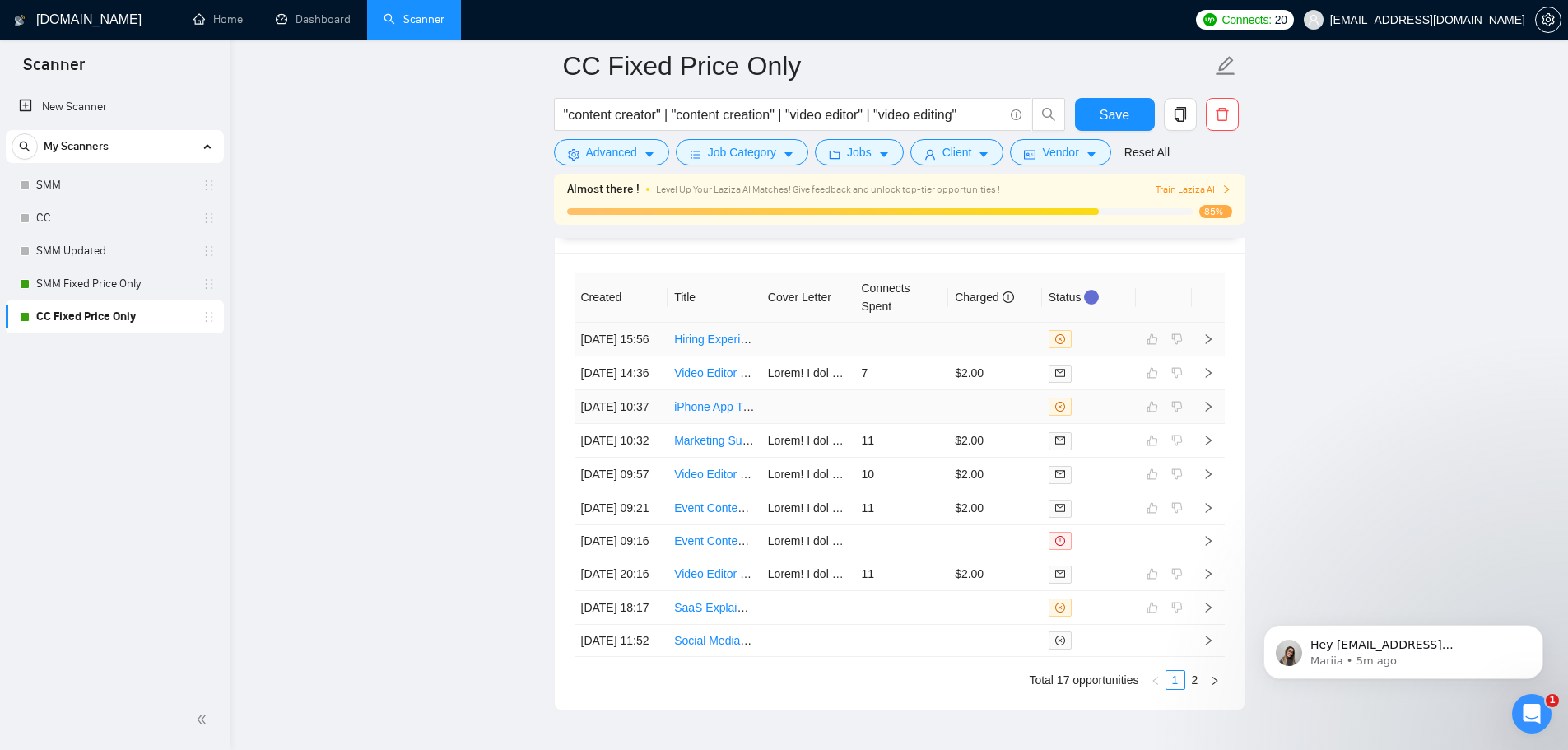
scroll to position [4333, 0]
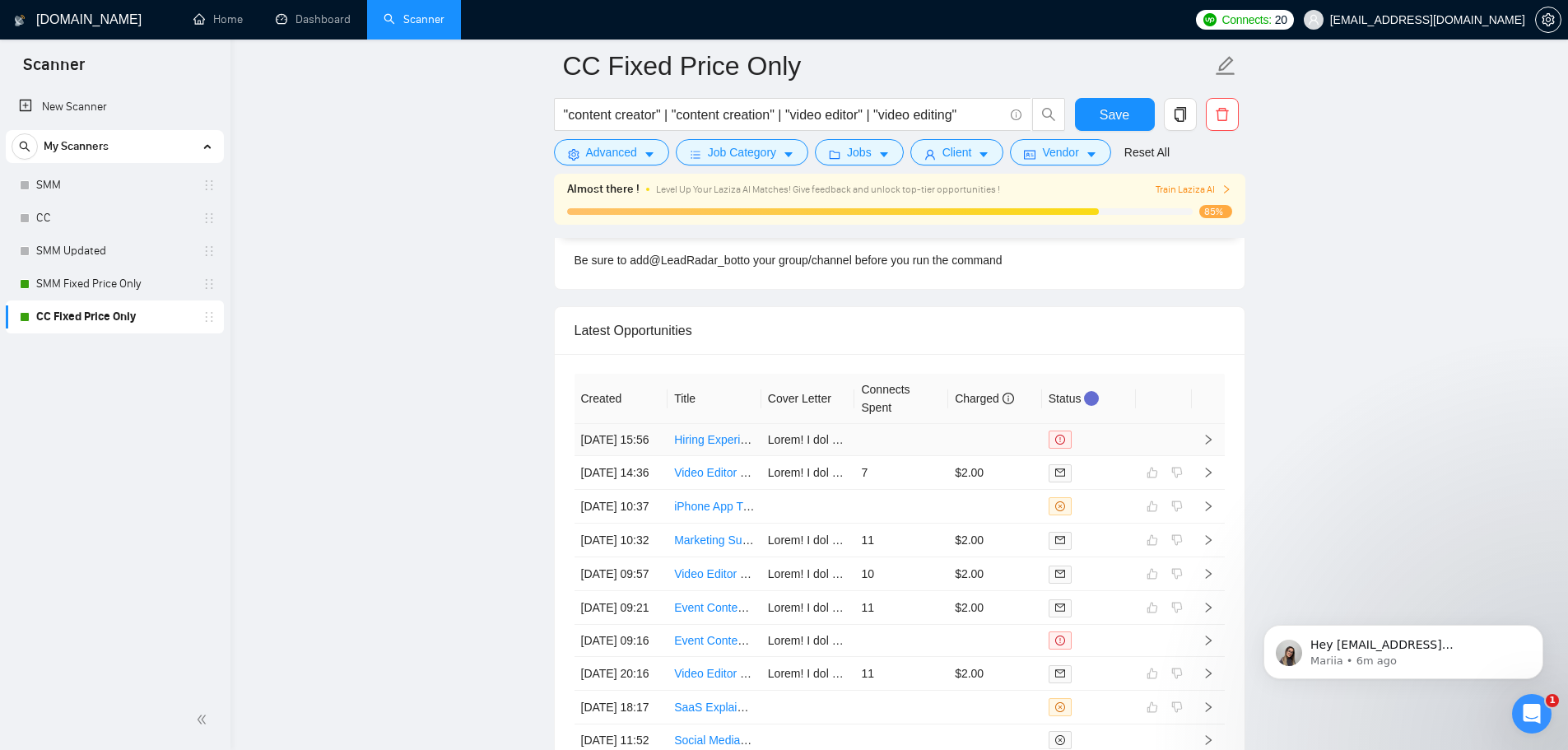
click at [919, 431] on td at bounding box center [901, 440] width 94 height 32
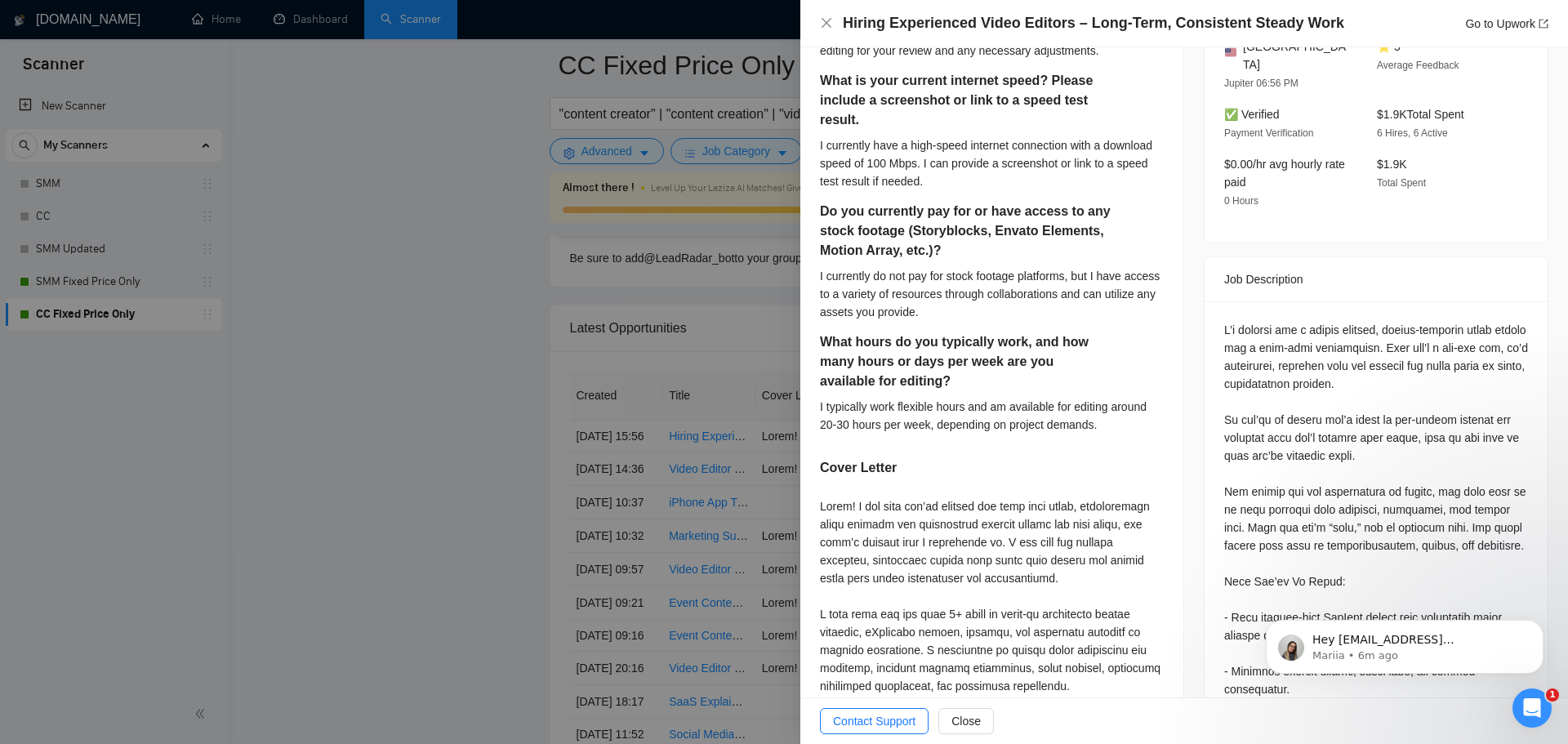
scroll to position [1144, 0]
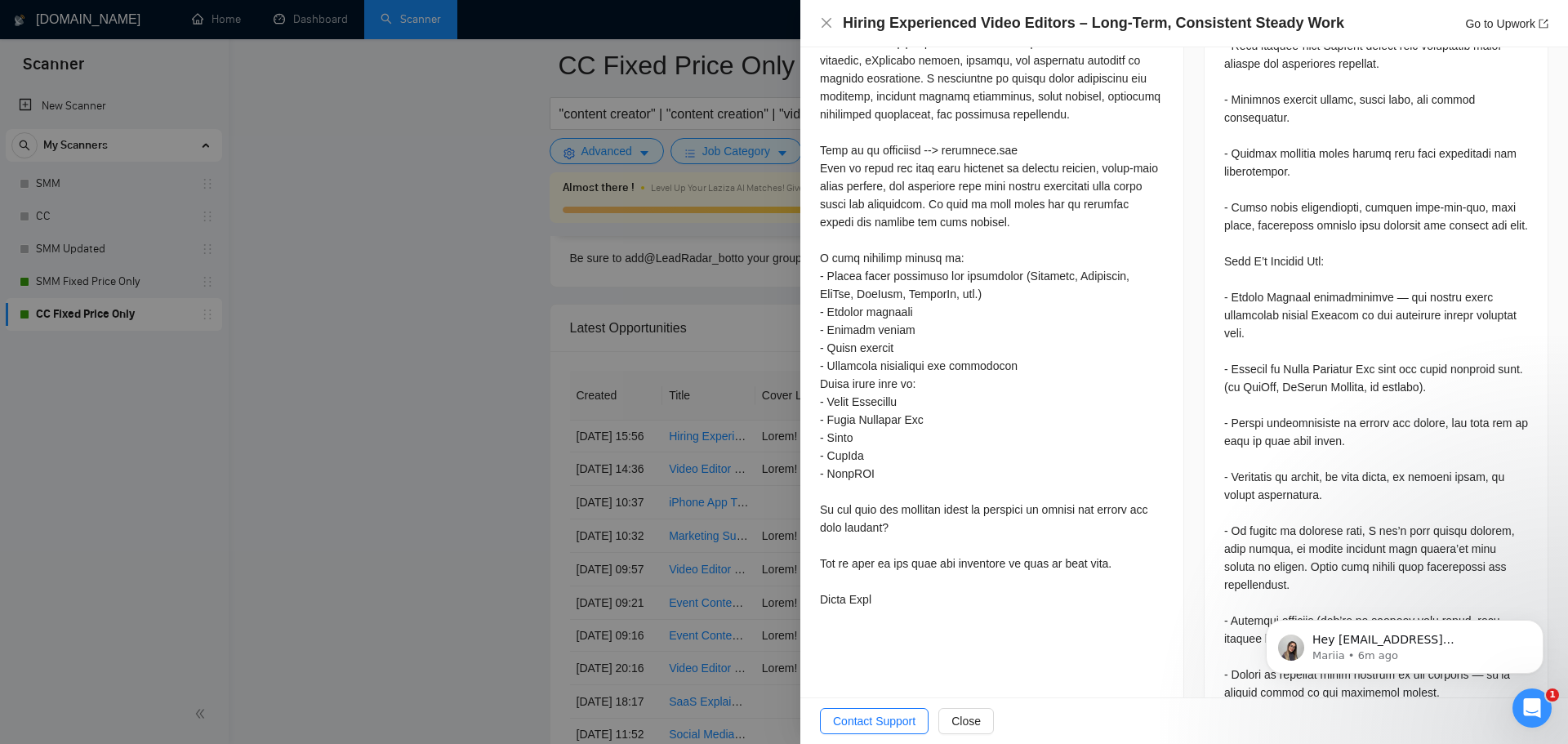
click at [883, 602] on div at bounding box center [991, 267] width 343 height 683
drag, startPoint x: 883, startPoint y: 602, endPoint x: 839, endPoint y: 564, distance: 58.1
click at [839, 564] on div at bounding box center [991, 267] width 343 height 683
click at [392, 516] on div at bounding box center [784, 372] width 1568 height 744
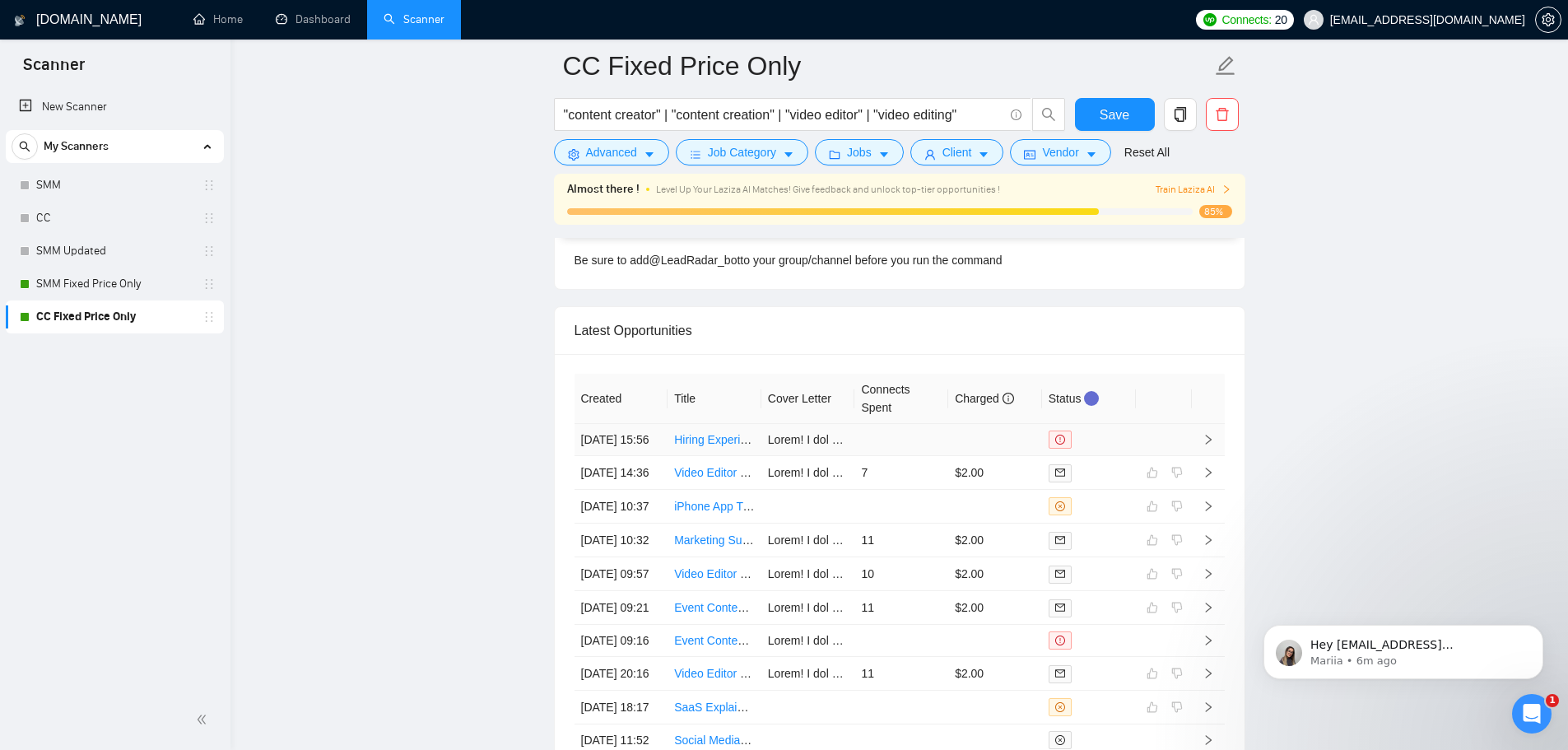
click at [722, 444] on link "Hiring Experienced Video Editors – Long-Term, Consistent Steady Work" at bounding box center [857, 440] width 366 height 13
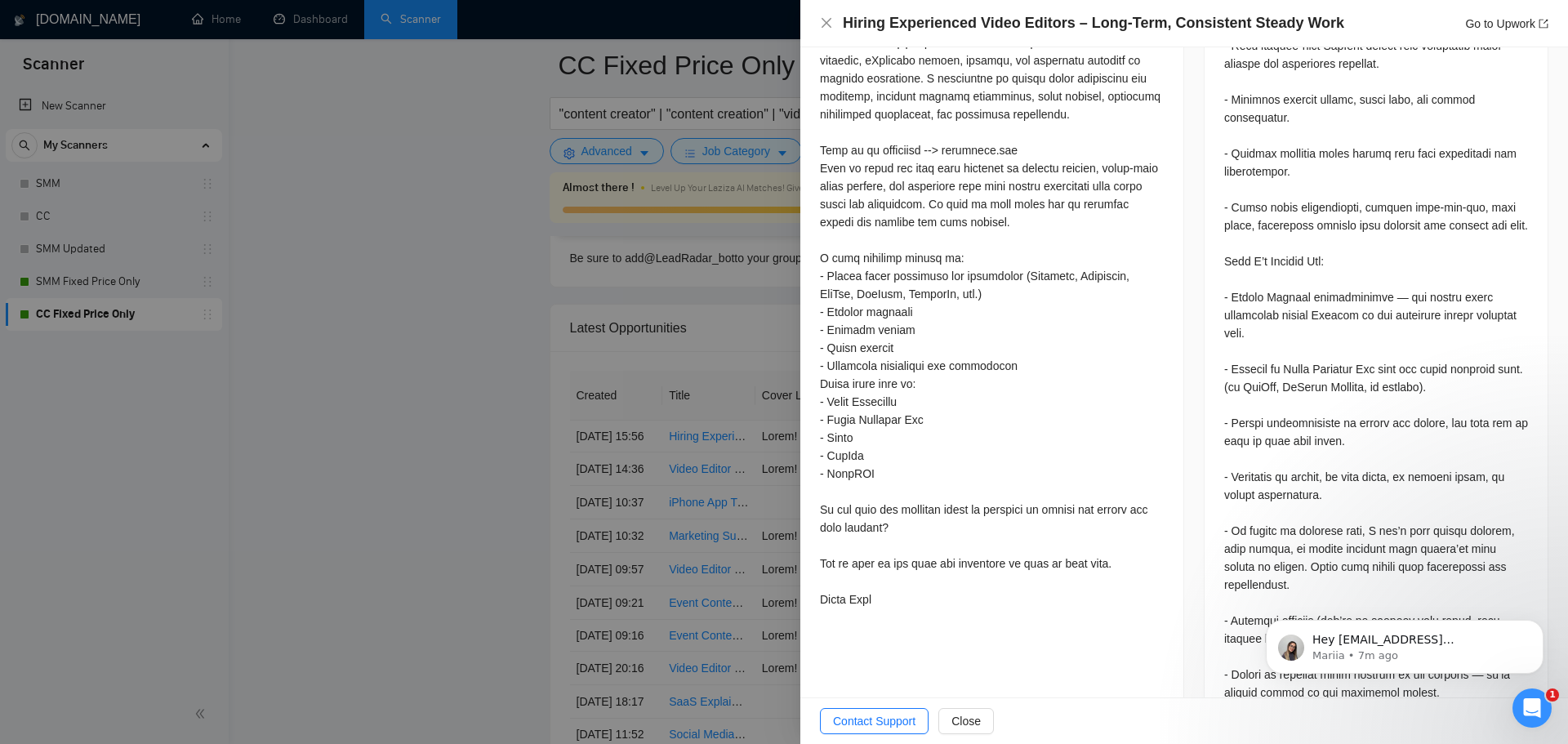
click at [425, 444] on div at bounding box center [784, 372] width 1568 height 744
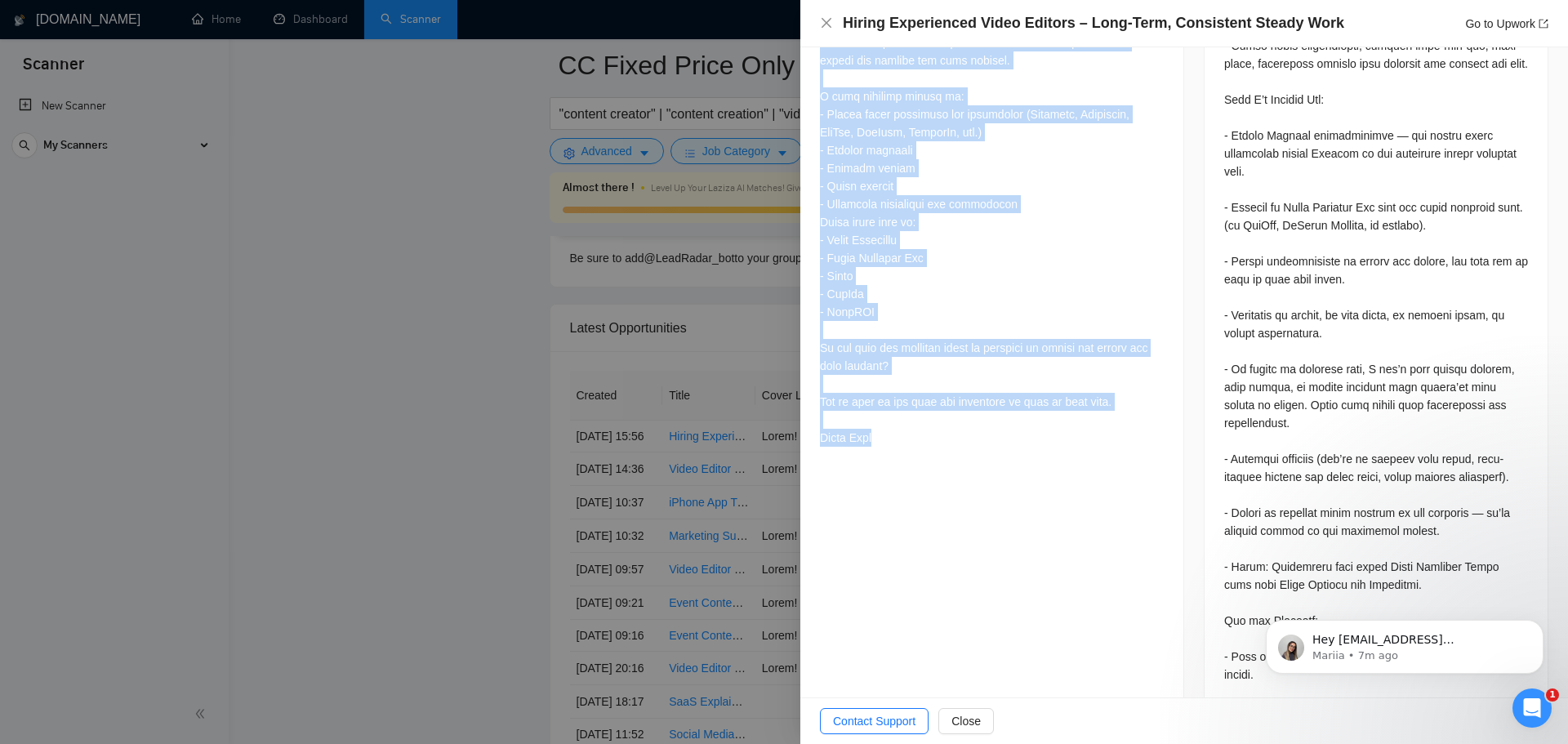
scroll to position [1307, 0]
drag, startPoint x: 818, startPoint y: 425, endPoint x: 885, endPoint y: 476, distance: 84.2
click at [885, 476] on div "Opportunity Details Created: 11 Oct, 2025 15:56 Scanner: CC Fixed Price Only St…" at bounding box center [992, 290] width 384 height 2864
copy div "Hello! I see that you’re looking for help with clean, professional video editin…"
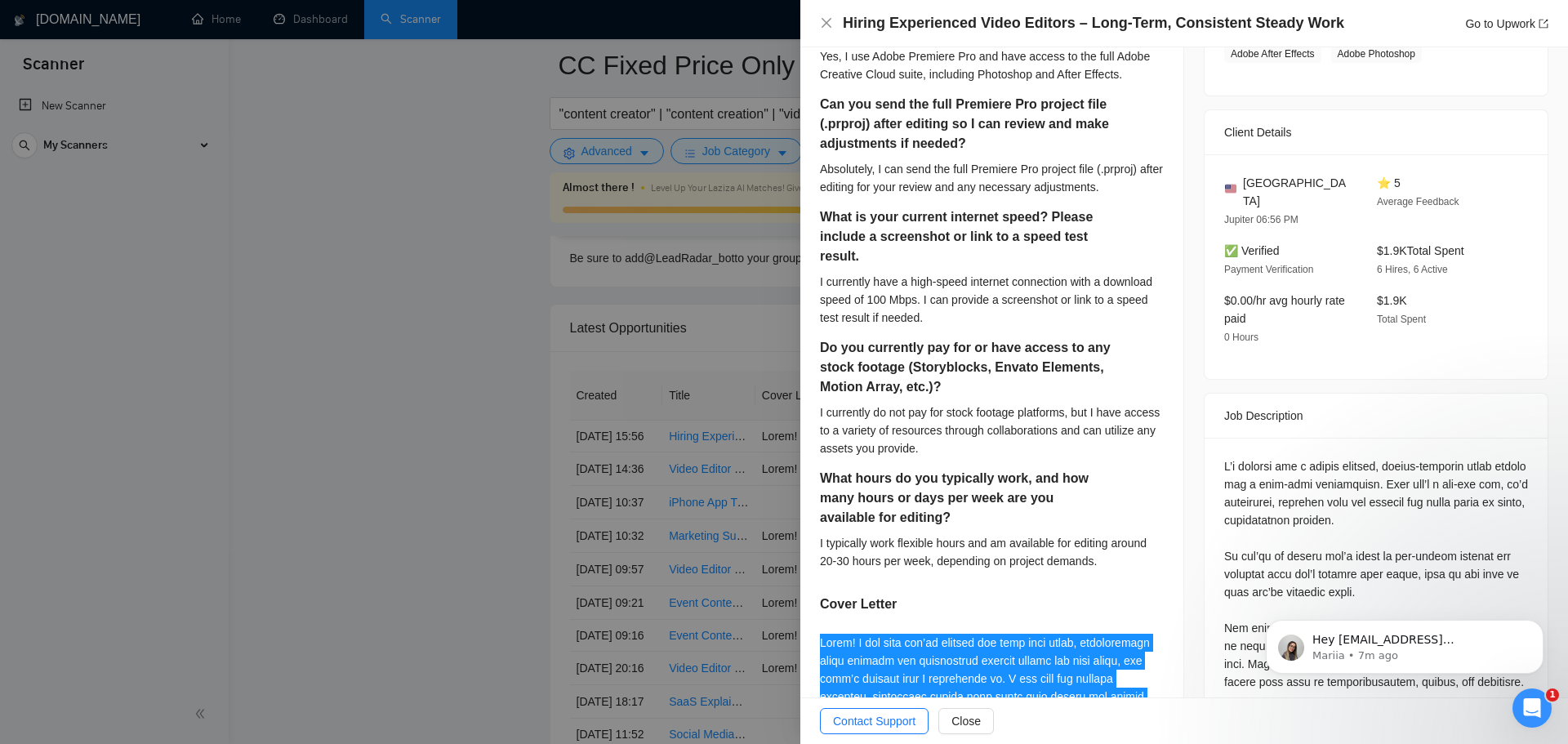
scroll to position [327, 0]
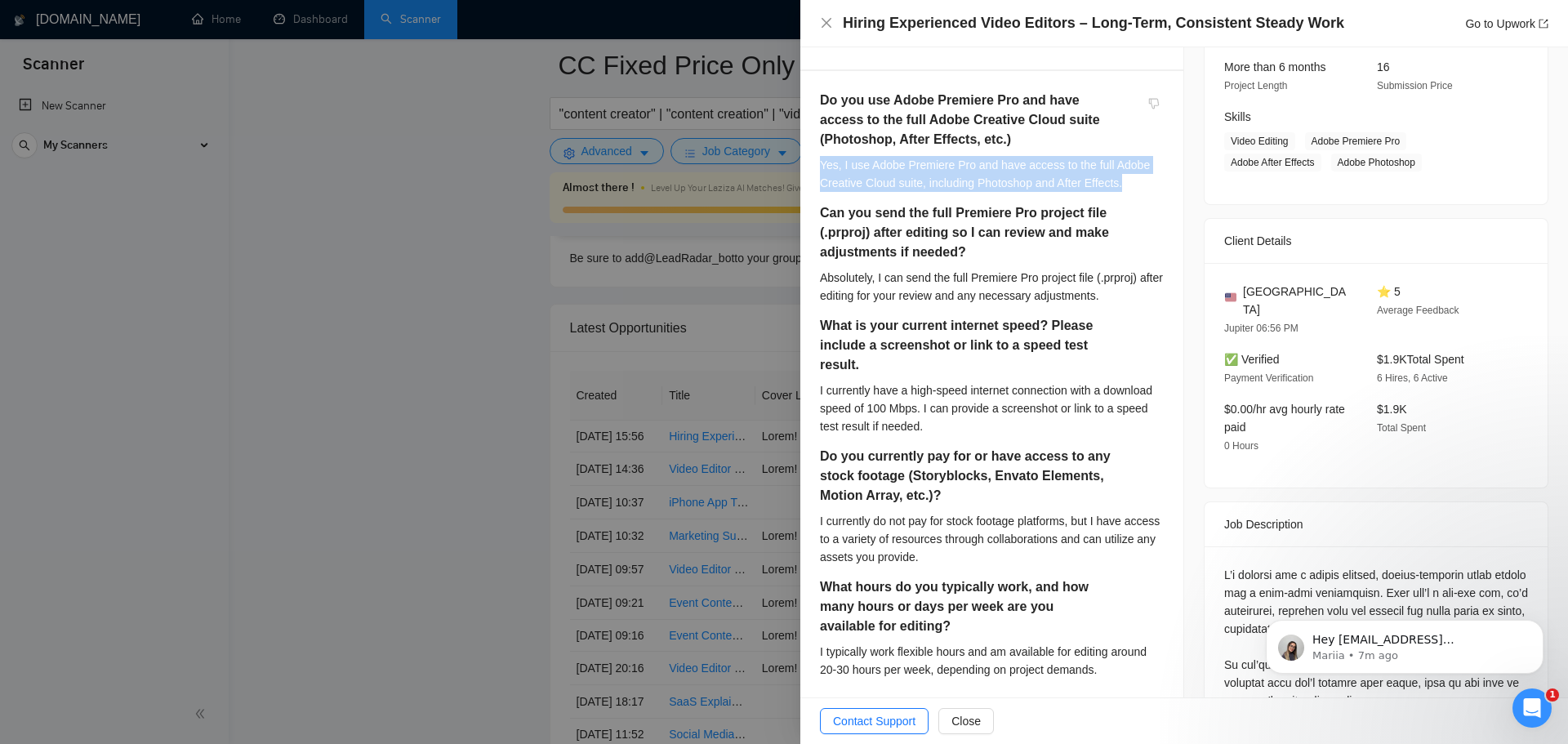
drag, startPoint x: 820, startPoint y: 165, endPoint x: 1121, endPoint y: 188, distance: 301.9
click at [1121, 188] on div "Yes, I use Adobe Premiere Pro and have access to the full Adobe Creative Cloud …" at bounding box center [991, 173] width 343 height 36
copy div "Yes, I use Adobe Premiere Pro and have access to the full Adobe Creative Cloud …"
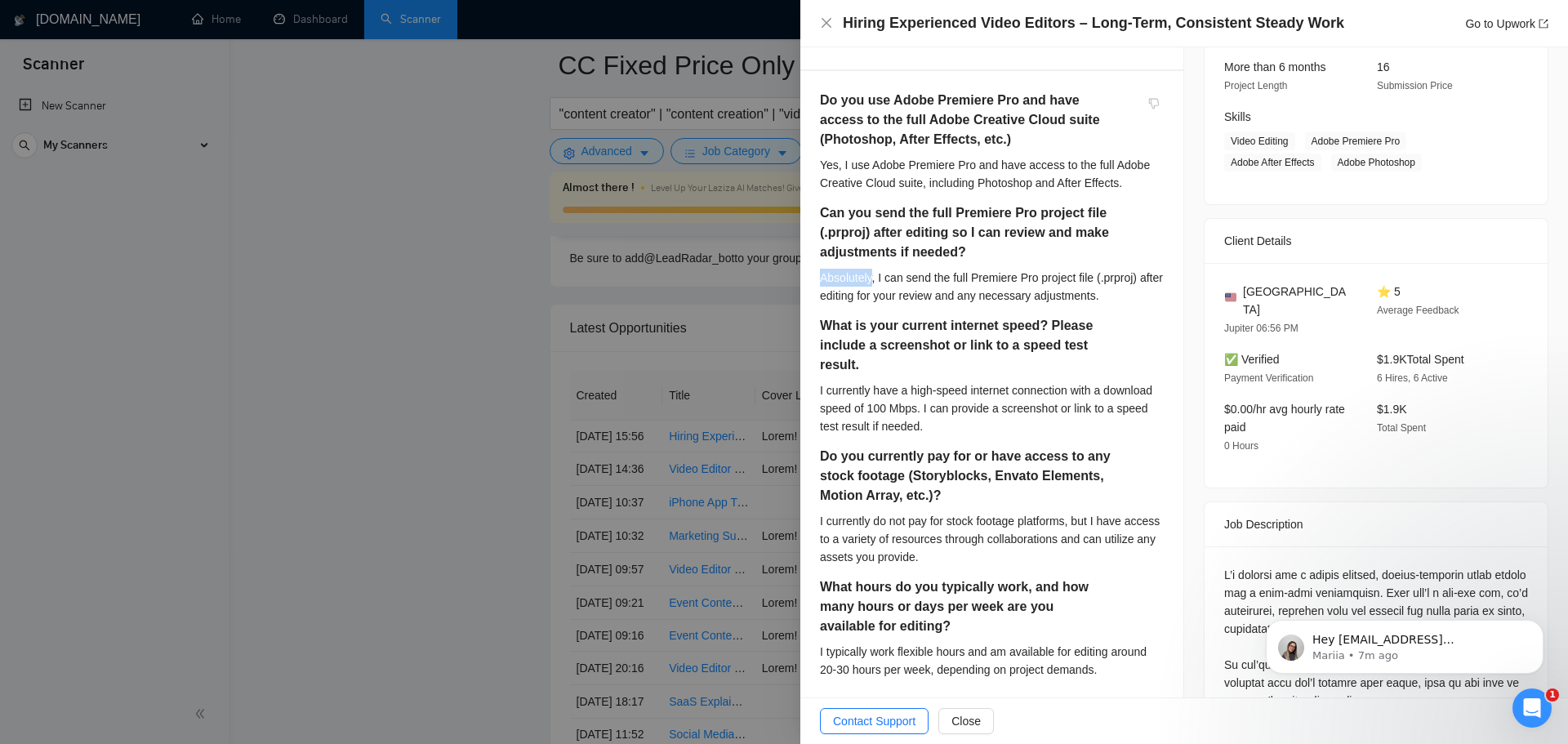
drag, startPoint x: 820, startPoint y: 278, endPoint x: 874, endPoint y: 281, distance: 54.1
click at [874, 281] on div "Absolutely, I can send the full Premiere Pro project file (.prproj) after editi…" at bounding box center [991, 286] width 343 height 36
copy div "Absolutely"
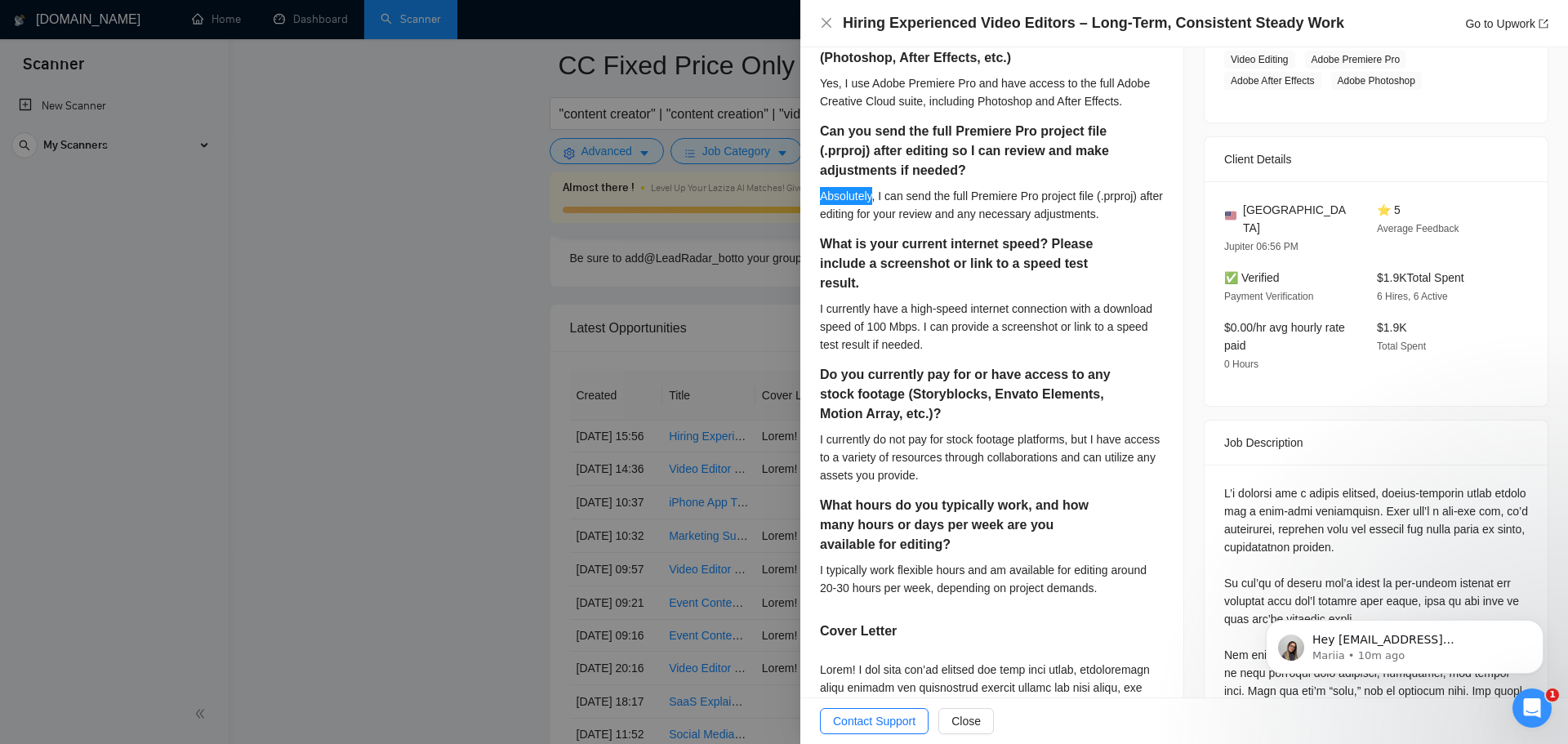
scroll to position [490, 0]
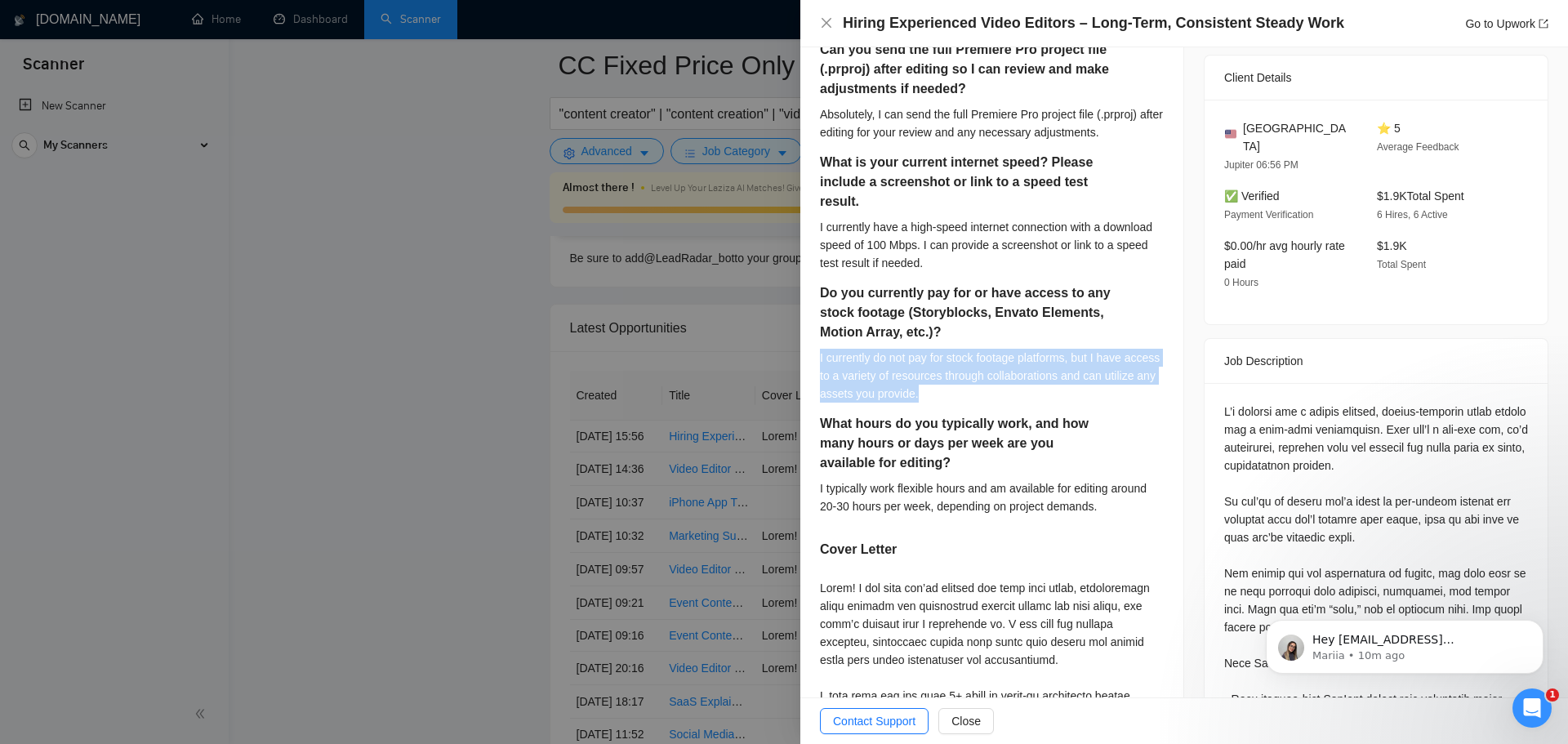
drag, startPoint x: 816, startPoint y: 353, endPoint x: 989, endPoint y: 408, distance: 181.5
click at [989, 408] on div "Do you use Adobe Premiere Pro and have access to the full Adobe Creative Cloud …" at bounding box center [992, 597] width 383 height 1380
copy div "I currently do not pay for stock footage platforms, but I have access to a vari…"
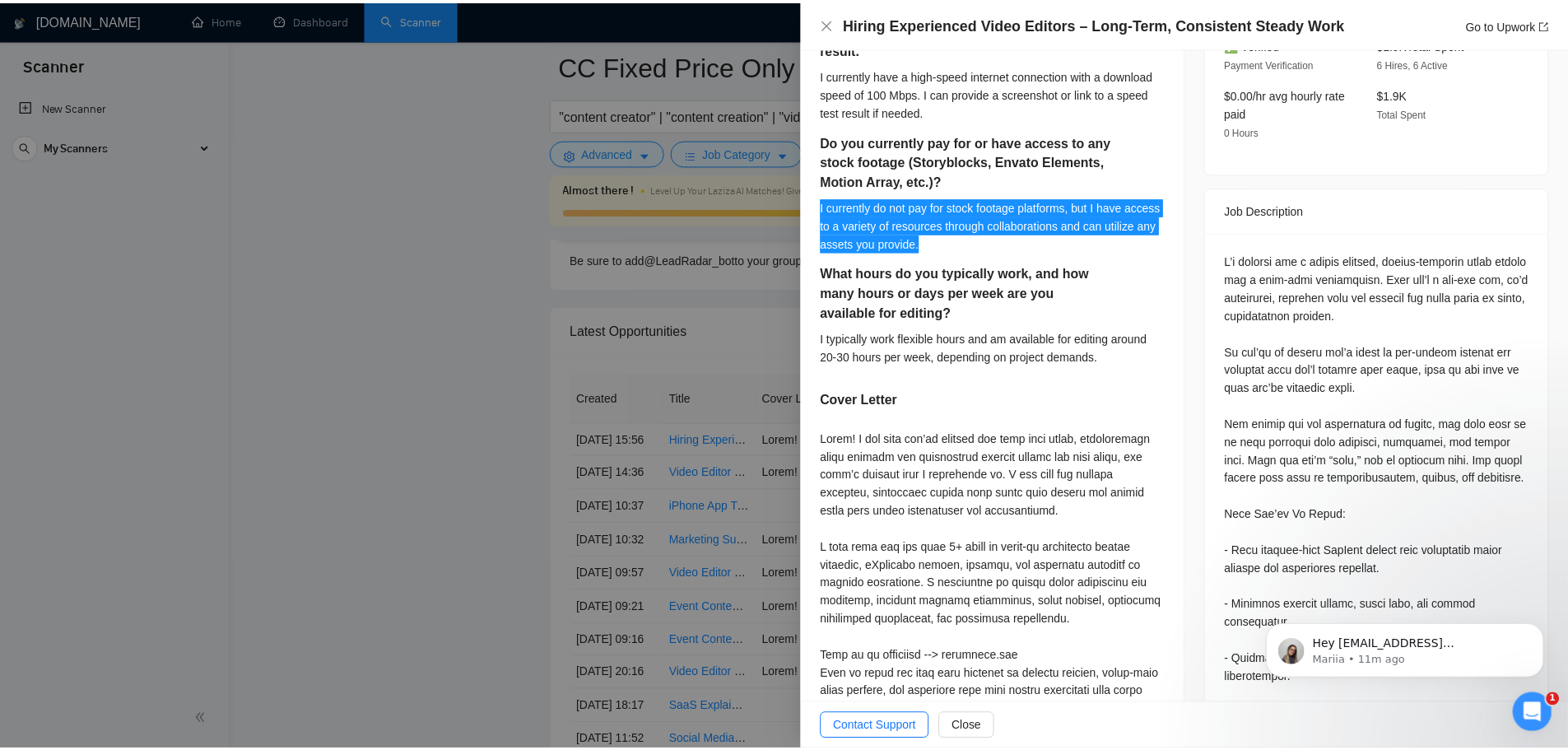
scroll to position [659, 0]
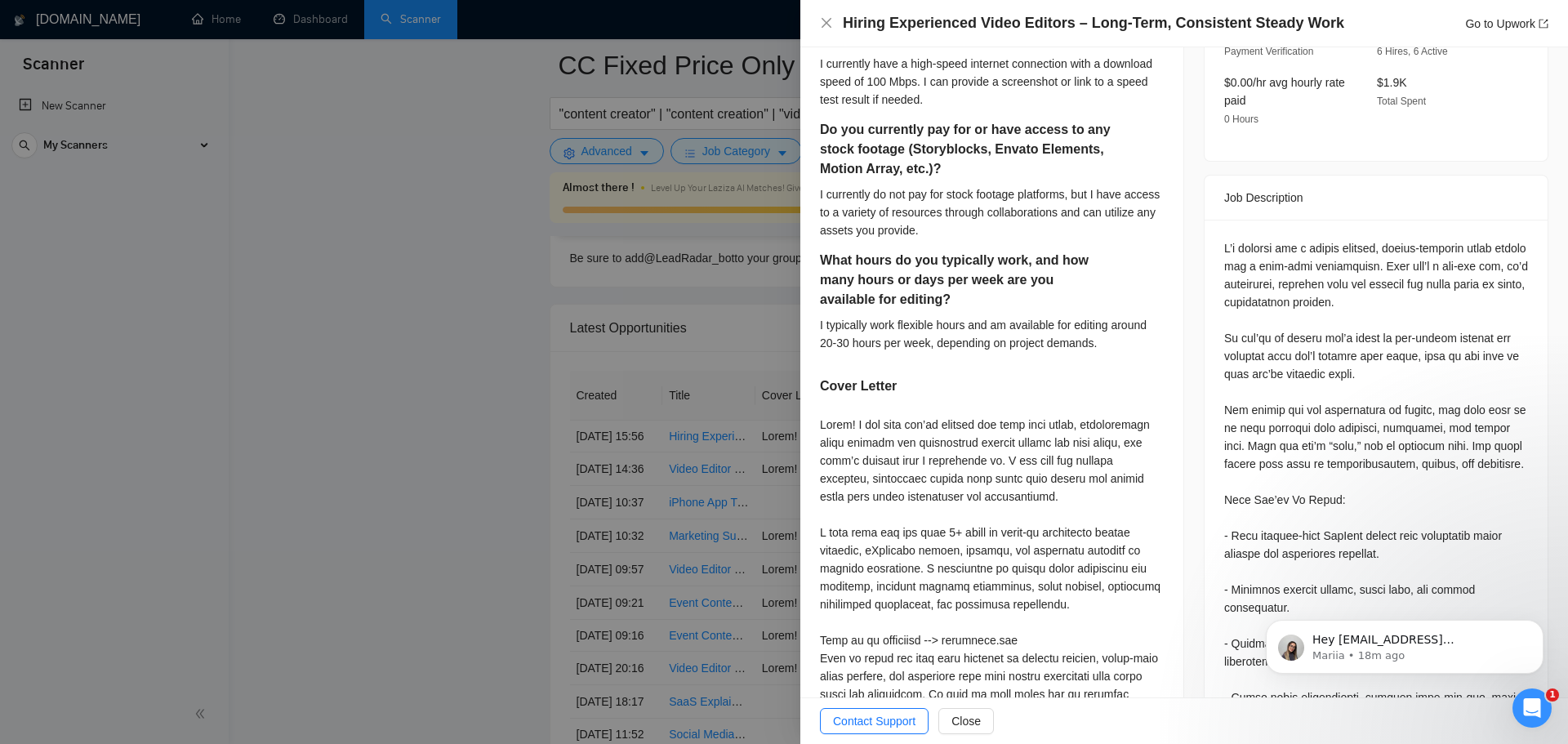
click at [333, 154] on div at bounding box center [784, 372] width 1568 height 744
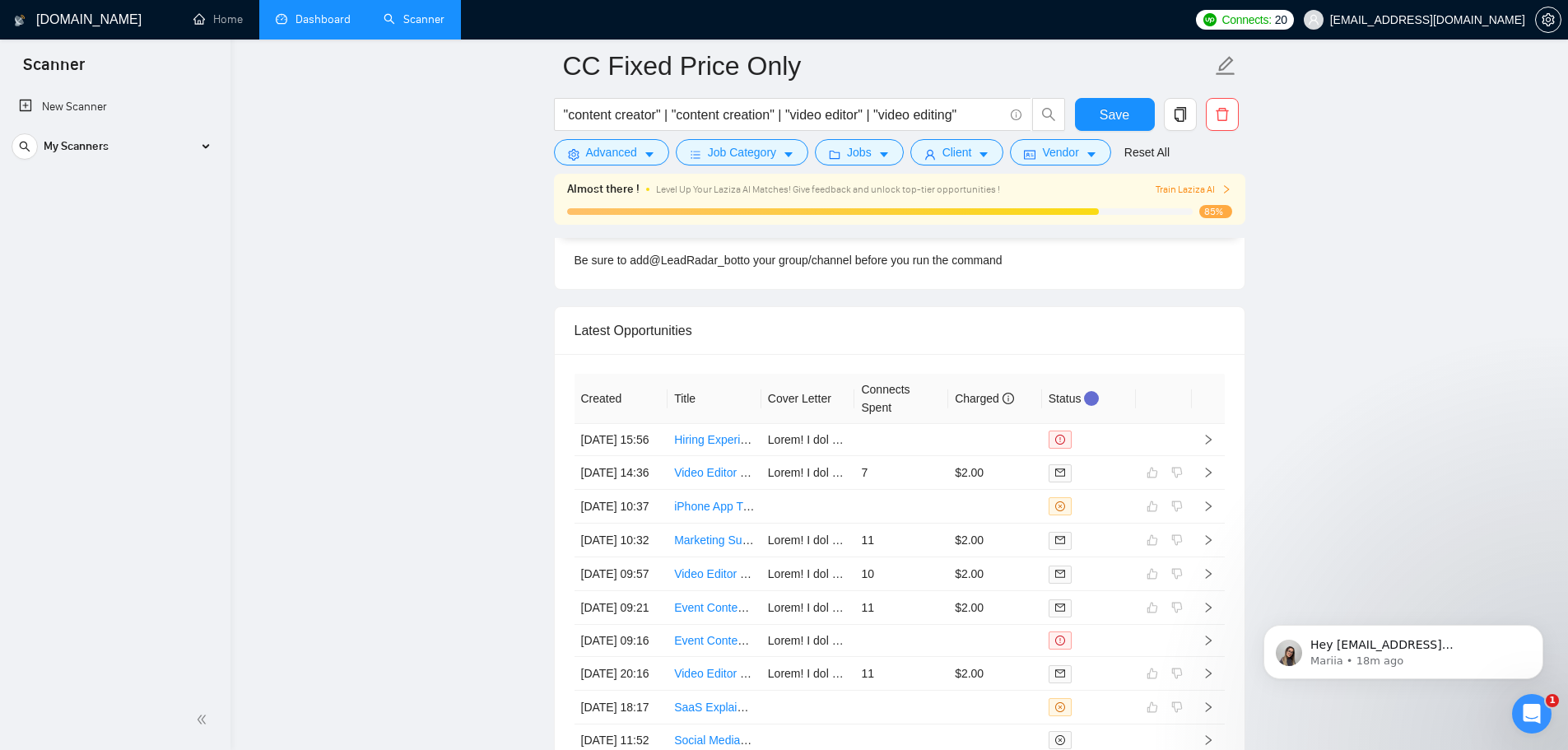
click at [308, 26] on link "Dashboard" at bounding box center [313, 19] width 75 height 14
